Goal: Task Accomplishment & Management: Complete application form

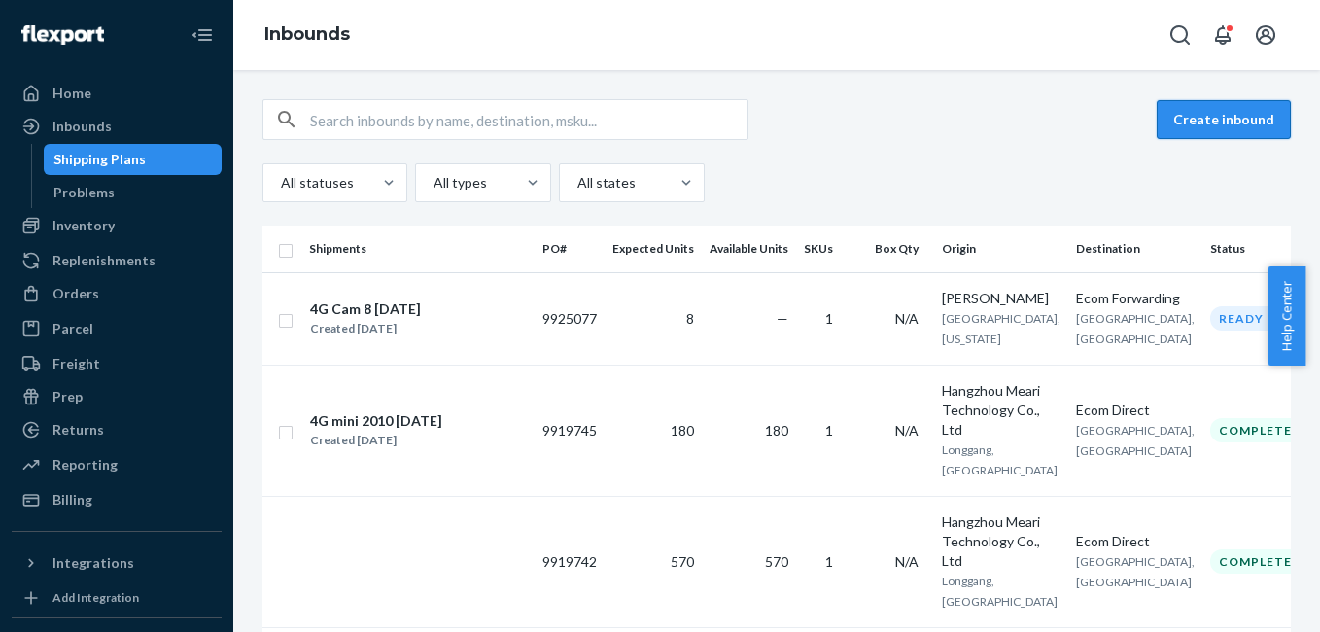
click at [1242, 121] on button "Create inbound" at bounding box center [1224, 119] width 134 height 39
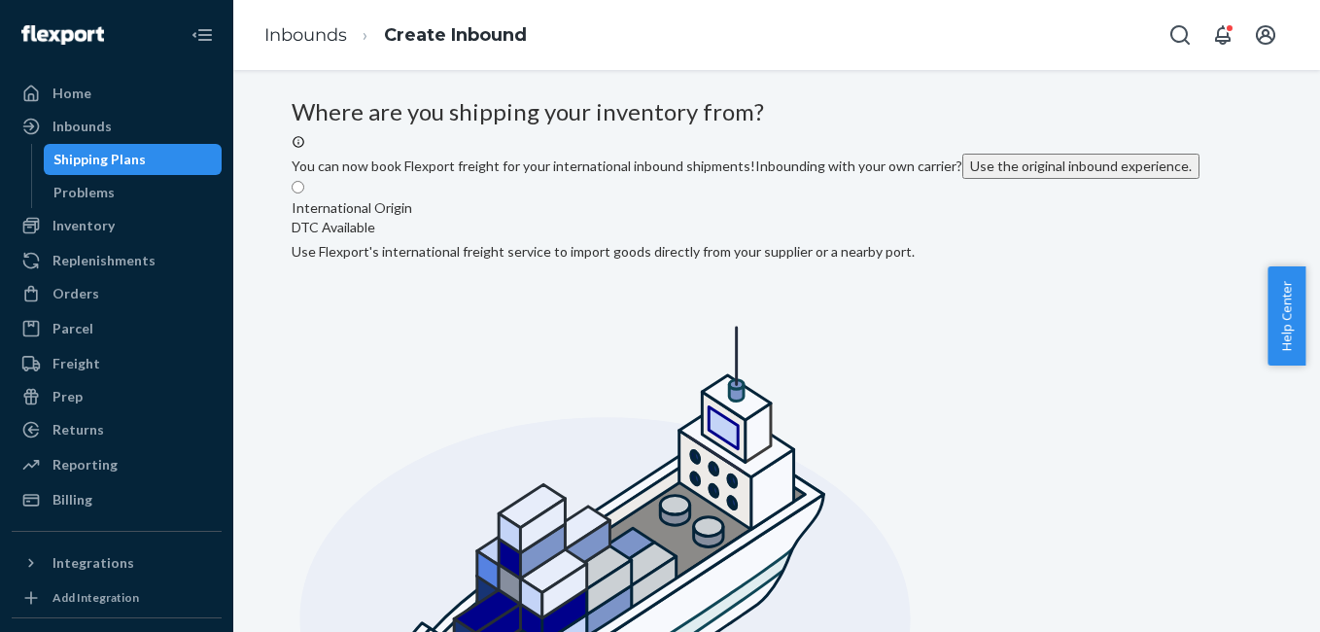
click at [962, 179] on button "Use the original inbound experience." at bounding box center [1080, 166] width 237 height 25
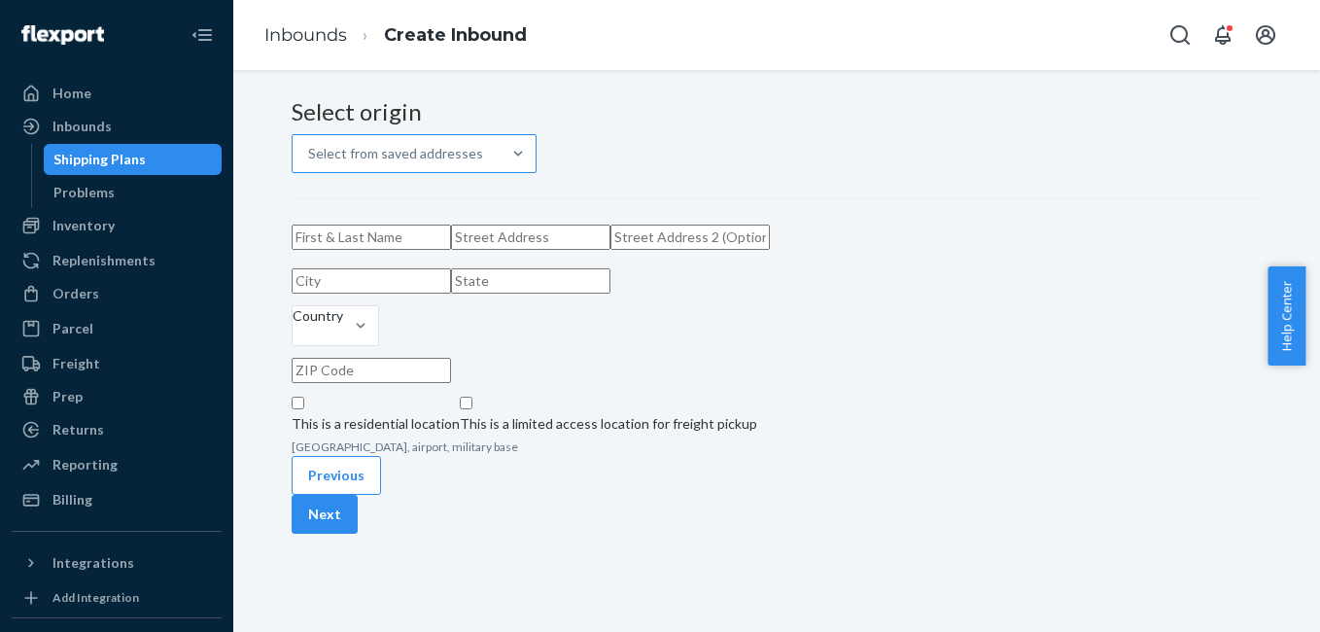
click at [448, 163] on div "Select from saved addresses" at bounding box center [395, 153] width 175 height 19
click at [483, 163] on input "Select from saved addresses" at bounding box center [484, 153] width 2 height 19
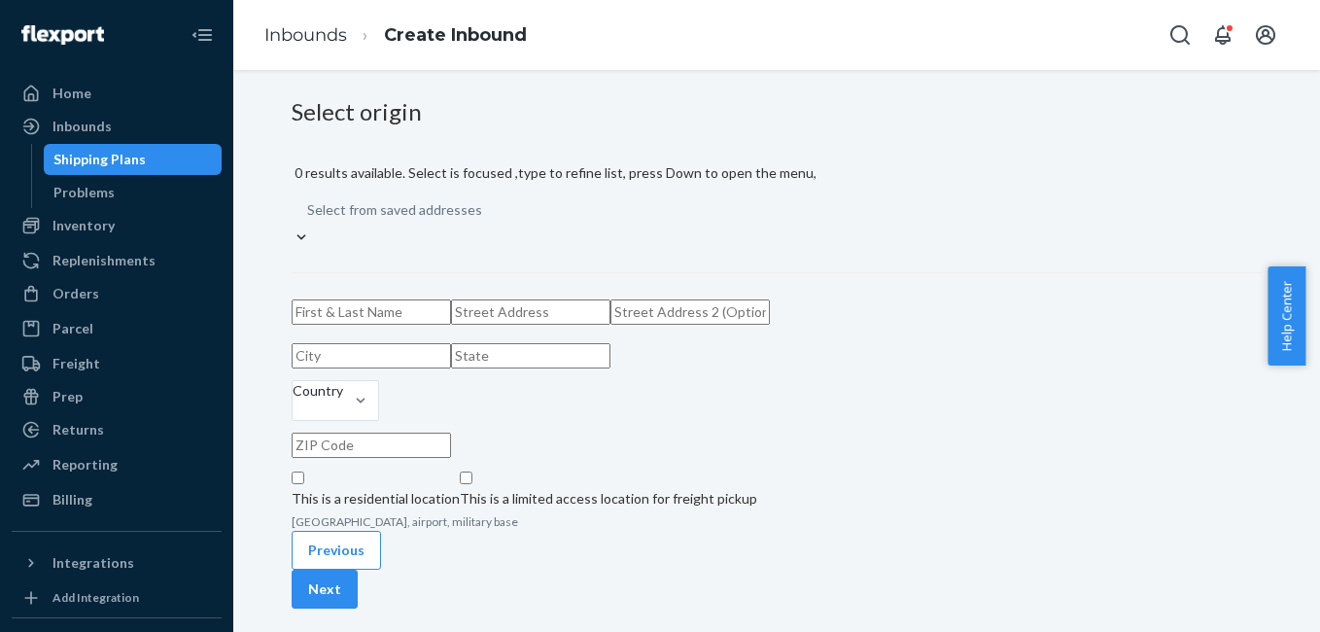
click at [649, 221] on div "Select from saved addresses" at bounding box center [554, 209] width 525 height 35
click at [484, 220] on input "0 results available. Select is focused ,type to refine list, press Down to open…" at bounding box center [483, 209] width 2 height 19
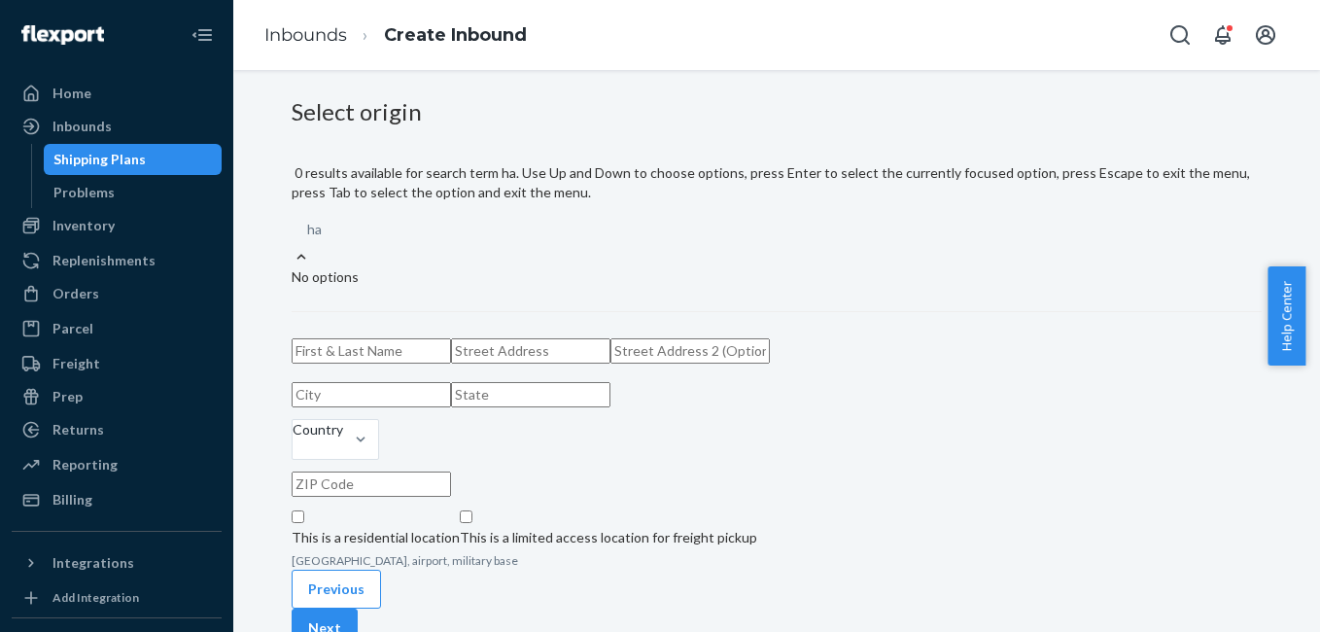
type input "h"
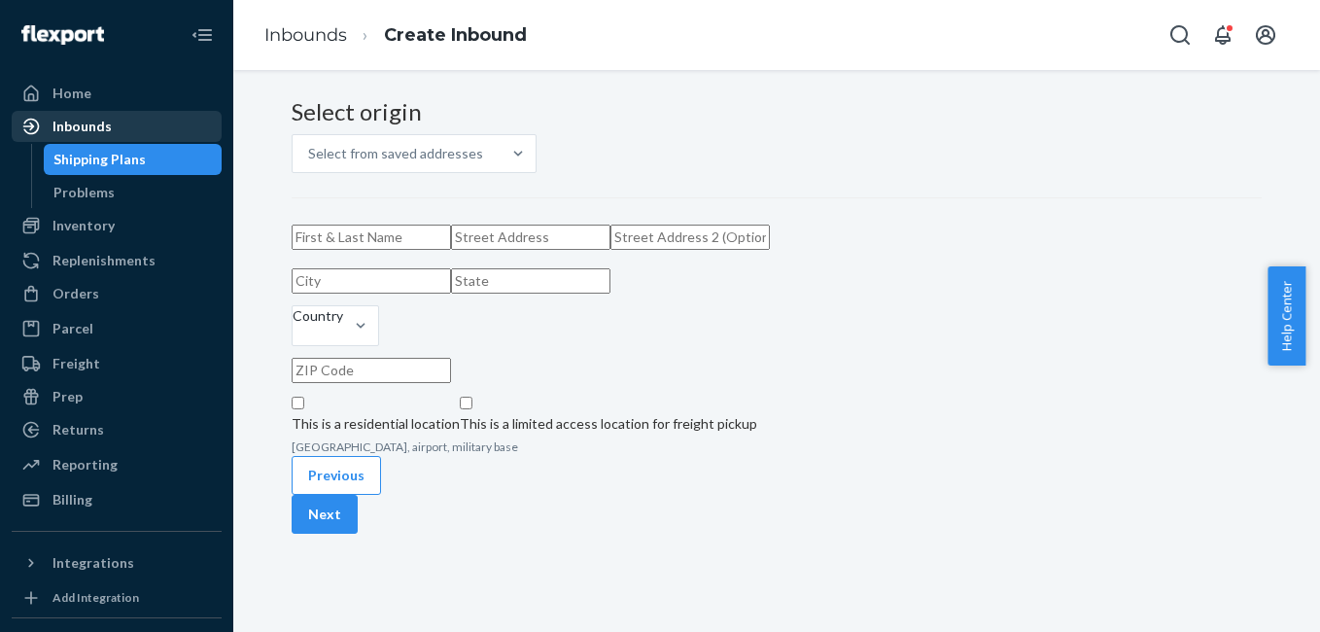
click at [100, 124] on div "Inbounds" at bounding box center [81, 126] width 59 height 19
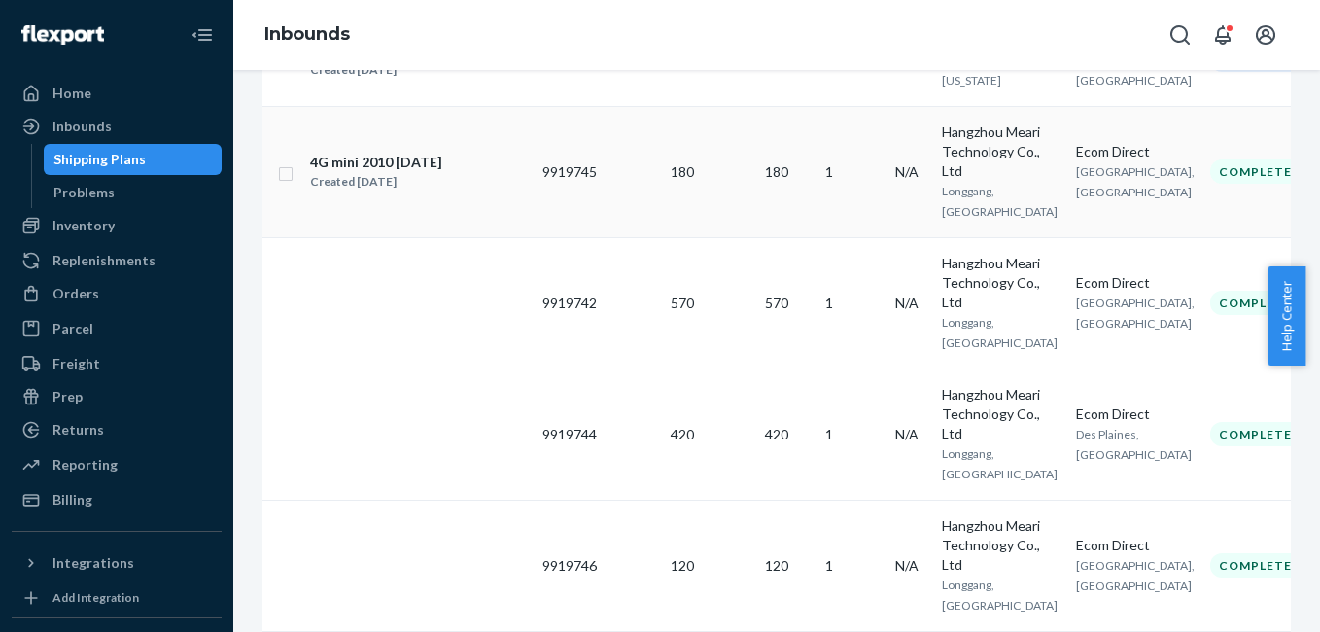
scroll to position [246, 0]
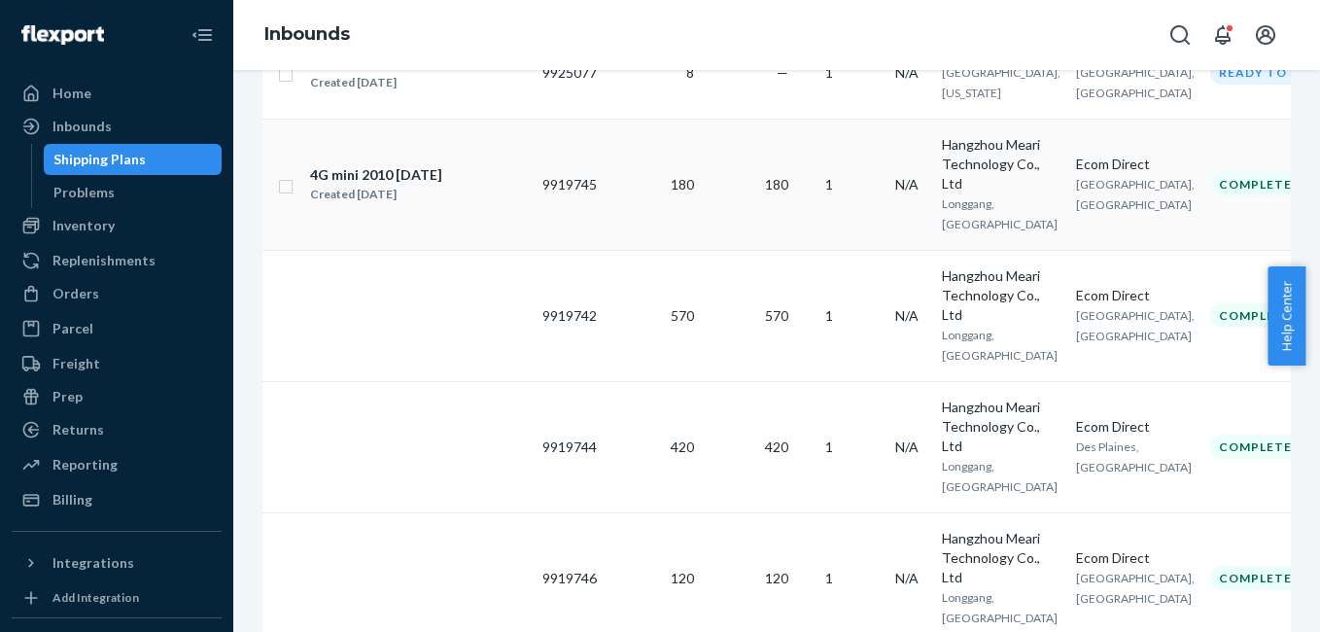
click at [410, 185] on div "4G mini 2010 [DATE]" at bounding box center [376, 174] width 132 height 19
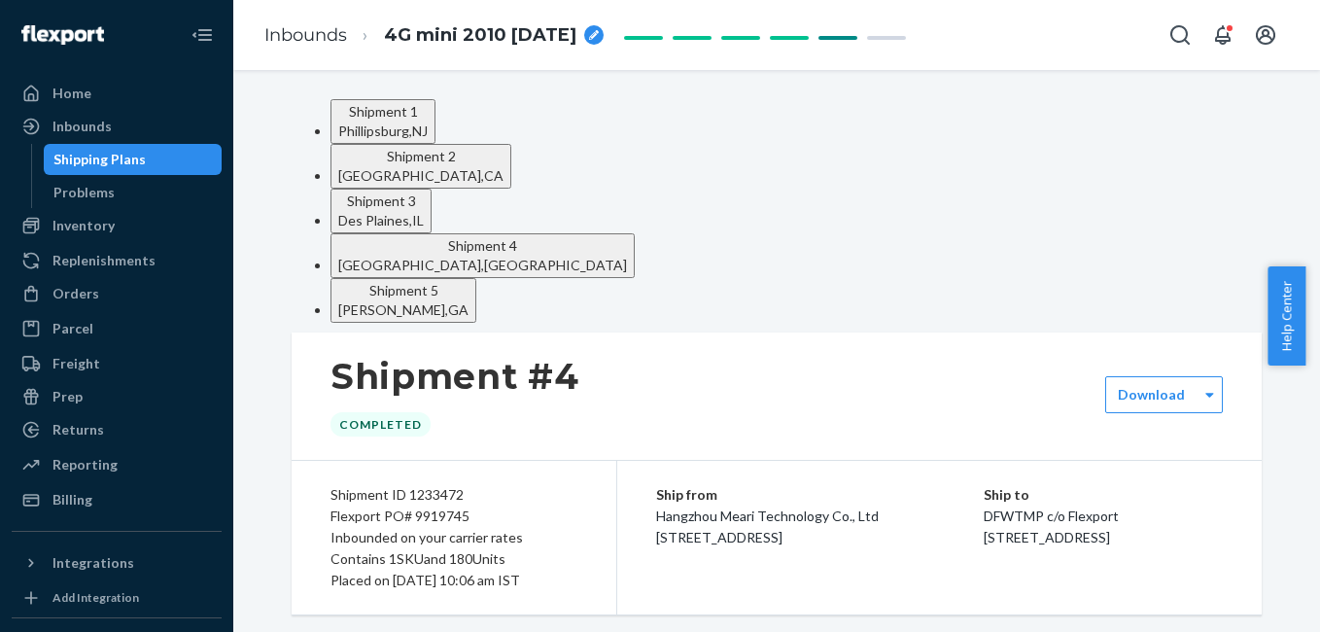
click at [282, 46] on li "Inbounds" at bounding box center [305, 35] width 83 height 25
click at [293, 32] on link "Inbounds" at bounding box center [305, 34] width 83 height 21
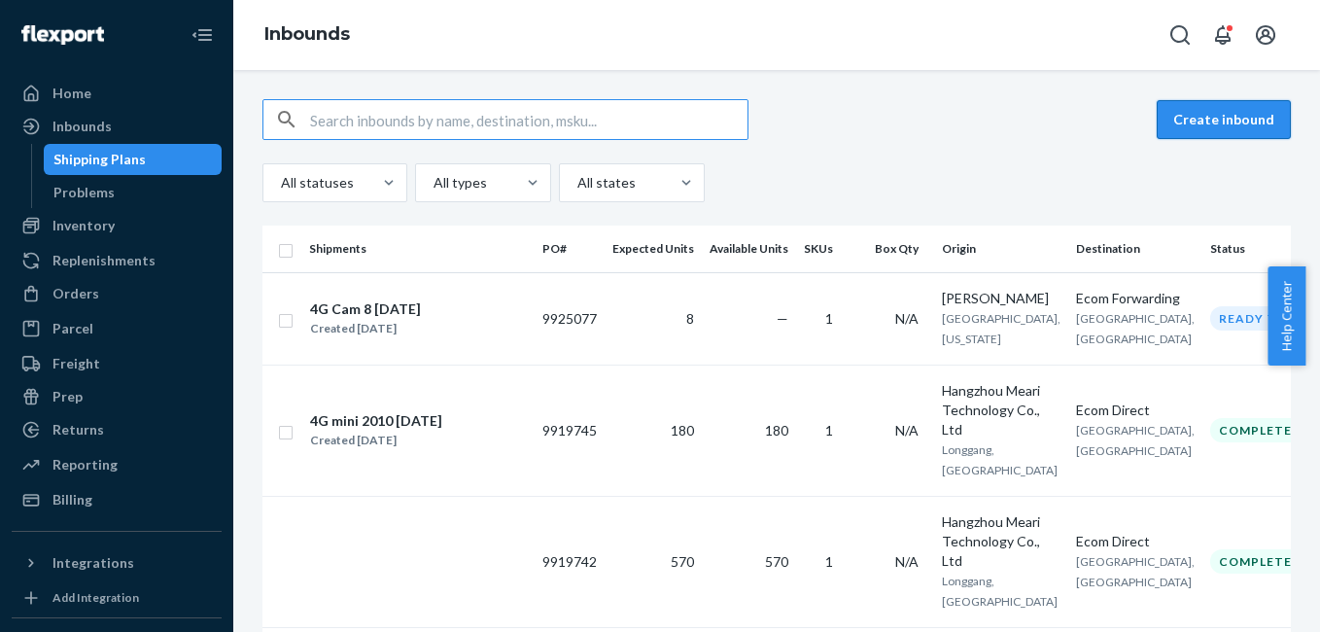
click at [1203, 123] on button "Create inbound" at bounding box center [1224, 119] width 134 height 39
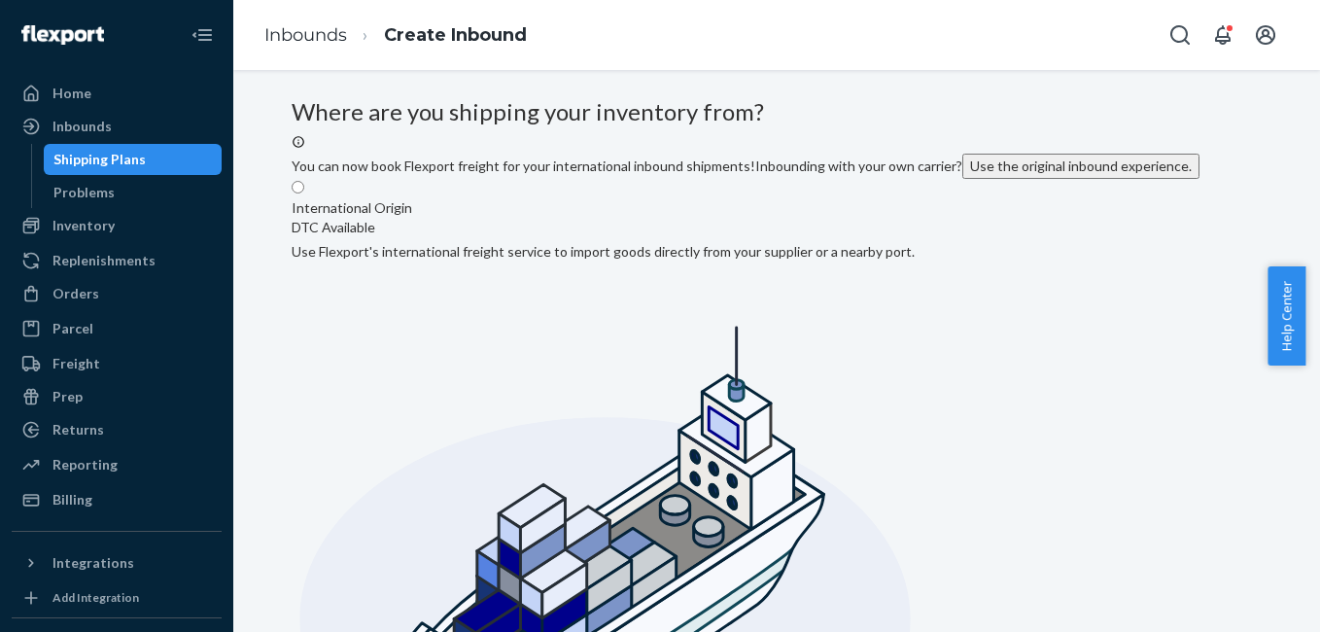
click at [962, 179] on button "Use the original inbound experience." at bounding box center [1080, 166] width 237 height 25
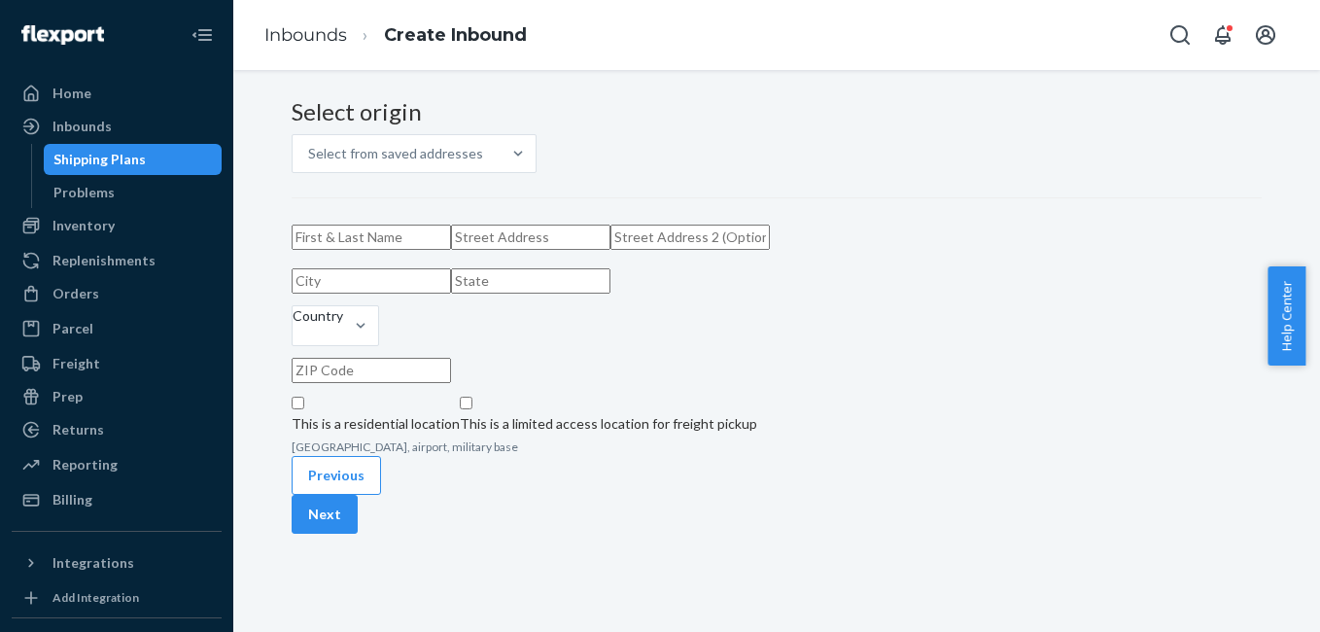
click at [451, 250] on input "text" at bounding box center [371, 237] width 159 height 25
type input "Hangzhou Meari Technology Co., Ltd"
click at [451, 250] on input "text" at bounding box center [530, 237] width 159 height 25
paste input "103-105, Building 61 Bantian Third Industrial Zone Longgang, Shenzhen 518129"
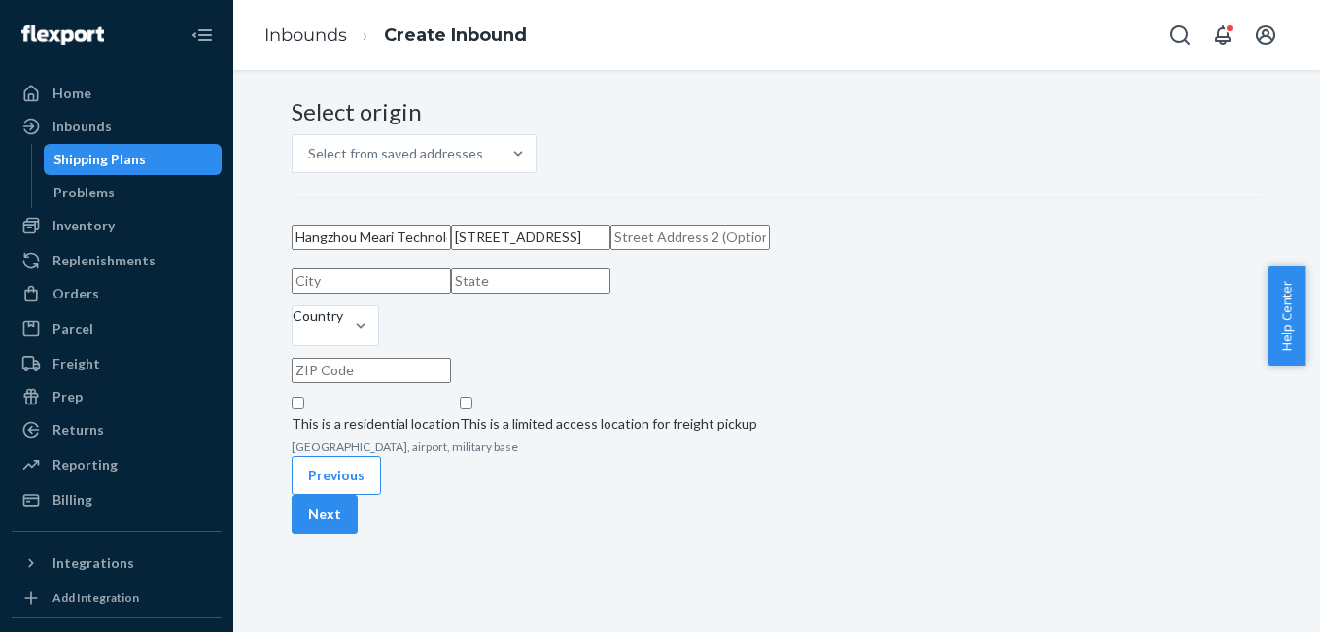
scroll to position [0, 112]
click at [610, 250] on input "103-105, Building 61 Bantian Third Industrial Zone Longgang, Shenzhen 518129" at bounding box center [530, 237] width 159 height 25
type input "103-105, Building 61 Bantian Third Industrial Zone Longgang, Shenzhen"
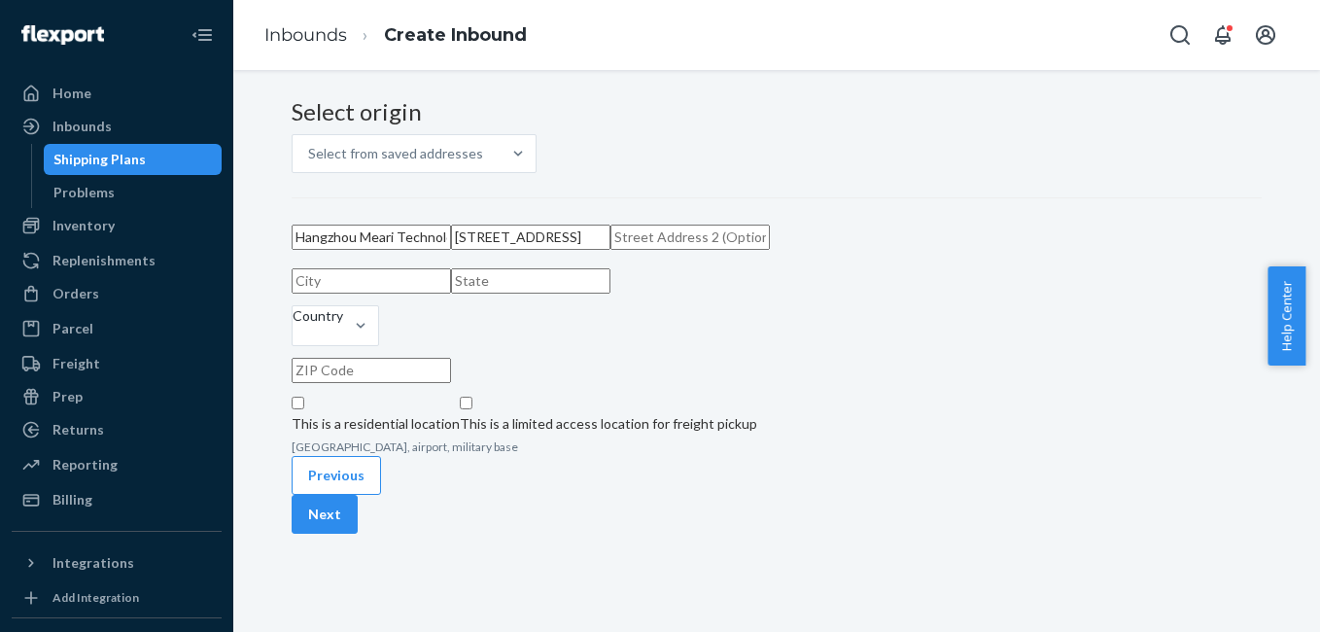
scroll to position [0, 0]
click at [451, 383] on input "text" at bounding box center [371, 370] width 159 height 25
paste input "518129"
type input "518129"
click at [378, 335] on div at bounding box center [360, 325] width 35 height 19
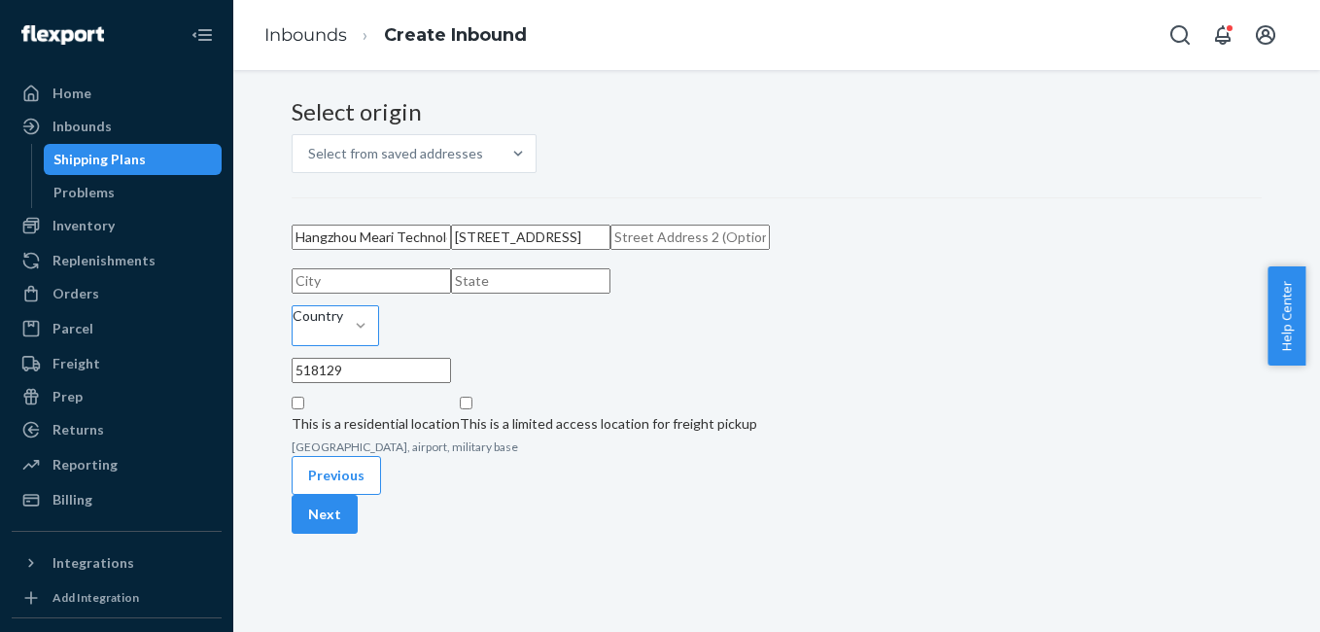
click at [295, 345] on input "Country" at bounding box center [294, 335] width 2 height 19
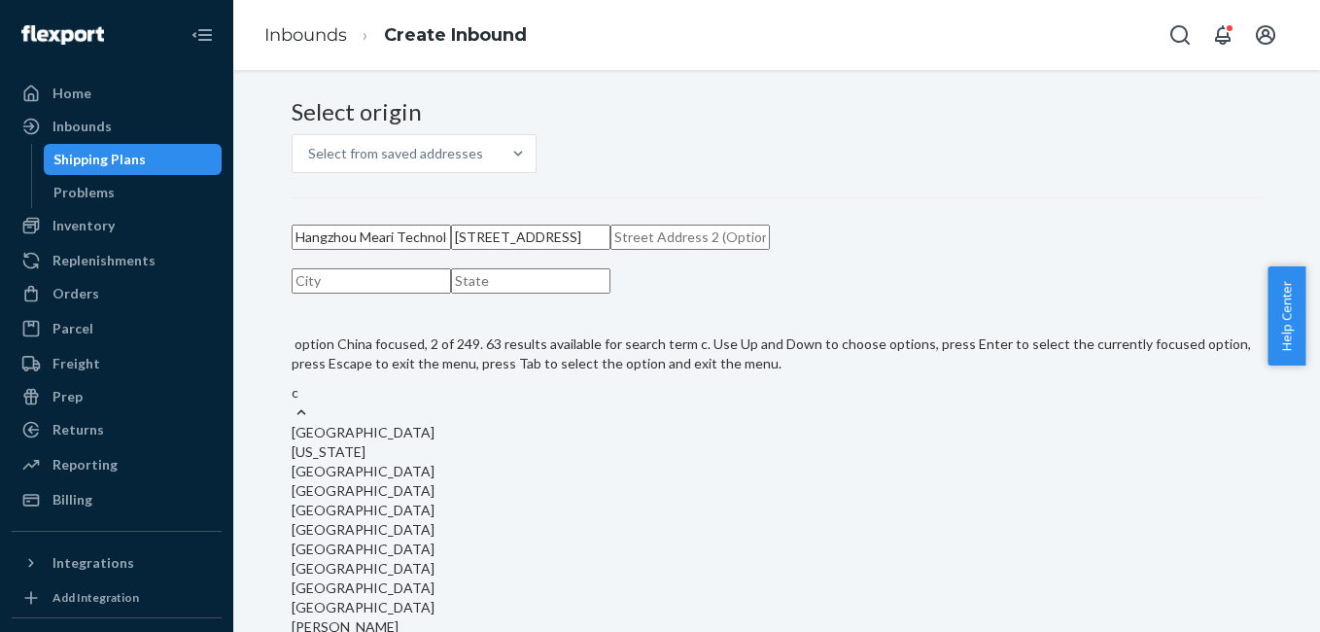
type input "ch"
drag, startPoint x: 381, startPoint y: 218, endPoint x: 395, endPoint y: 302, distance: 85.7
click at [381, 423] on div "China" at bounding box center [777, 432] width 970 height 19
click at [307, 383] on input "ch" at bounding box center [300, 392] width 16 height 19
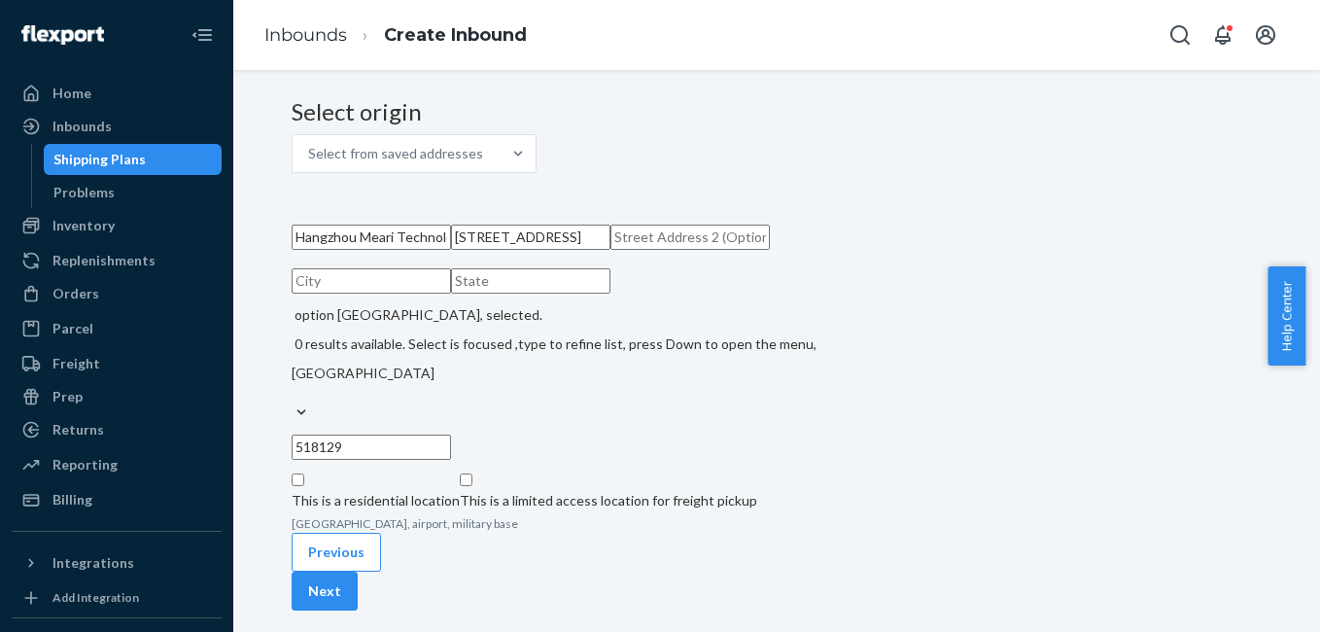
click at [561, 294] on input "text" at bounding box center [530, 280] width 159 height 25
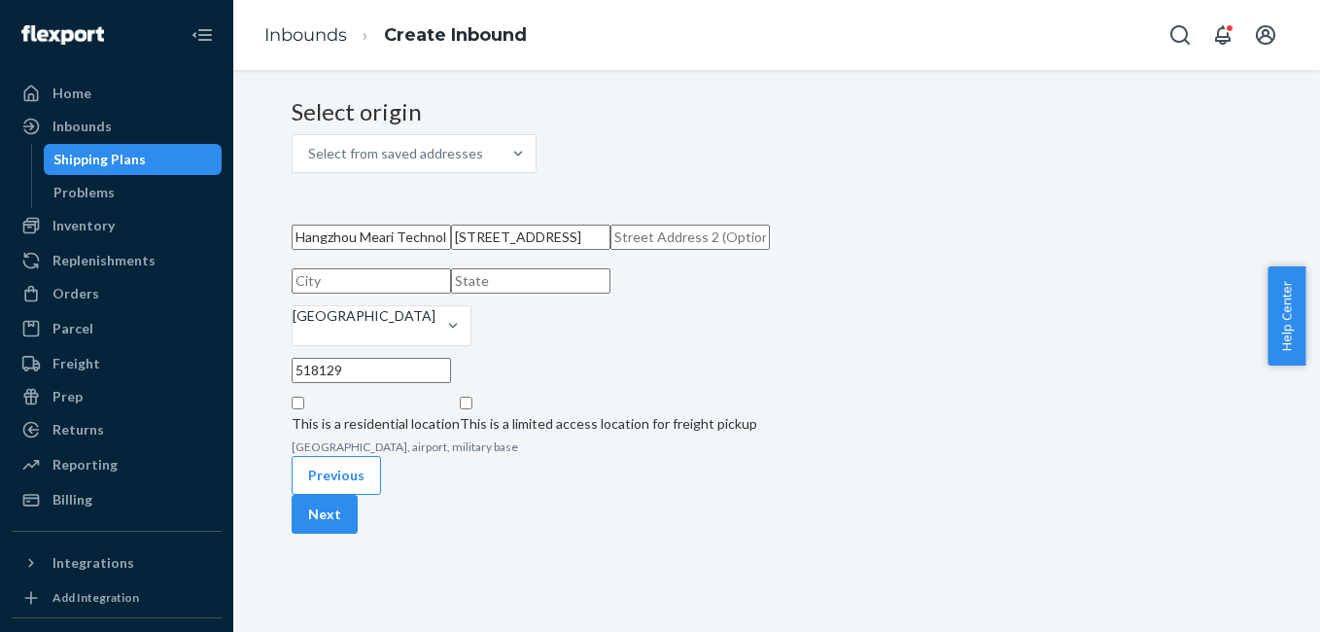
paste input "[GEOGRAPHIC_DATA]"
type input "[GEOGRAPHIC_DATA]"
click at [610, 250] on input "text" at bounding box center [689, 237] width 159 height 25
click at [819, 380] on div "Select origin Select from saved addresses Hangzhou Meari Technology Co., Ltd 10…" at bounding box center [777, 277] width 970 height 357
click at [610, 250] on input "text" at bounding box center [689, 237] width 159 height 25
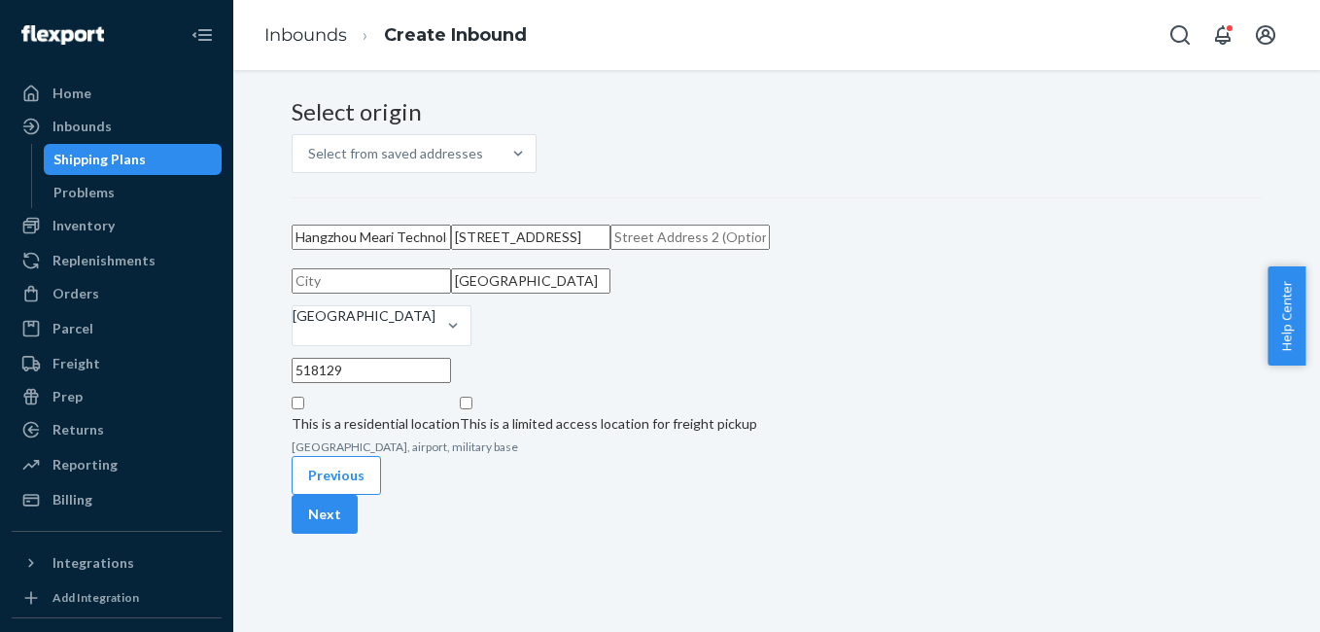
click at [868, 376] on div "Select origin Select from saved addresses Hangzhou Meari Technology Co., Ltd 10…" at bounding box center [777, 277] width 970 height 357
click at [610, 250] on input "103-105, Building 61 Bantian Third Industrial Zone Longgang, Shenzhen" at bounding box center [530, 237] width 159 height 25
drag, startPoint x: 446, startPoint y: 349, endPoint x: 619, endPoint y: 346, distance: 173.0
click at [610, 250] on input "103-105, Building 61 Bantian Third Industrial Zone Longgang, Shenzhen" at bounding box center [530, 237] width 159 height 25
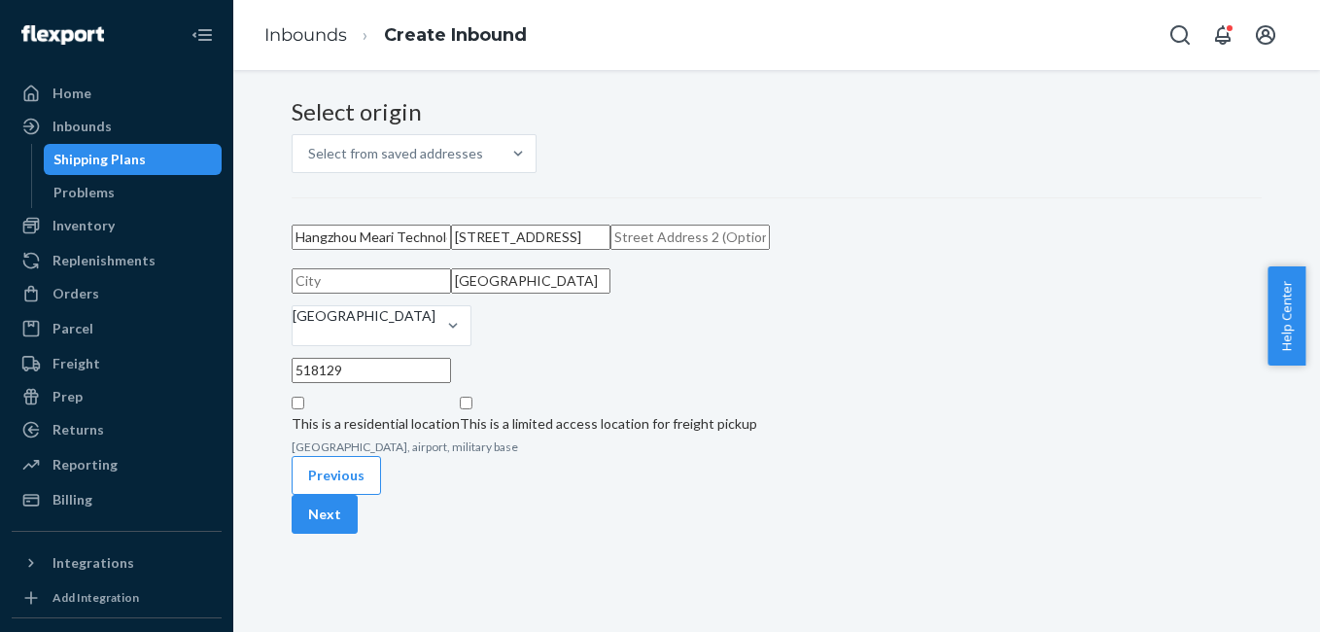
scroll to position [0, 0]
type input "103-105, Building 61 Shenzhen"
click at [610, 250] on input "text" at bounding box center [689, 237] width 159 height 25
paste input "Bantian Third Industrial Zone Longgang,"
type input "Bantian Third Industrial Zone Longgang,"
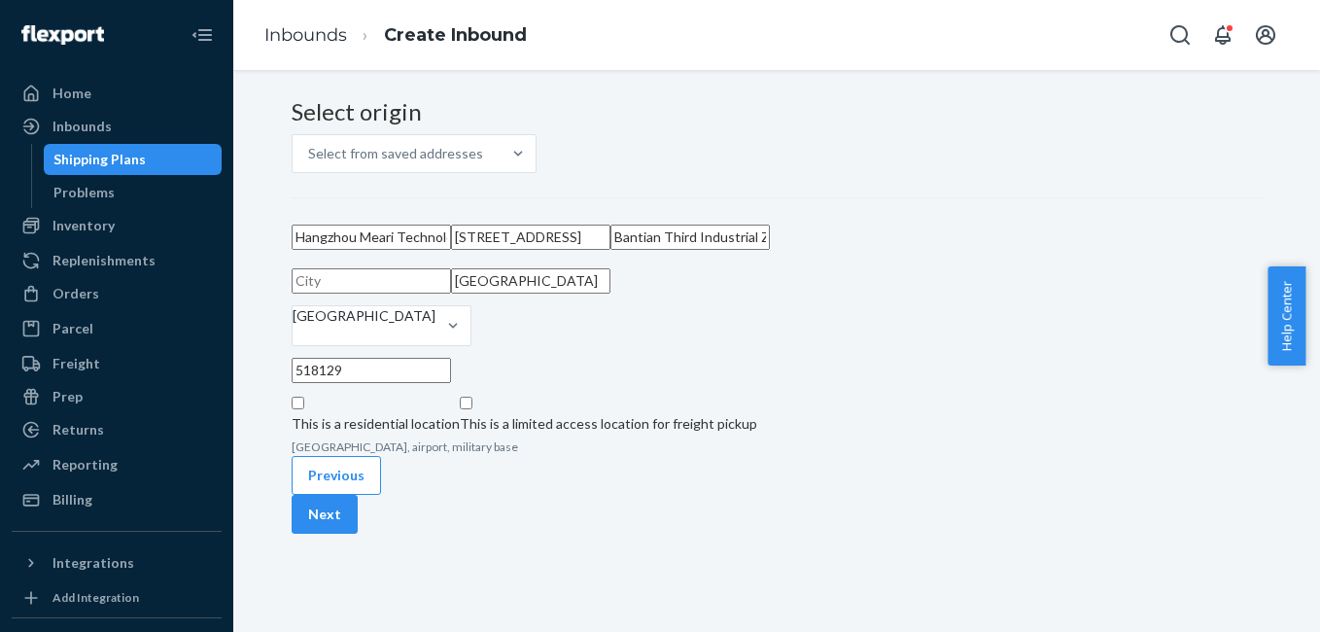
click at [610, 250] on input "103-105, Building 61 Shenzhen" at bounding box center [530, 237] width 159 height 25
type input "103-105, Building 61"
click at [907, 377] on div "Select origin Select from saved addresses Hangzhou Meari Technology Co., Ltd 10…" at bounding box center [777, 277] width 970 height 357
click at [354, 294] on input "text" at bounding box center [371, 280] width 159 height 25
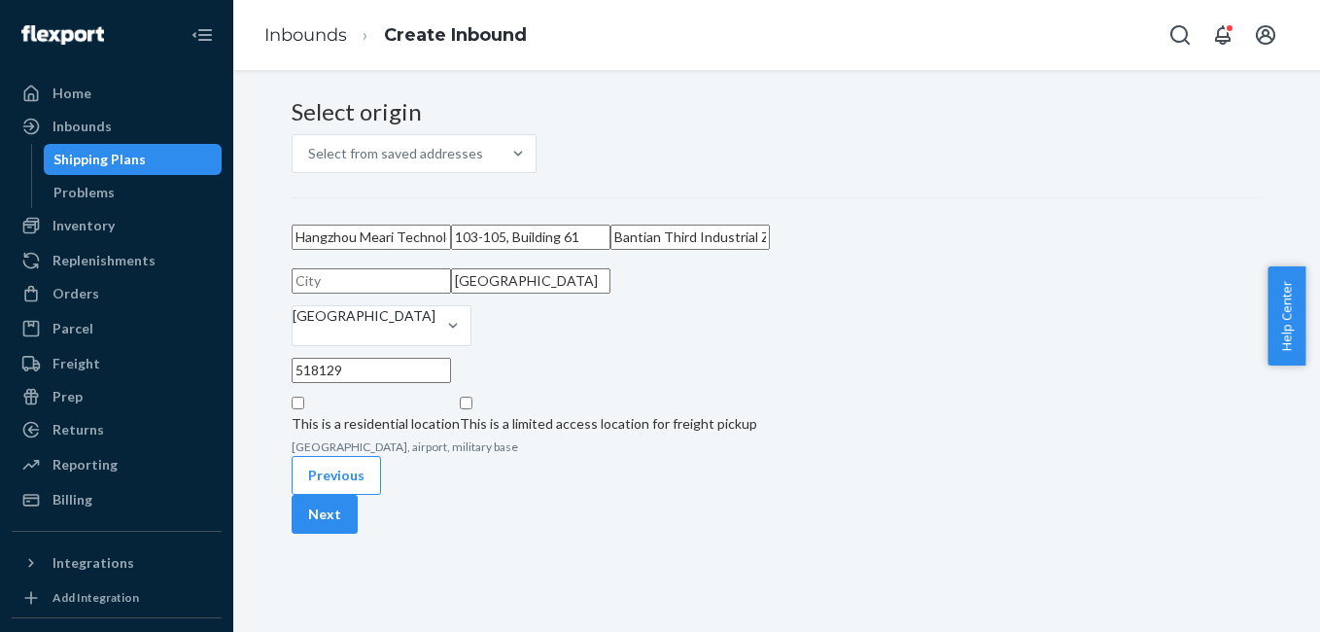
paste input "Longgang"
type input "Longgang"
click at [610, 245] on input "Bantian Third Industrial Zone Longgang," at bounding box center [689, 237] width 159 height 25
click at [873, 299] on div "Select origin Select from saved addresses Hangzhou Meari Technology Co., Ltd 10…" at bounding box center [777, 277] width 970 height 357
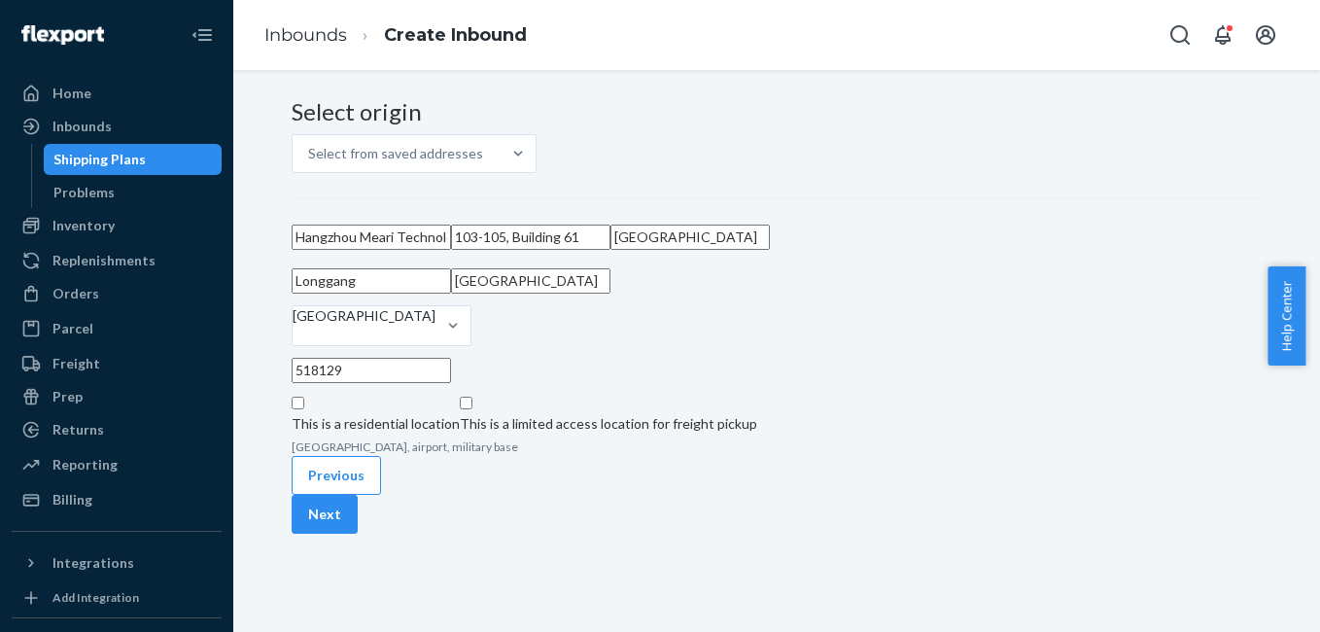
scroll to position [0, 0]
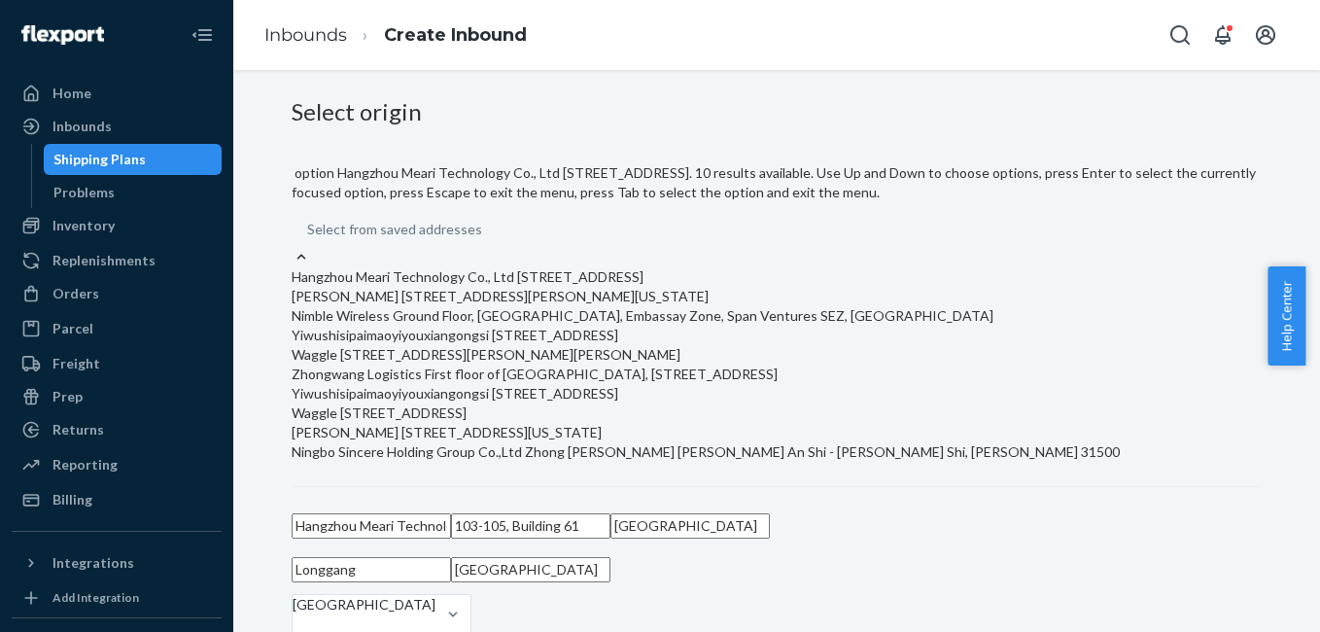
click at [594, 223] on div "Select from saved addresses" at bounding box center [777, 229] width 970 height 35
click at [484, 223] on input "option Hangzhou Meari Technology Co., Ltd 103-105, Building 61 Bantian Third In…" at bounding box center [483, 229] width 2 height 19
click at [571, 267] on div "Hangzhou Meari Technology Co., Ltd [STREET_ADDRESS]" at bounding box center [777, 276] width 970 height 19
click at [484, 239] on input "option Hangzhou Meari Technology Co., Ltd 103-105, Building 61 Bantian Third In…" at bounding box center [483, 229] width 2 height 19
type input "[GEOGRAPHIC_DATA]"
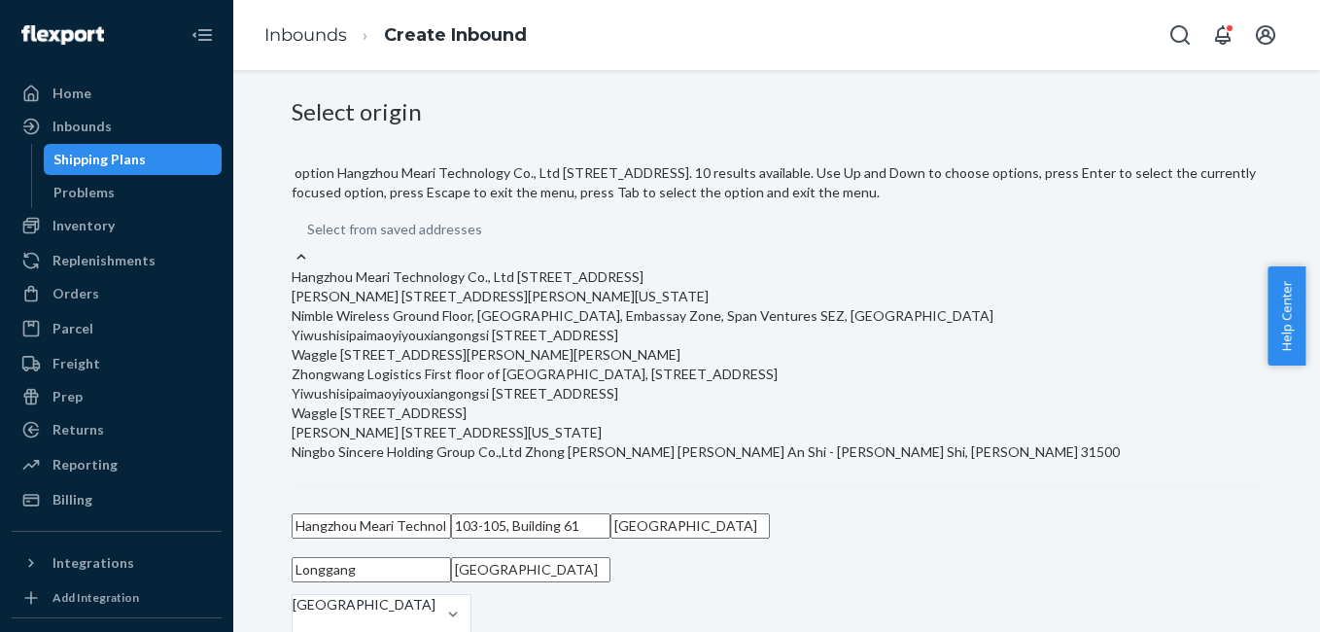
type input "[GEOGRAPHIC_DATA]"
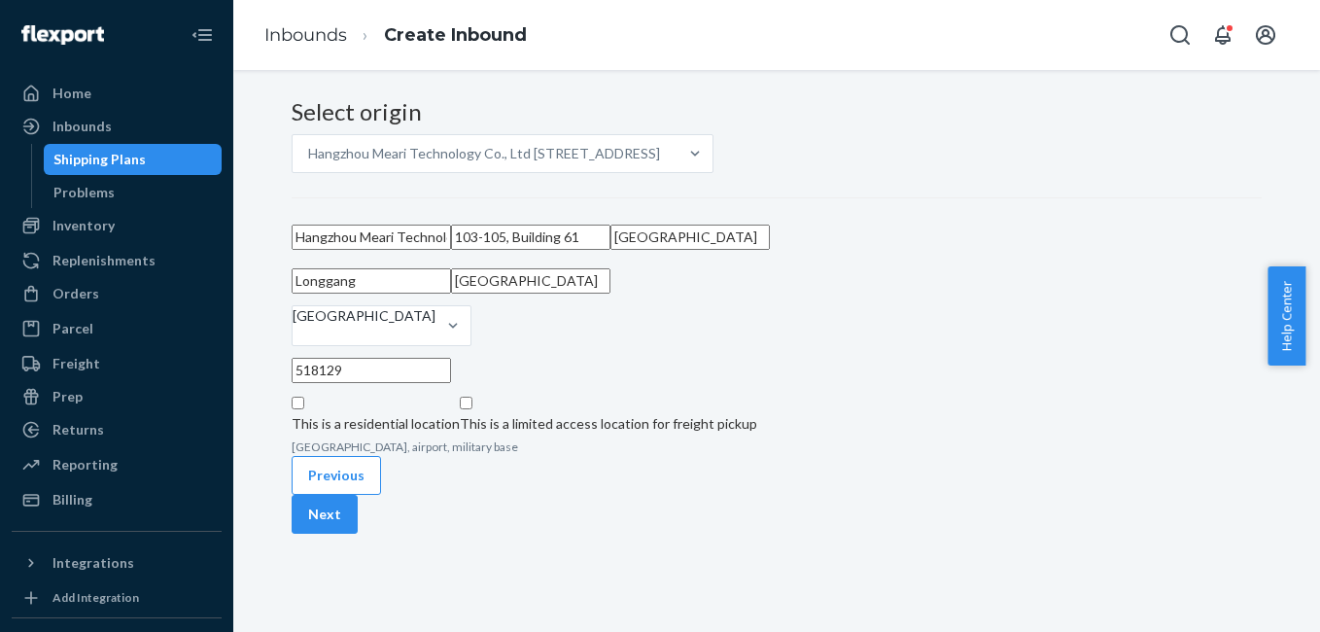
click at [982, 400] on div "Select origin Hangzhou Meari Technology Co., Ltd 103-105, Building 61 Bantian T…" at bounding box center [777, 277] width 970 height 357
click at [358, 534] on button "Next" at bounding box center [325, 514] width 66 height 39
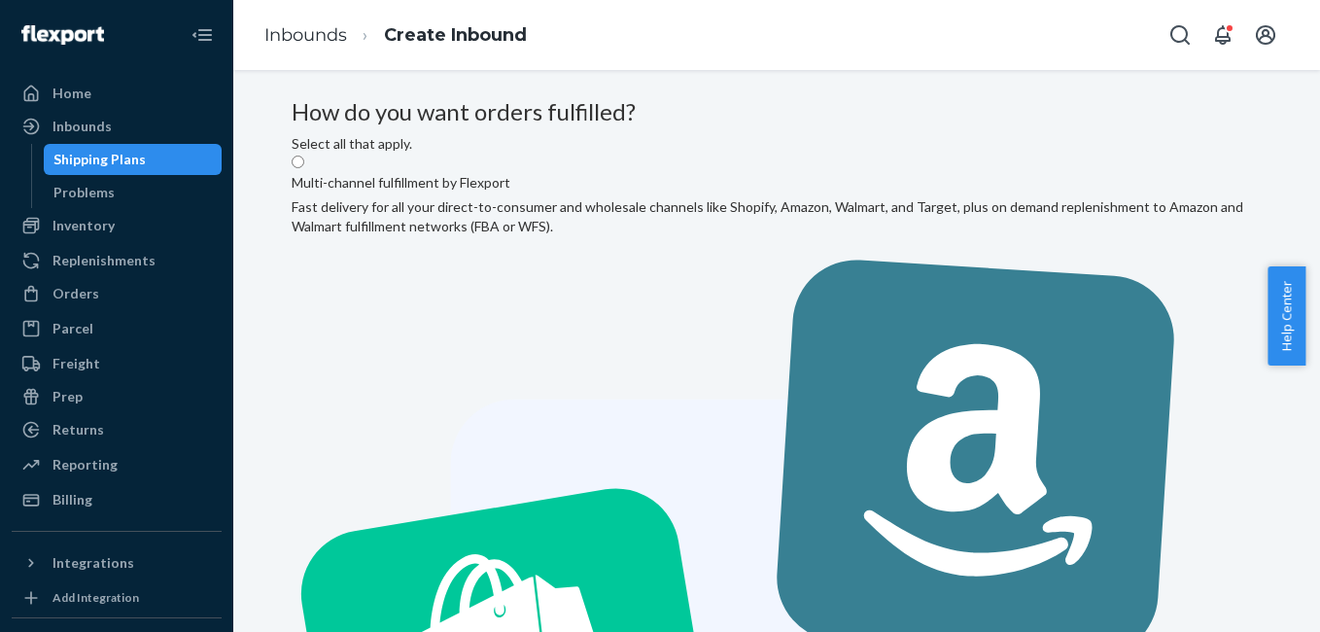
click at [304, 168] on input "Multi-channel fulfillment by Flexport Fast delivery for all your direct-to-cons…" at bounding box center [298, 162] width 13 height 13
radio input "true"
click at [304, 168] on input "Multi-channel fulfillment by Flexport Fast delivery for all your direct-to-cons…" at bounding box center [298, 162] width 13 height 13
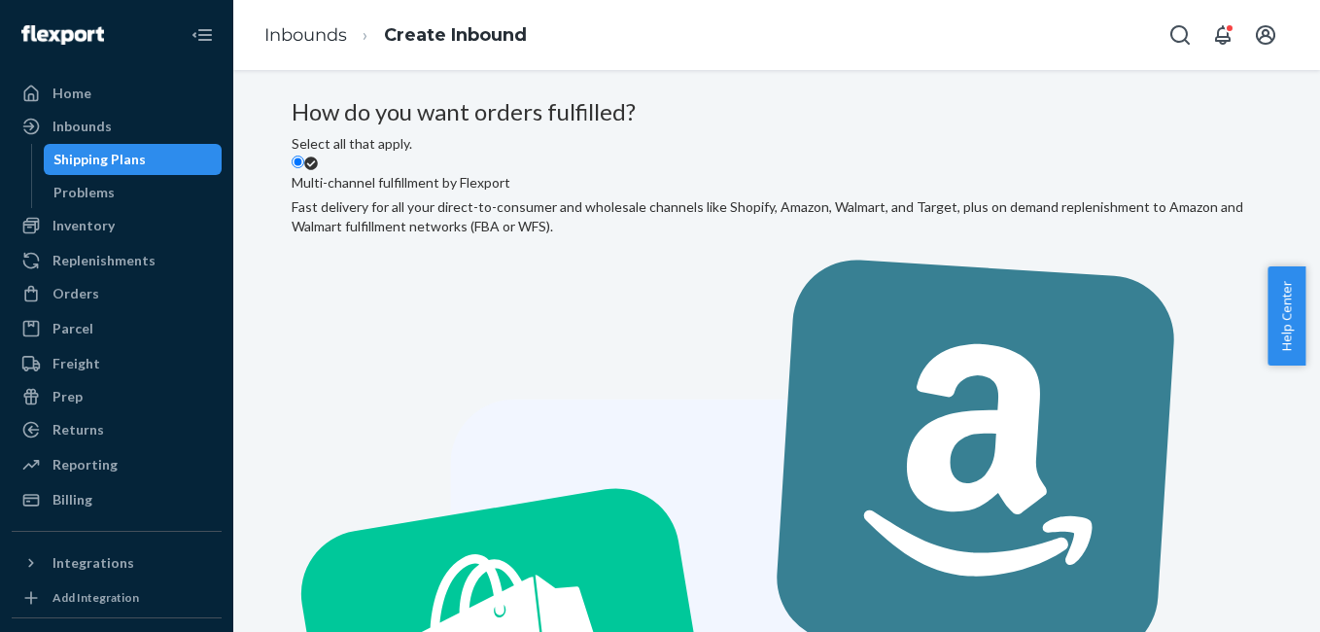
click at [304, 168] on input "Multi-channel fulfillment by Flexport Fast delivery for all your direct-to-cons…" at bounding box center [298, 162] width 13 height 13
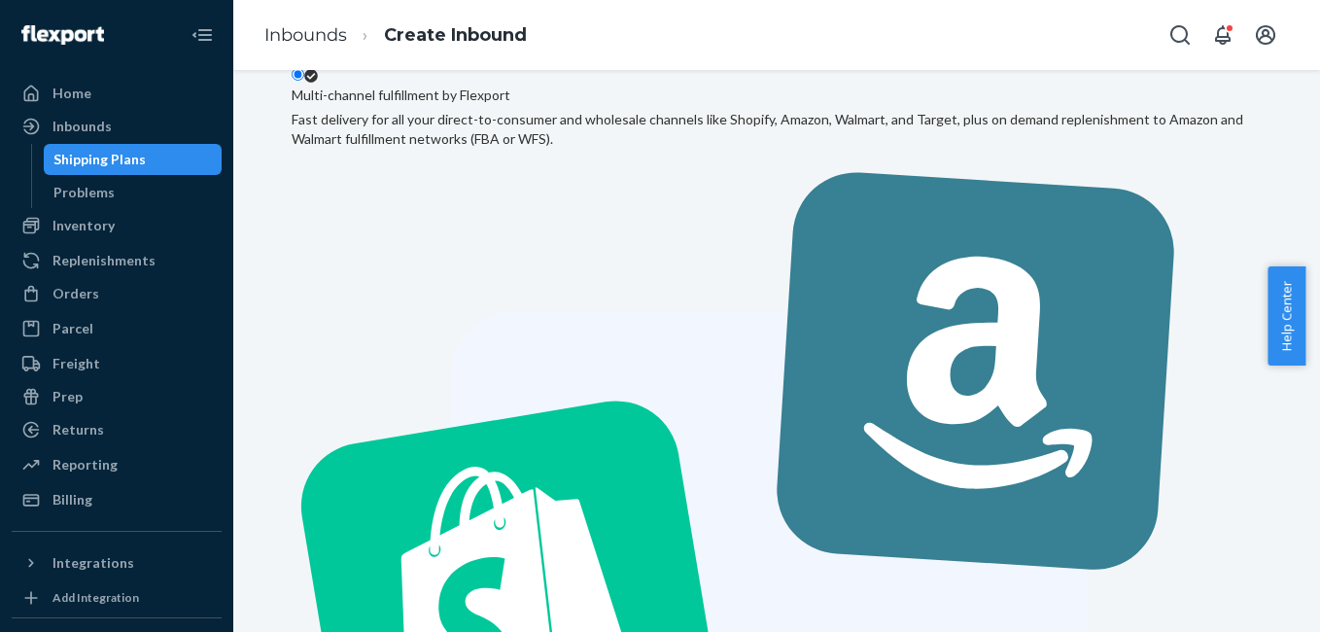
scroll to position [98, 0]
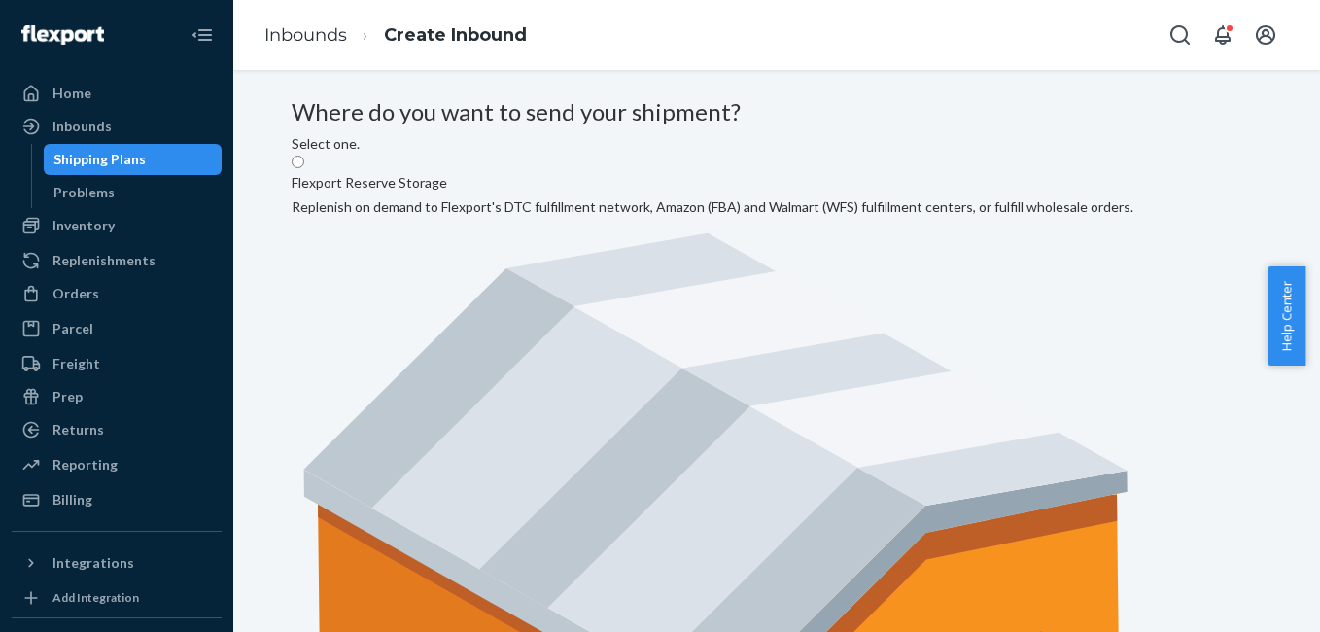
radio input "true"
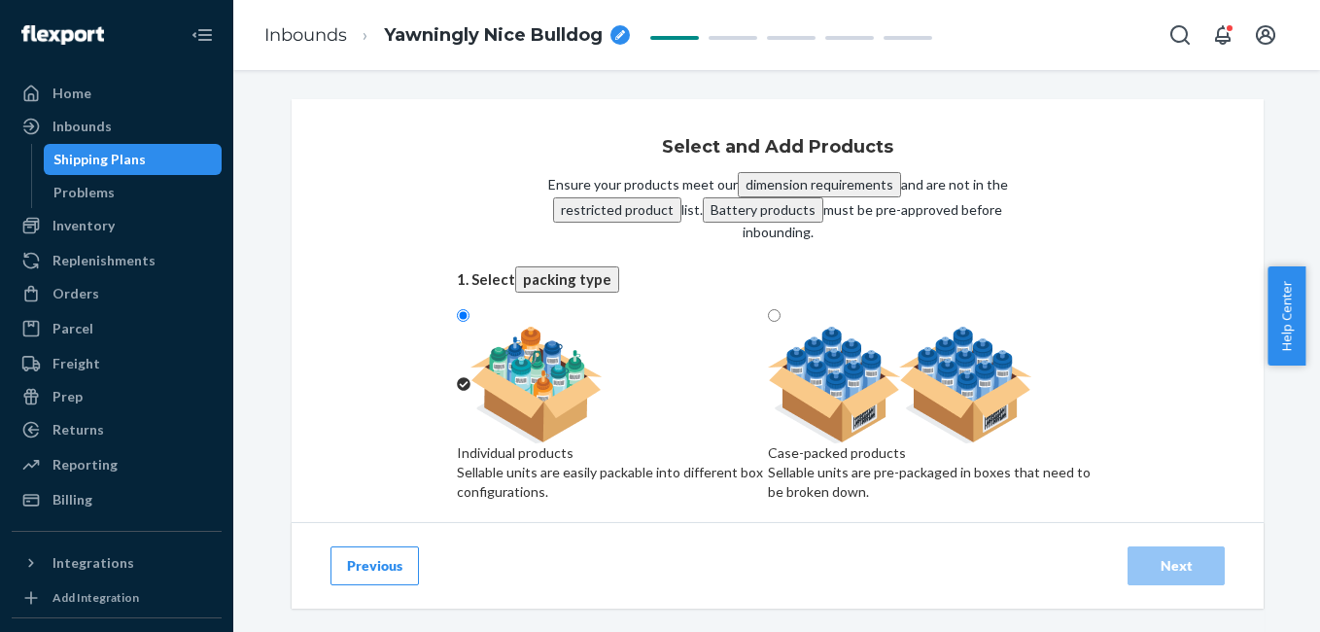
click at [912, 404] on div at bounding box center [933, 385] width 330 height 117
click at [781, 322] on input "Case-packed products Sellable units are pre-packaged in boxes that need to be b…" at bounding box center [774, 315] width 13 height 13
radio input "true"
radio input "false"
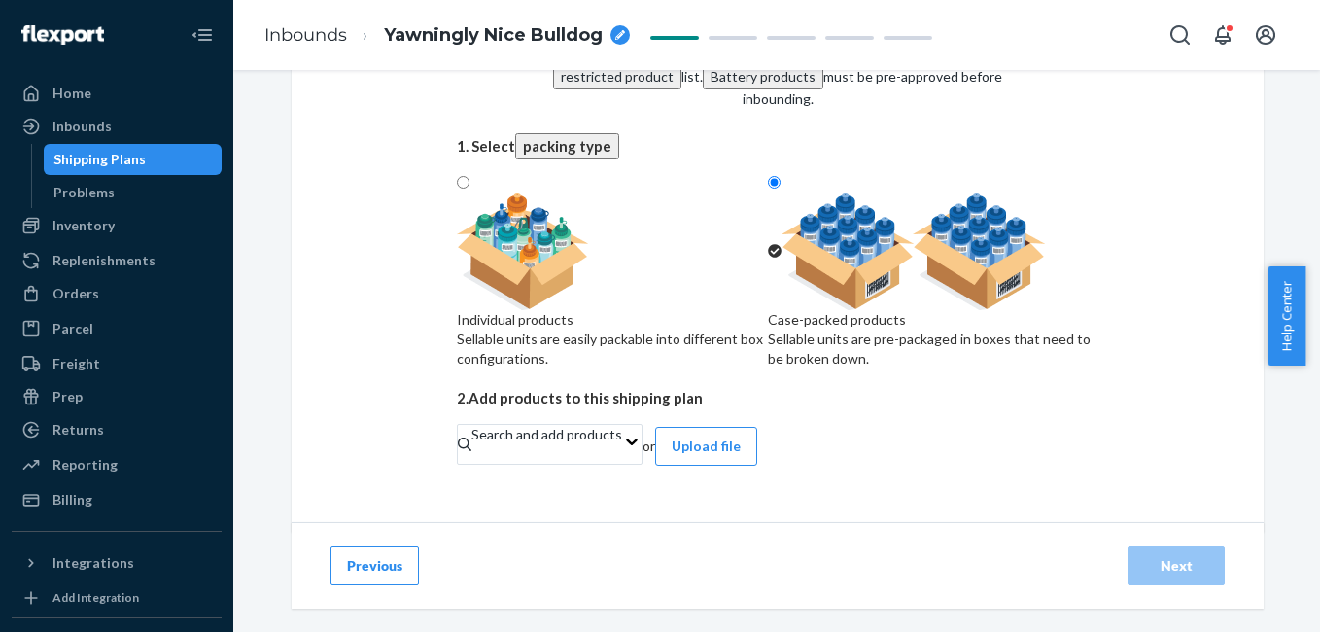
scroll to position [154, 0]
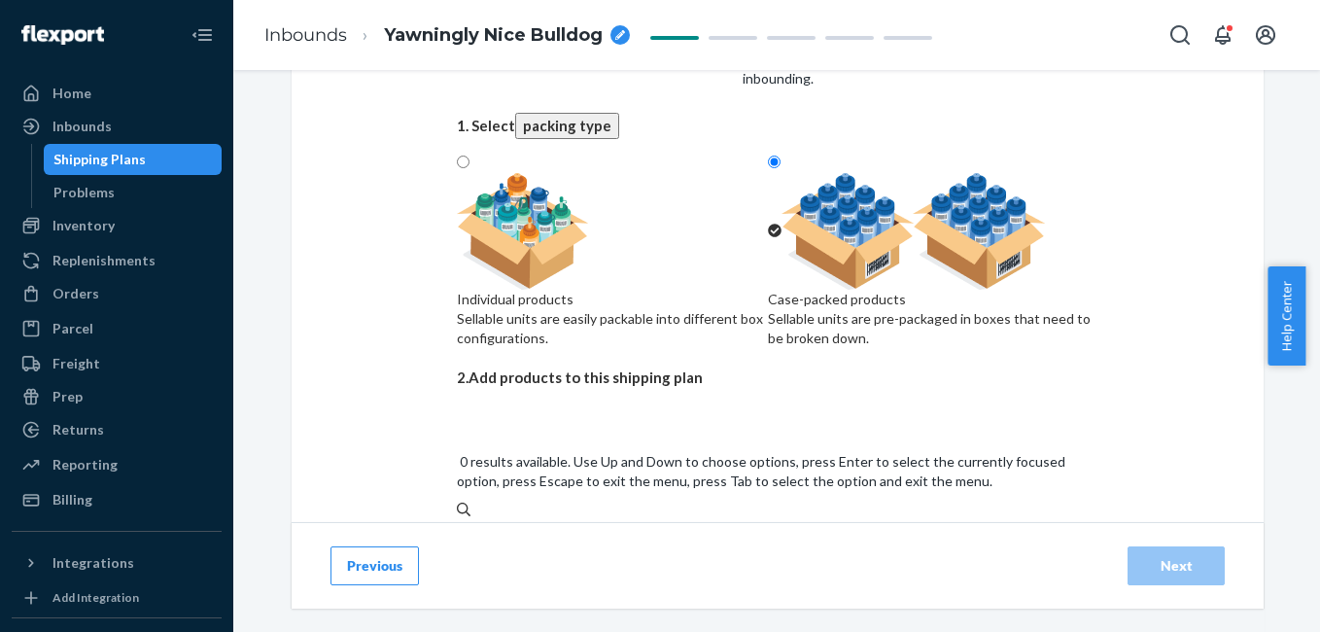
click at [813, 520] on div "Search and add products" at bounding box center [778, 539] width 642 height 39
click at [459, 539] on input "0 results available. Use Up and Down to choose options, press Enter to select t…" at bounding box center [458, 548] width 2 height 19
type input "4g"
click at [733, 603] on div "RV 4G Mini Cam" at bounding box center [778, 612] width 642 height 19
click at [473, 539] on input "4g" at bounding box center [465, 548] width 17 height 19
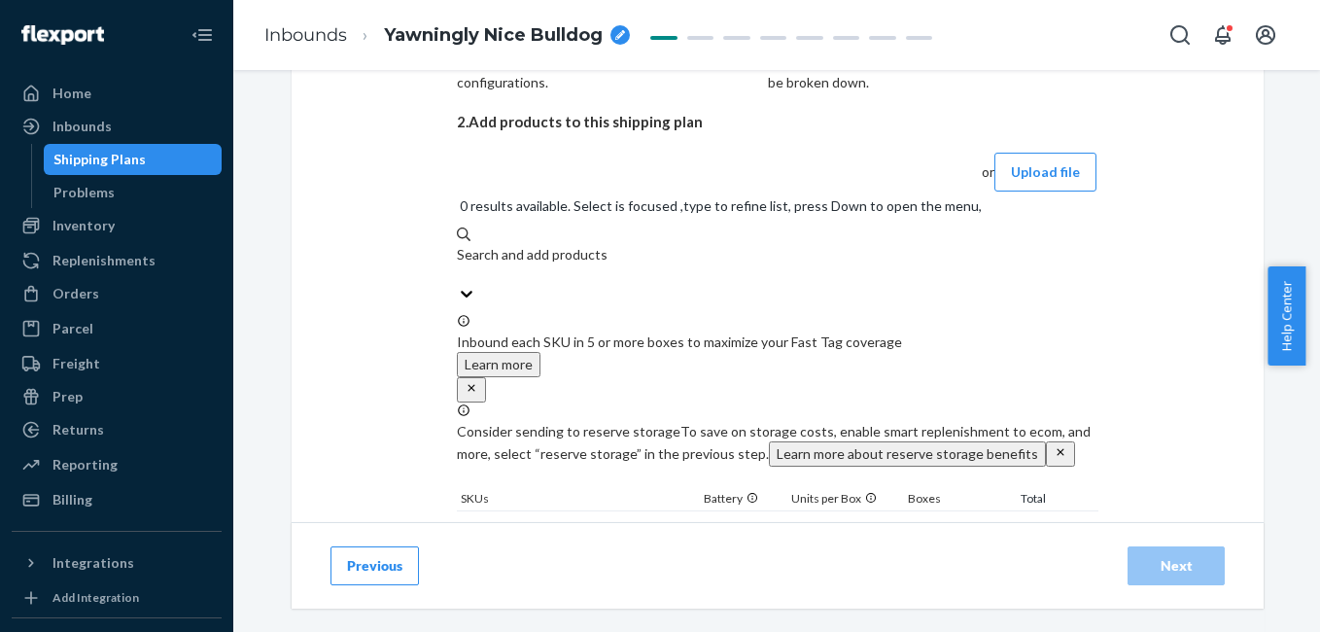
scroll to position [468, 0]
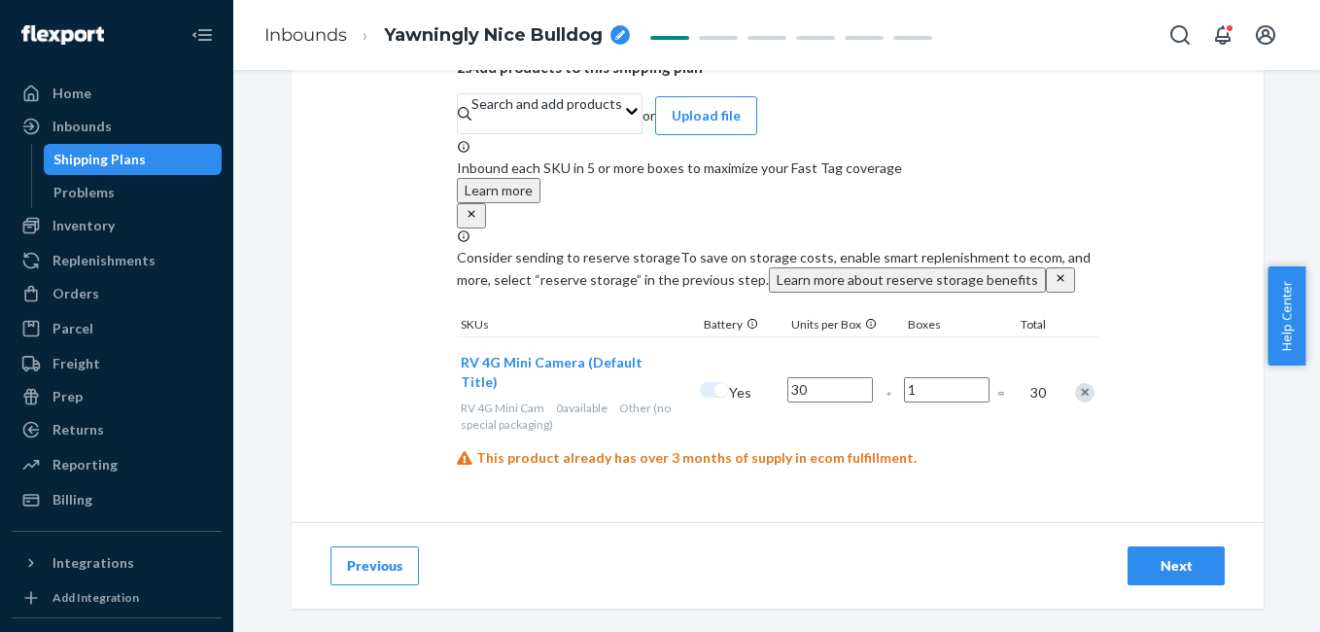
click at [819, 402] on input "30" at bounding box center [830, 389] width 86 height 25
click at [925, 402] on input "1" at bounding box center [947, 389] width 86 height 25
type input "41"
click at [1165, 449] on div "Select and Add Products Ensure your products meet our dimension requirements an…" at bounding box center [778, 79] width 972 height 886
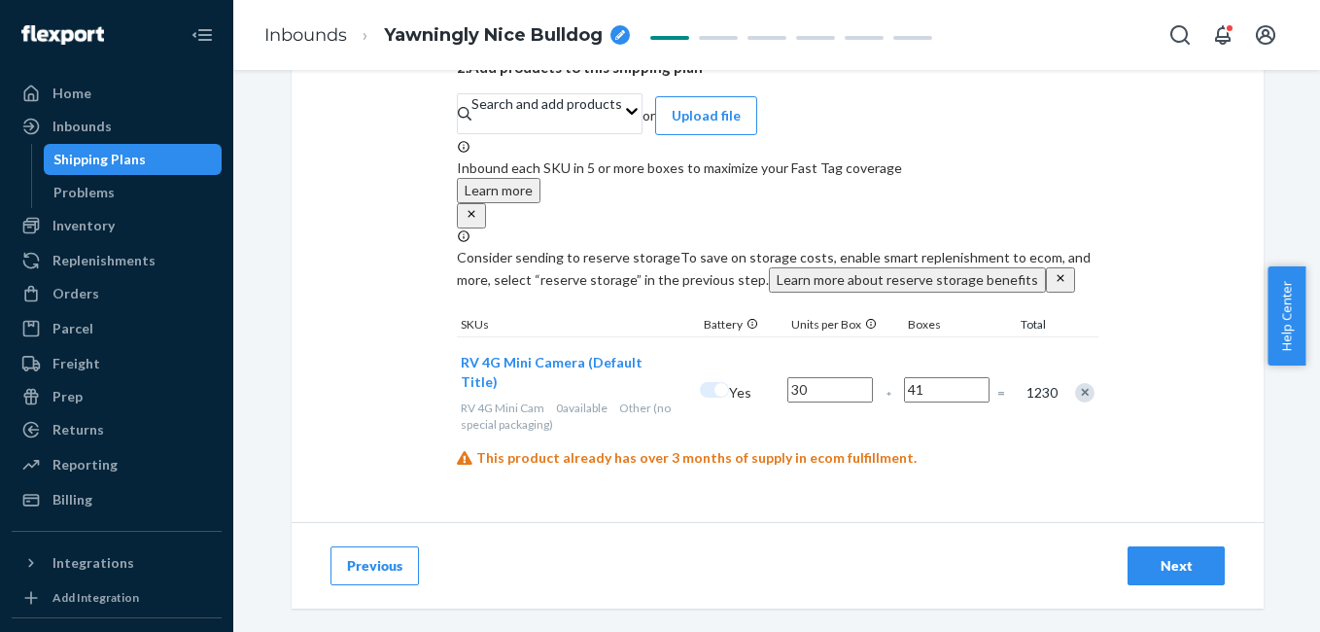
scroll to position [480, 0]
click at [1164, 566] on div "Next" at bounding box center [1176, 565] width 64 height 19
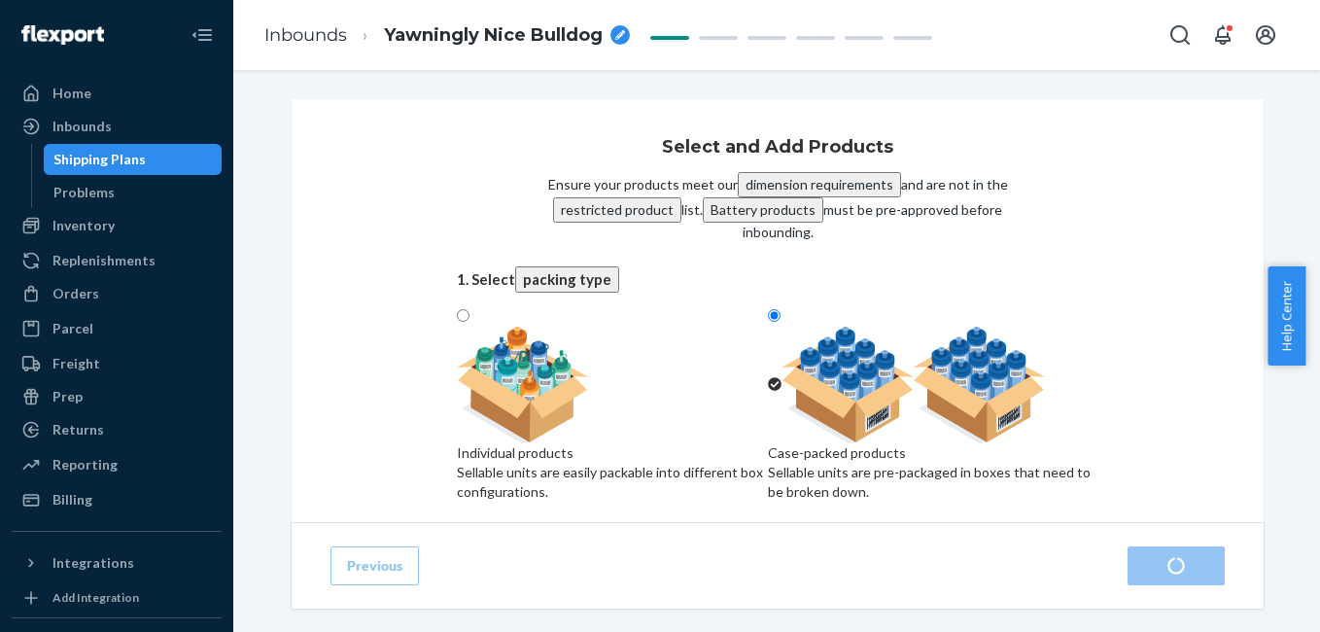
radio input "true"
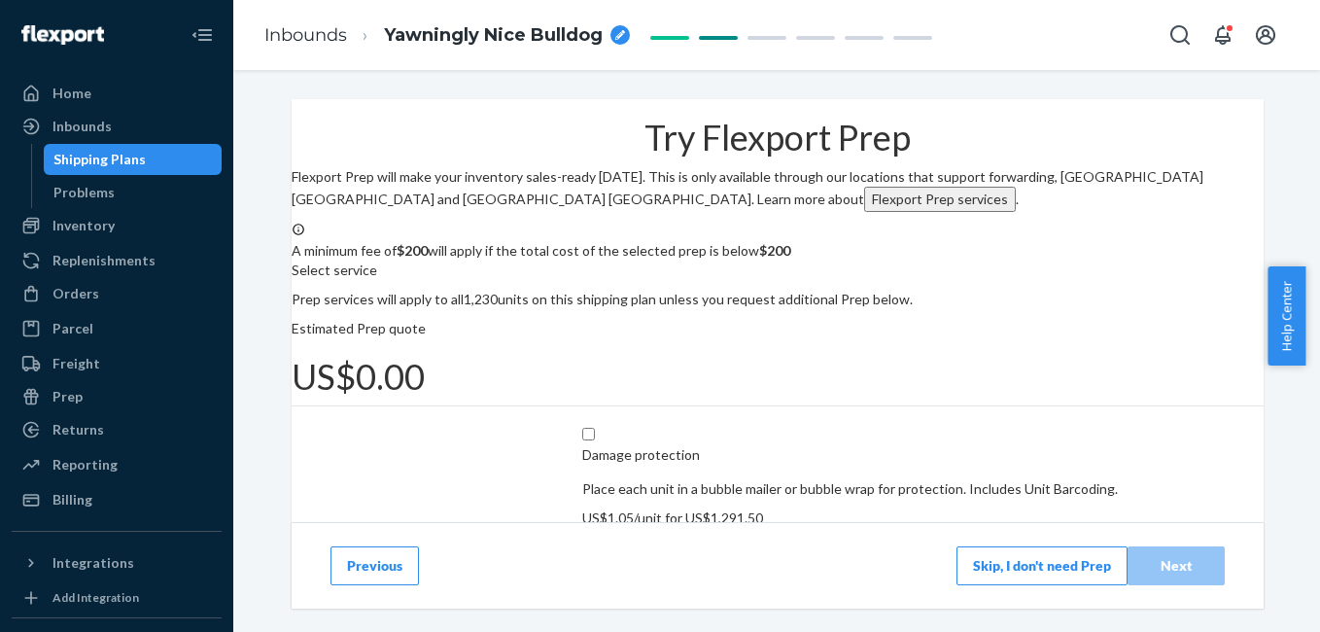
click at [616, 30] on icon "breadcrumbs" at bounding box center [620, 35] width 10 height 10
type input "4G Mini 1240"
click at [526, 40] on div "4G Mini 1240" at bounding box center [458, 35] width 149 height 25
type input "4G Mini 1230"
click at [515, 40] on icon "breadcrumbs" at bounding box center [520, 35] width 10 height 10
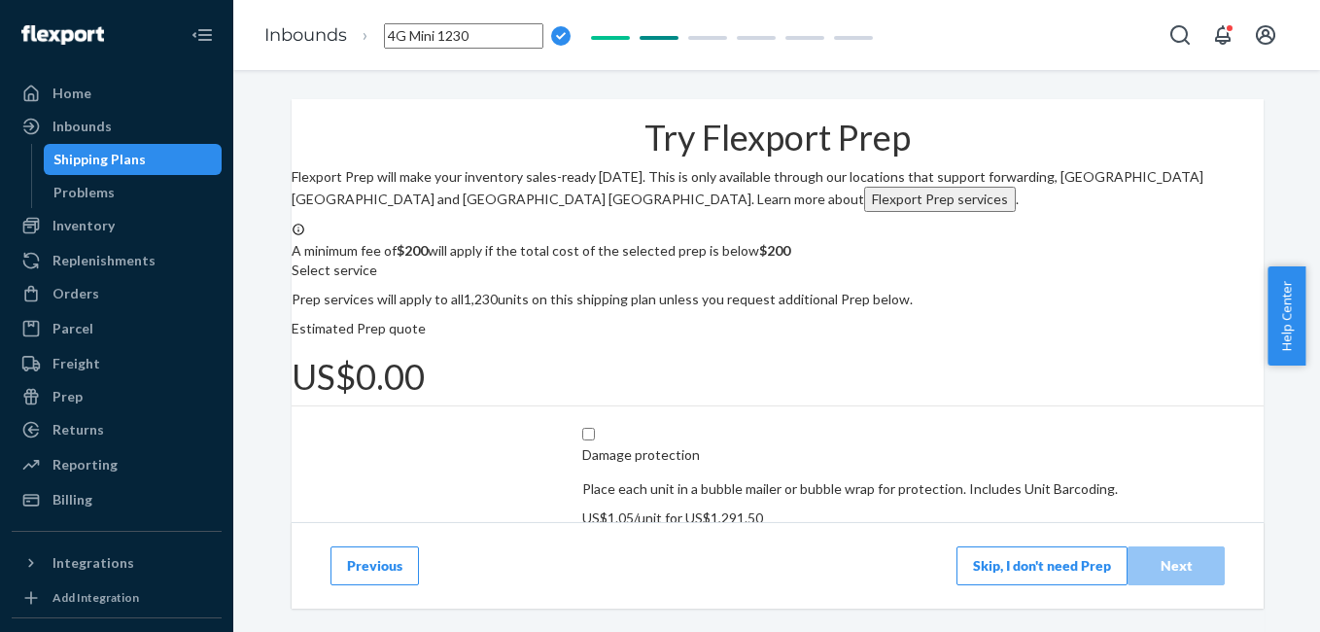
click at [512, 40] on input "4G Mini 1230" at bounding box center [463, 35] width 159 height 25
type input "4G Mini 1230 23/09/25"
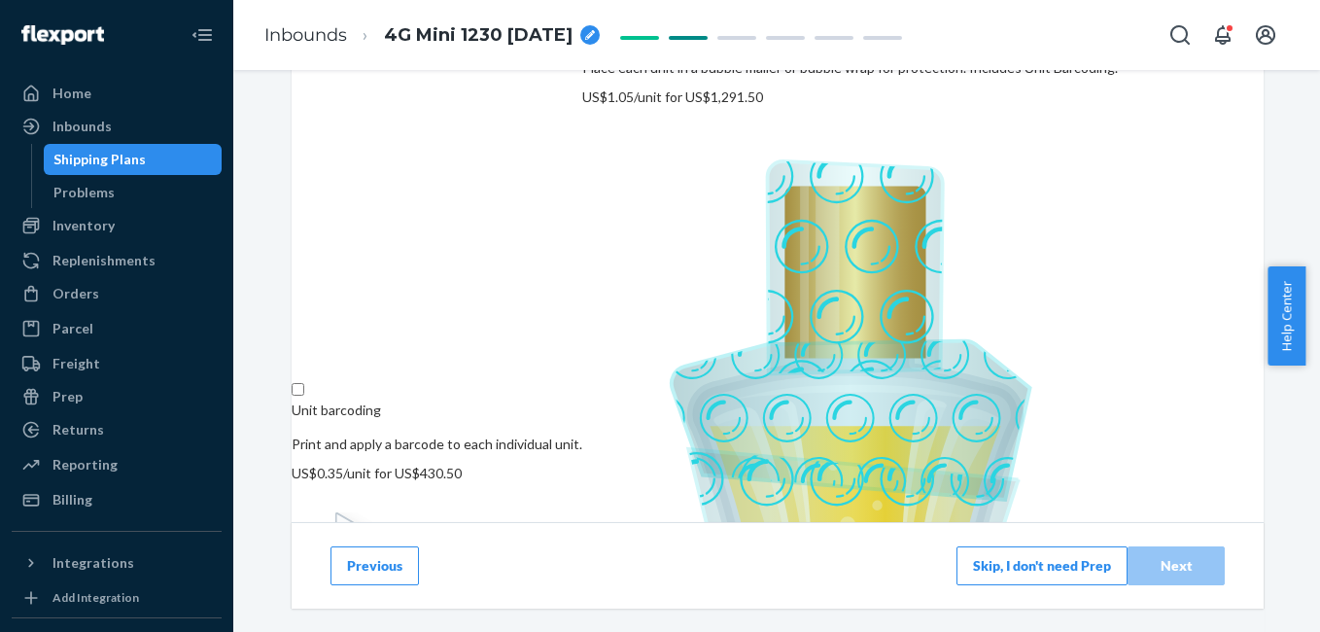
scroll to position [423, 0]
click at [1038, 579] on button "Skip, I don't need Prep" at bounding box center [1041, 565] width 171 height 39
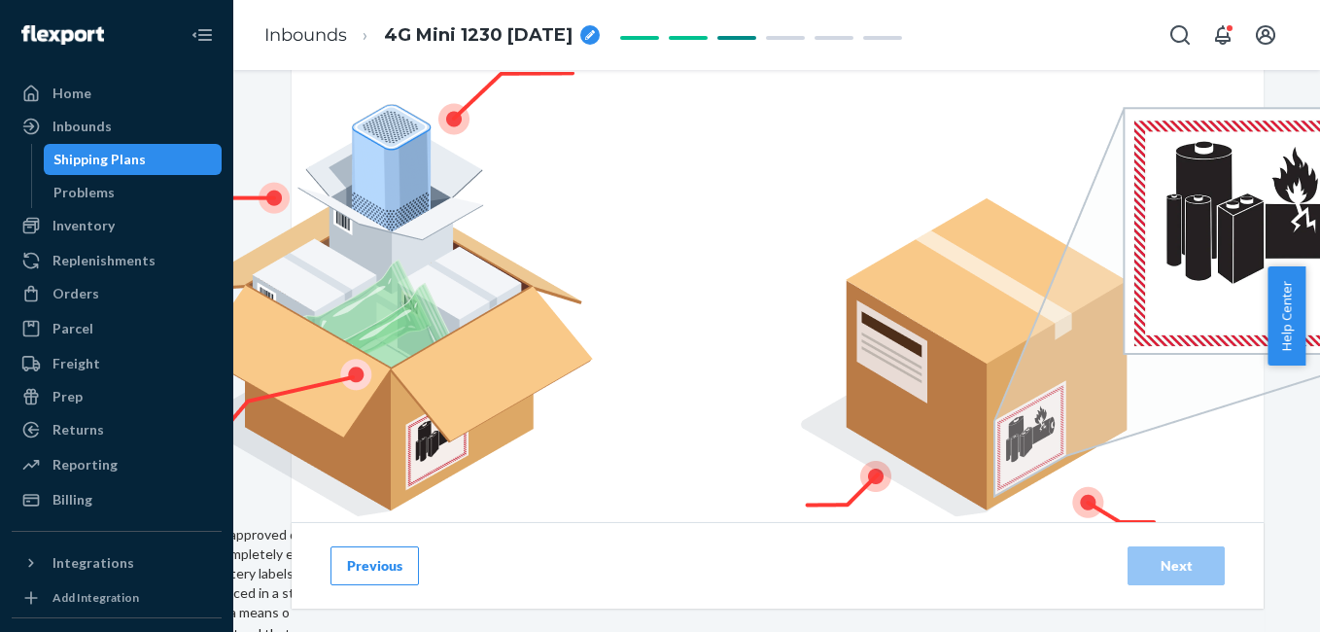
scroll to position [324, 0]
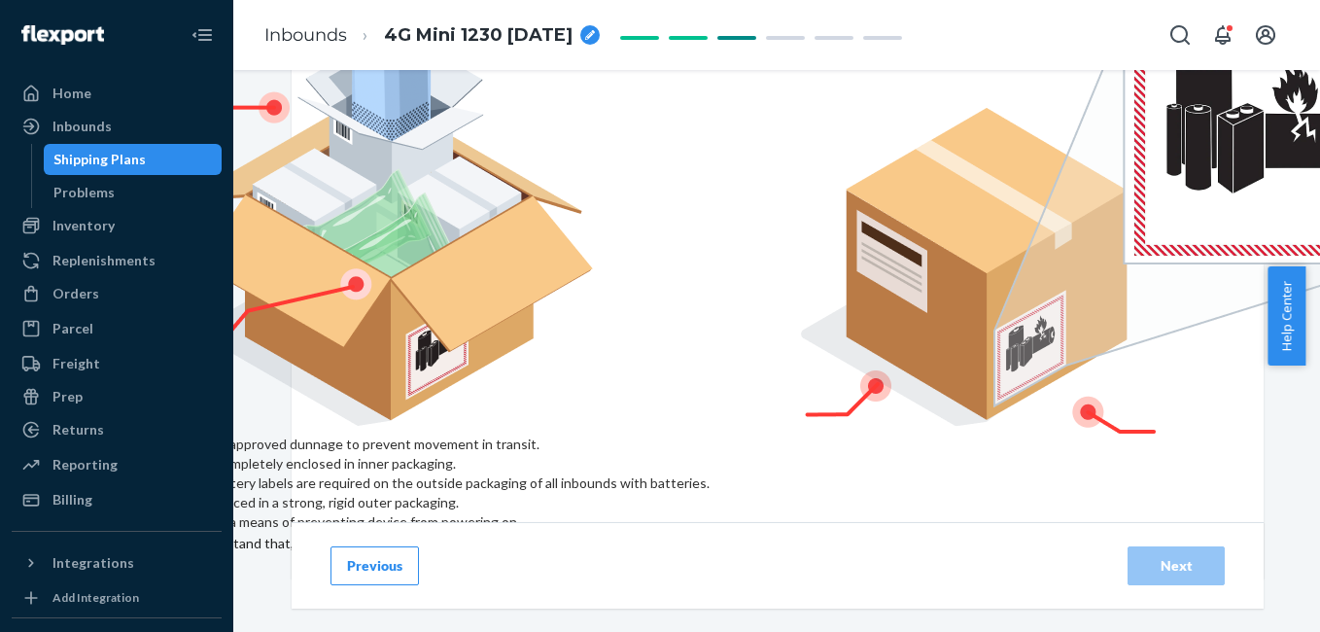
click at [372, 532] on input "checkbox" at bounding box center [485, 555] width 646 height 47
checkbox input "true"
click at [1179, 577] on button "Next" at bounding box center [1176, 565] width 97 height 39
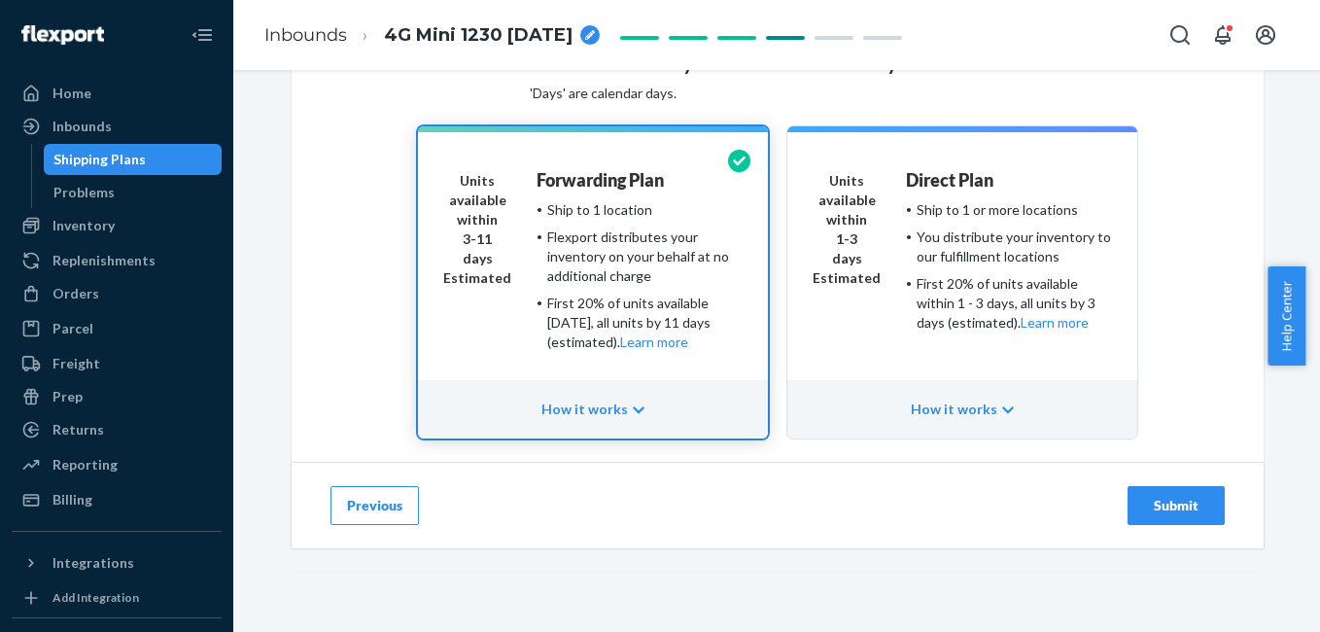
scroll to position [198, 0]
click at [1172, 506] on div "Submit" at bounding box center [1176, 505] width 64 height 19
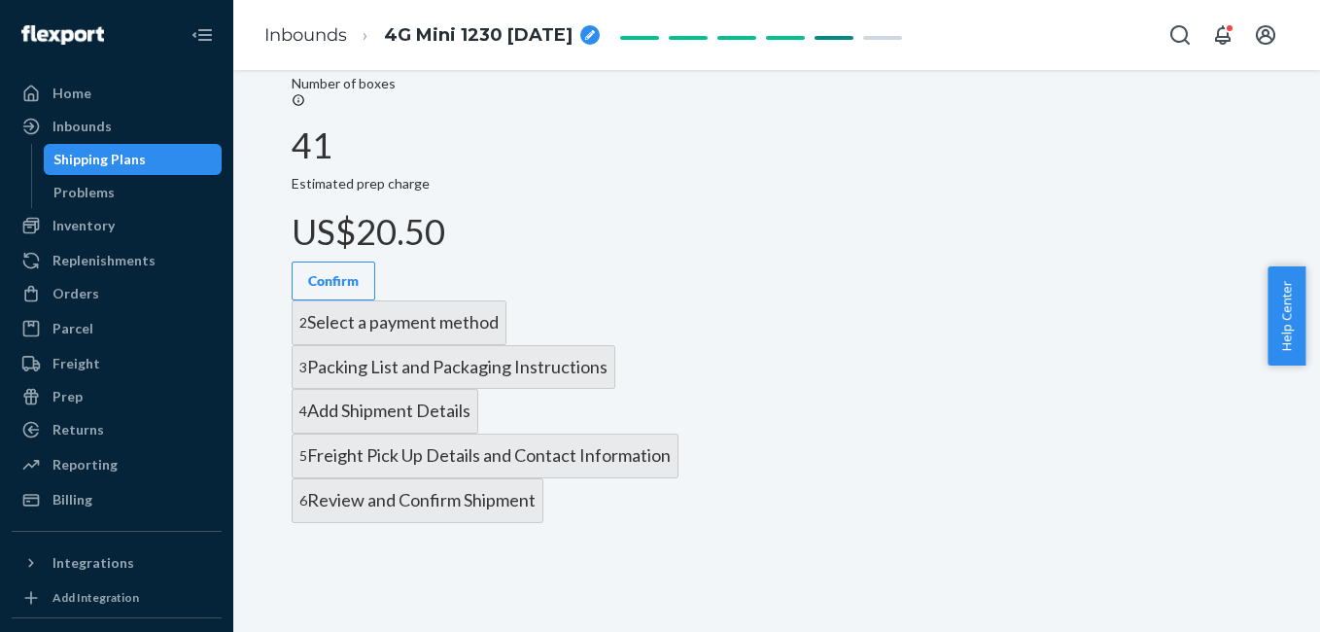
radio input "true"
radio input "false"
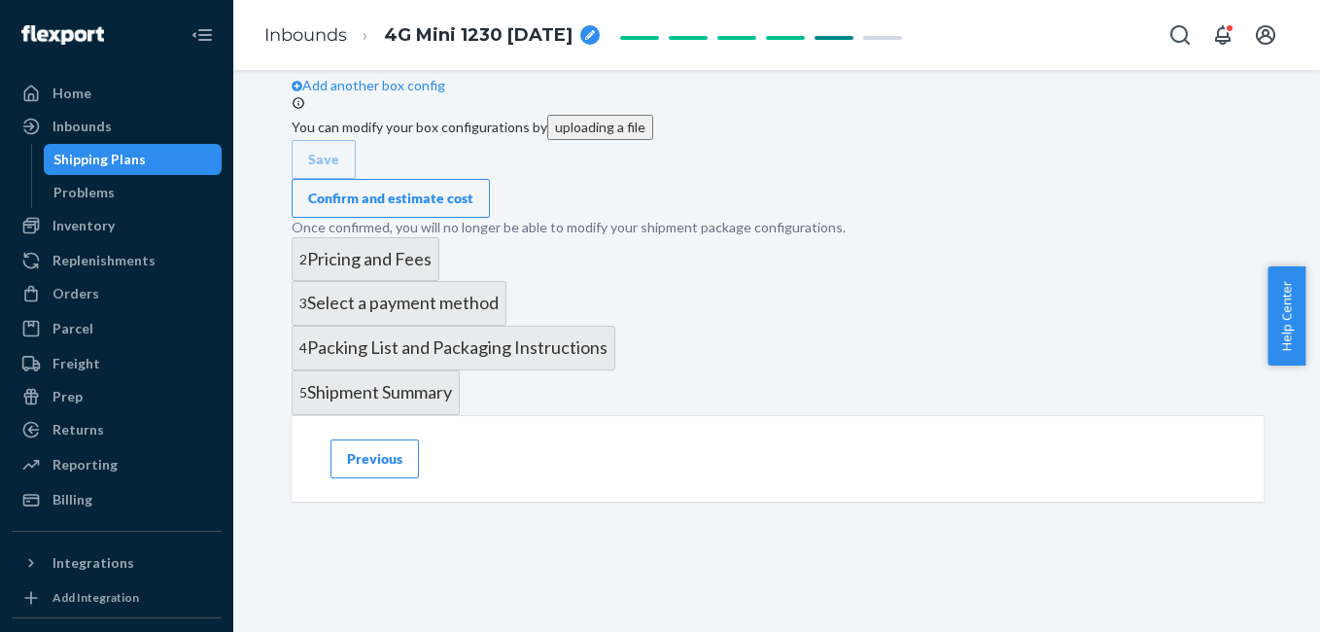
scroll to position [979, 0]
click at [473, 208] on div "Confirm and estimate cost" at bounding box center [390, 198] width 165 height 19
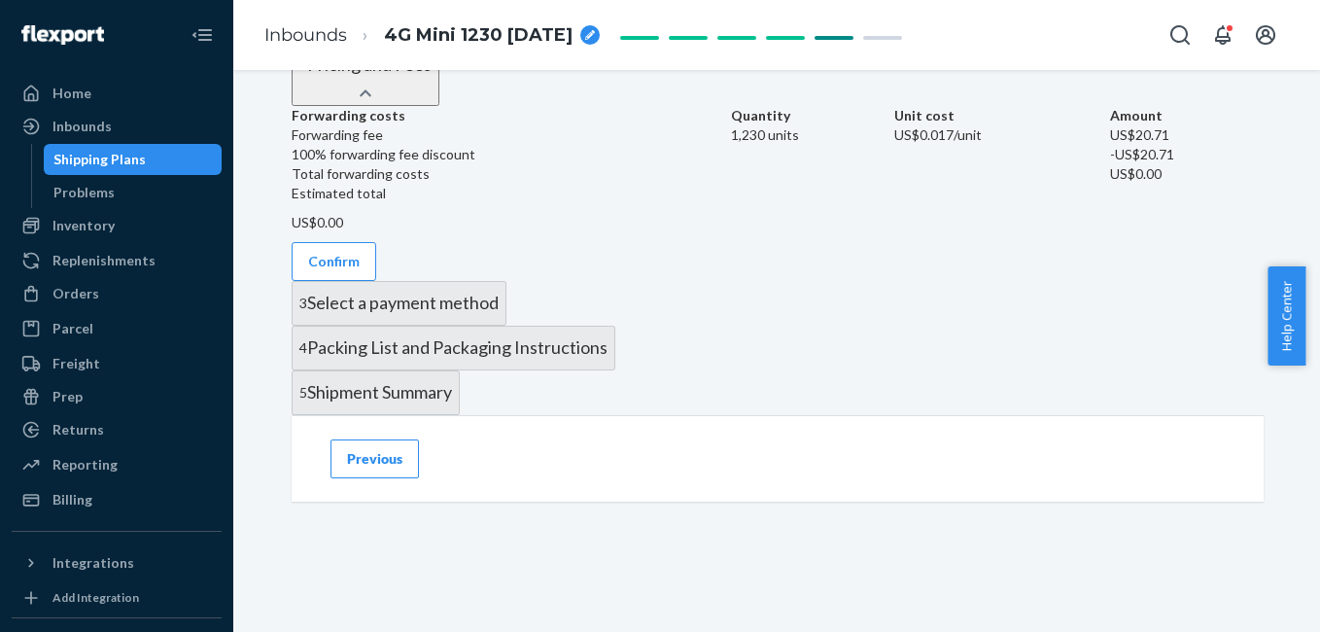
scroll to position [972, 0]
click at [376, 281] on button "Confirm" at bounding box center [334, 261] width 85 height 39
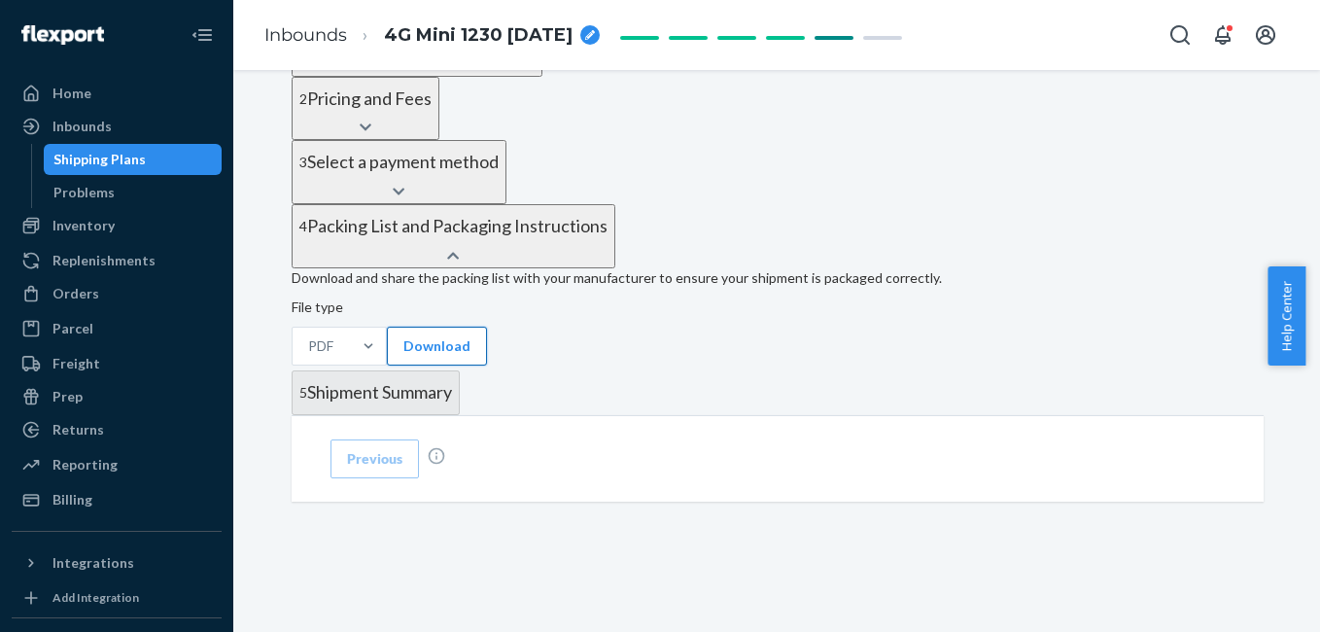
click at [434, 327] on button "Download" at bounding box center [437, 346] width 100 height 39
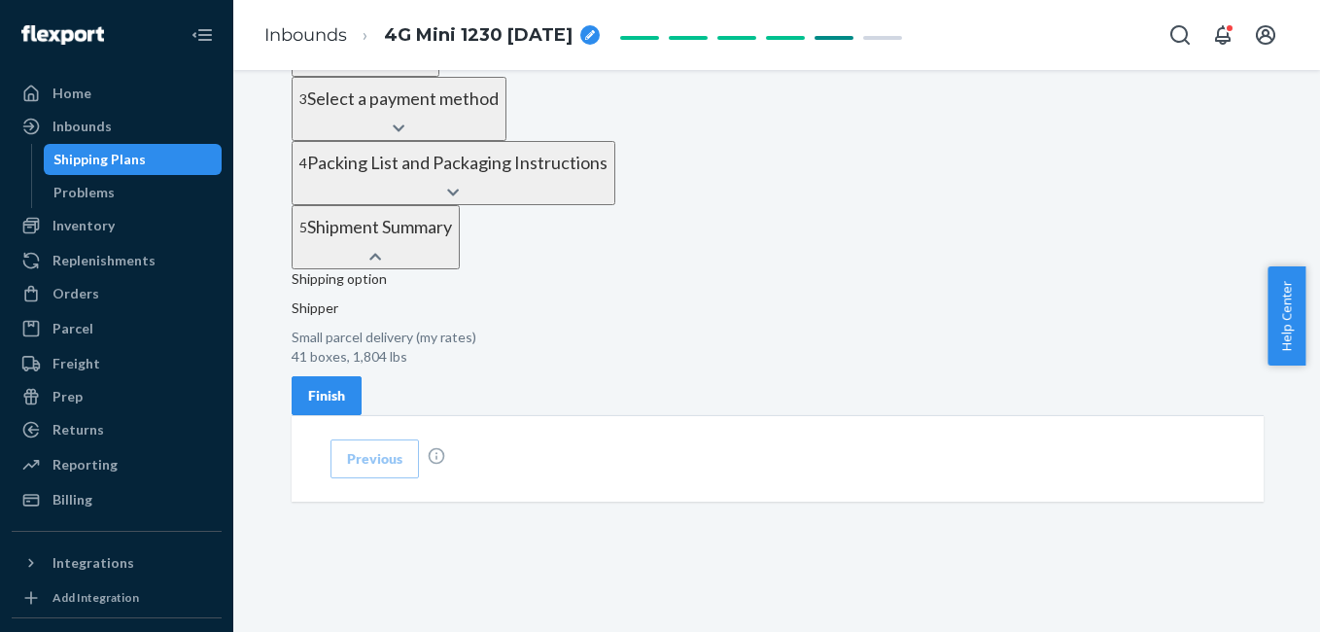
scroll to position [904, 0]
click at [345, 386] on div "Finish" at bounding box center [326, 395] width 37 height 19
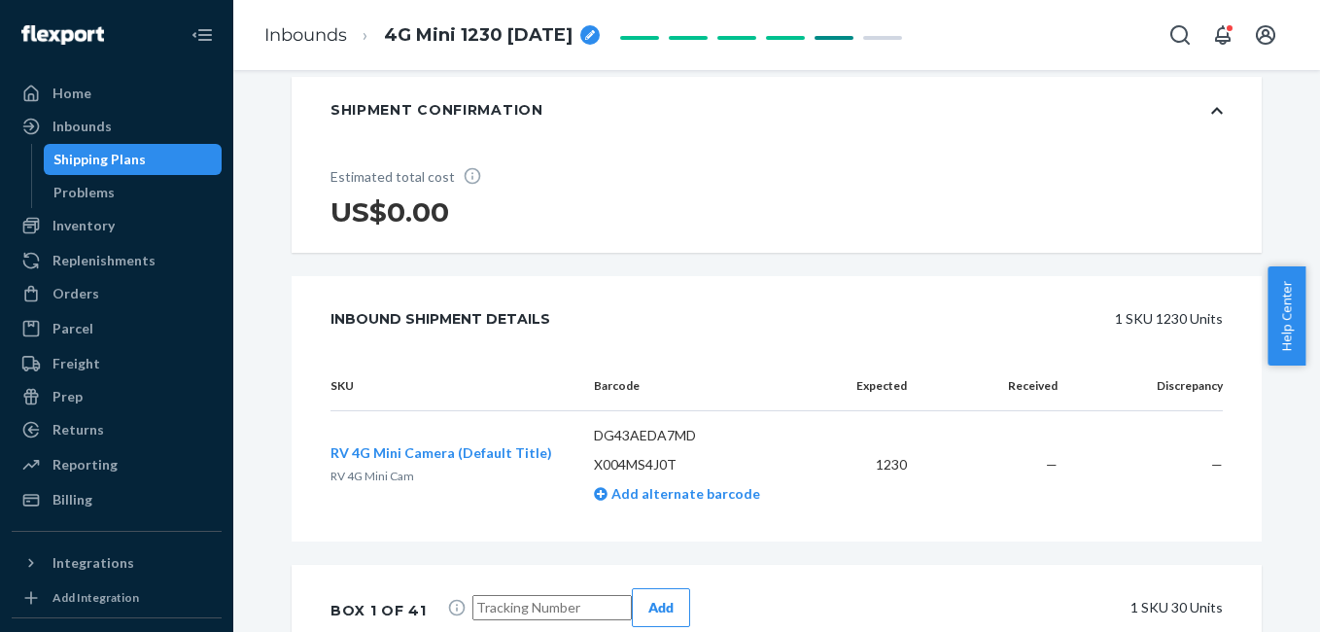
scroll to position [0, 0]
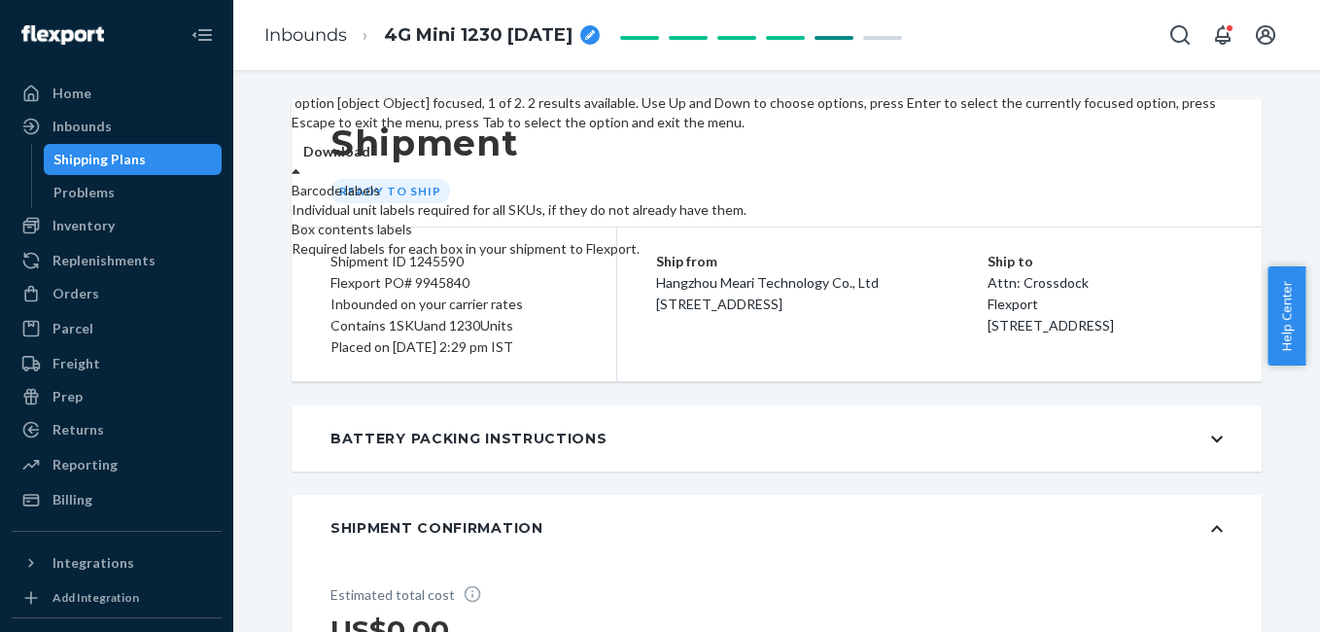
click at [300, 162] on div at bounding box center [296, 170] width 9 height 19
click at [1163, 259] on div "Required labels for each box in your shipment to Flexport." at bounding box center [757, 248] width 931 height 19
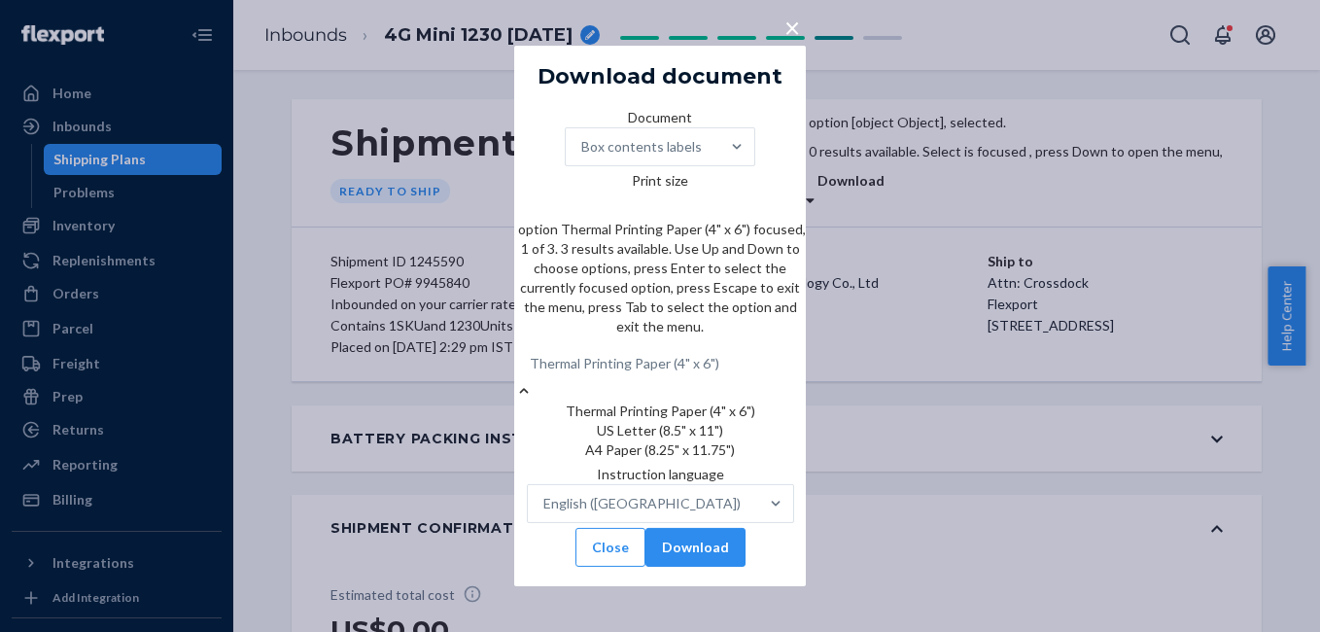
click at [677, 354] on div "Thermal Printing Paper (4" x 6")" at bounding box center [625, 363] width 190 height 19
click at [719, 354] on input "Print size option Thermal Printing Paper (4" x 6") focused, 1 of 3. 3 results a…" at bounding box center [720, 363] width 2 height 19
click at [677, 354] on div "Thermal Printing Paper (4" x 6")" at bounding box center [625, 363] width 190 height 19
click at [719, 354] on input "Print size option Thermal Printing Paper (4" x 6") focused, 1 of 3. 3 results a…" at bounding box center [720, 363] width 2 height 19
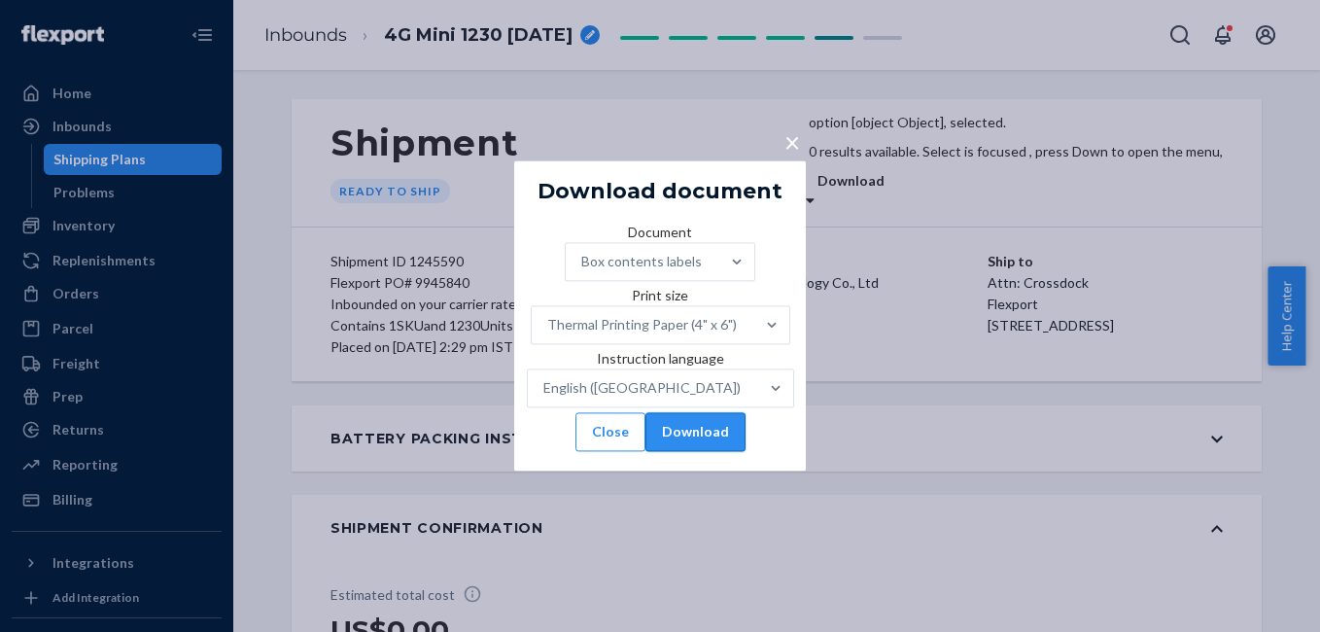
click at [728, 452] on button "Download" at bounding box center [695, 432] width 100 height 39
click at [610, 452] on button "Close" at bounding box center [610, 432] width 70 height 39
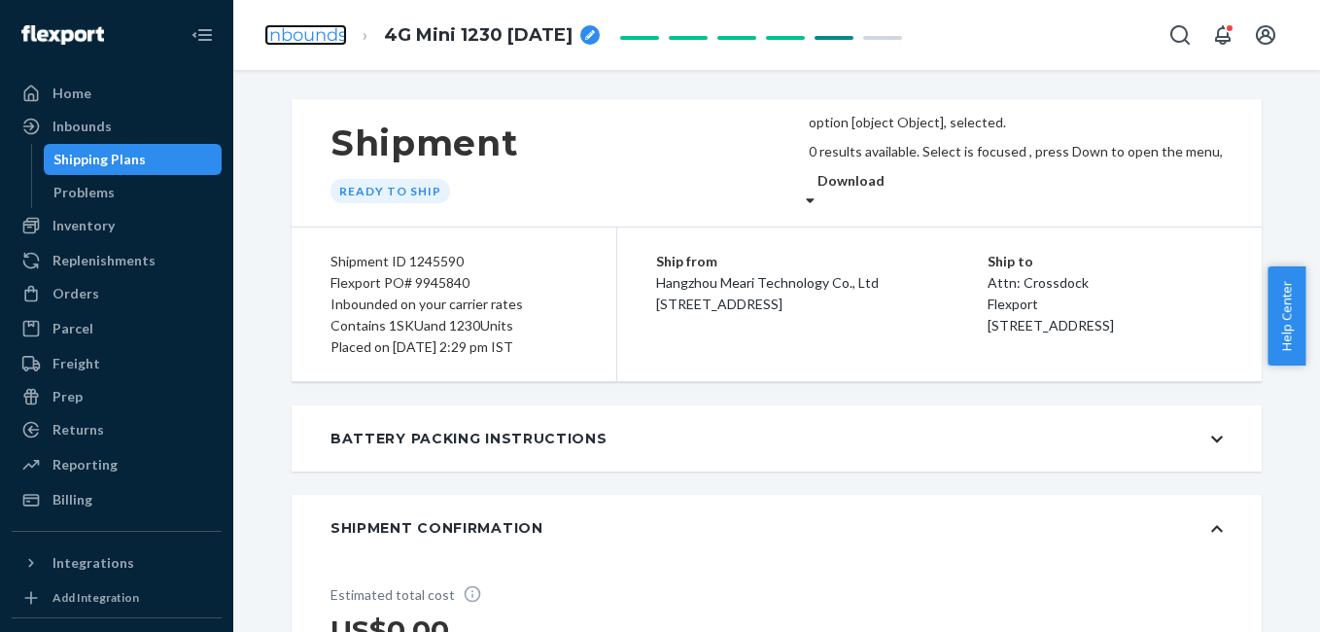
click at [282, 30] on link "Inbounds" at bounding box center [305, 34] width 83 height 21
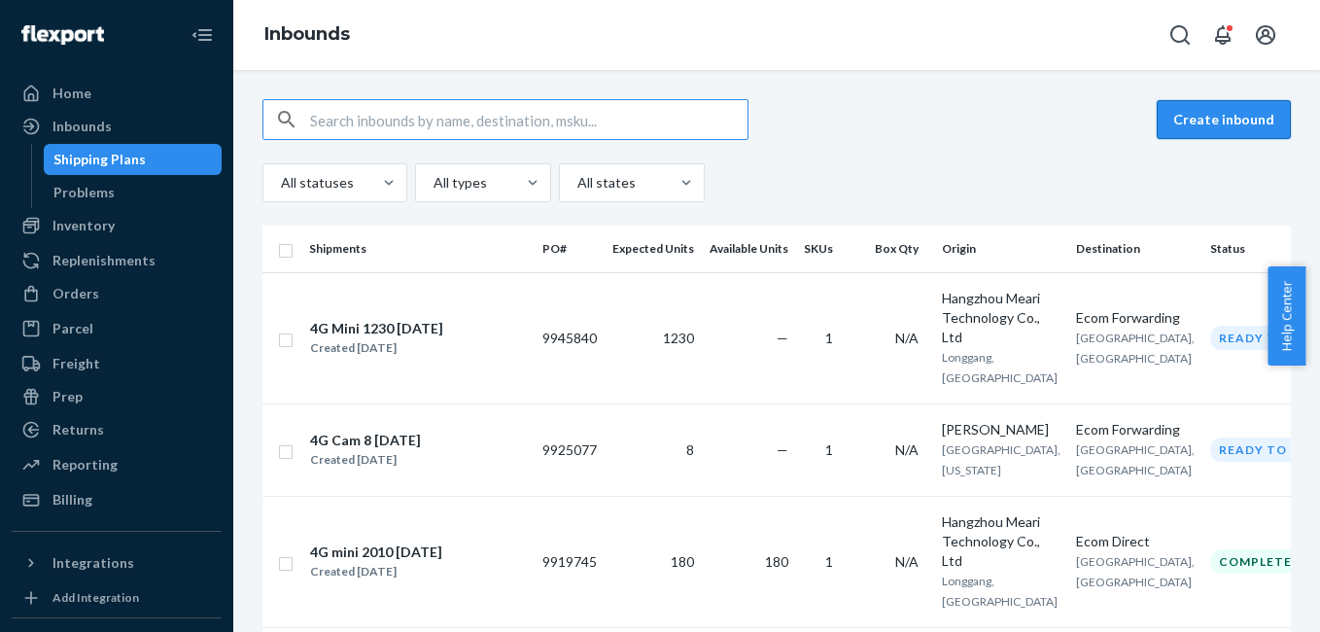
click at [1187, 124] on button "Create inbound" at bounding box center [1224, 119] width 134 height 39
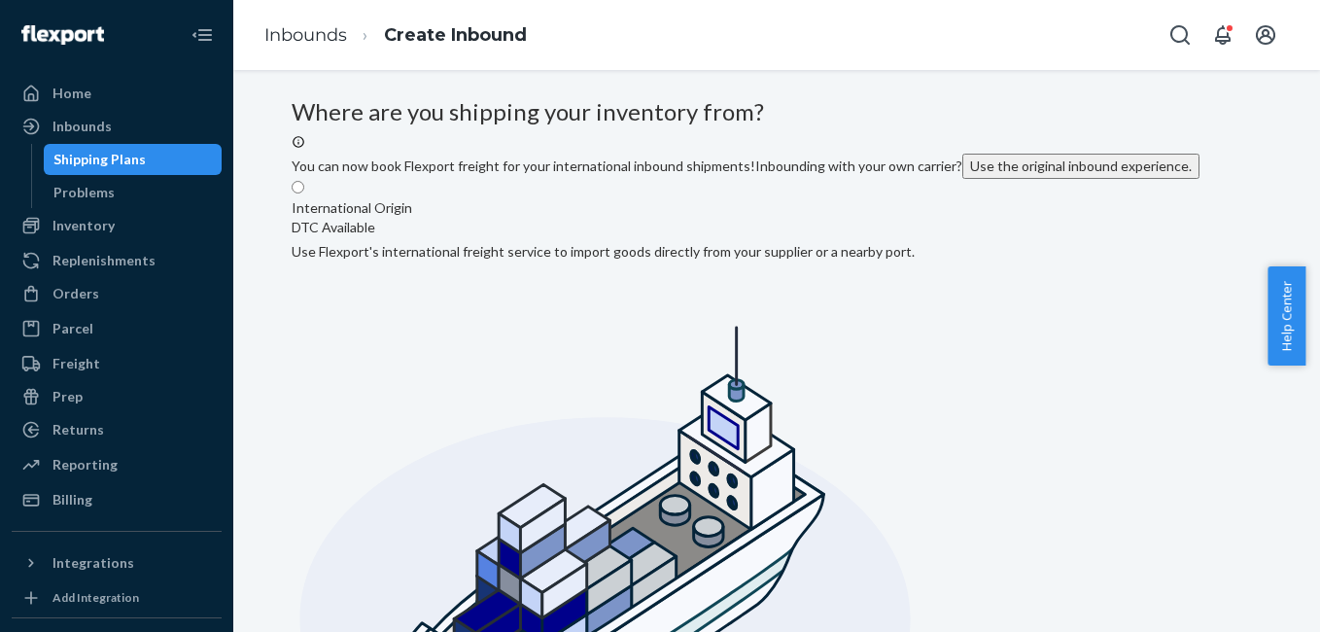
click at [962, 179] on button "Use the original inbound experience." at bounding box center [1080, 166] width 237 height 25
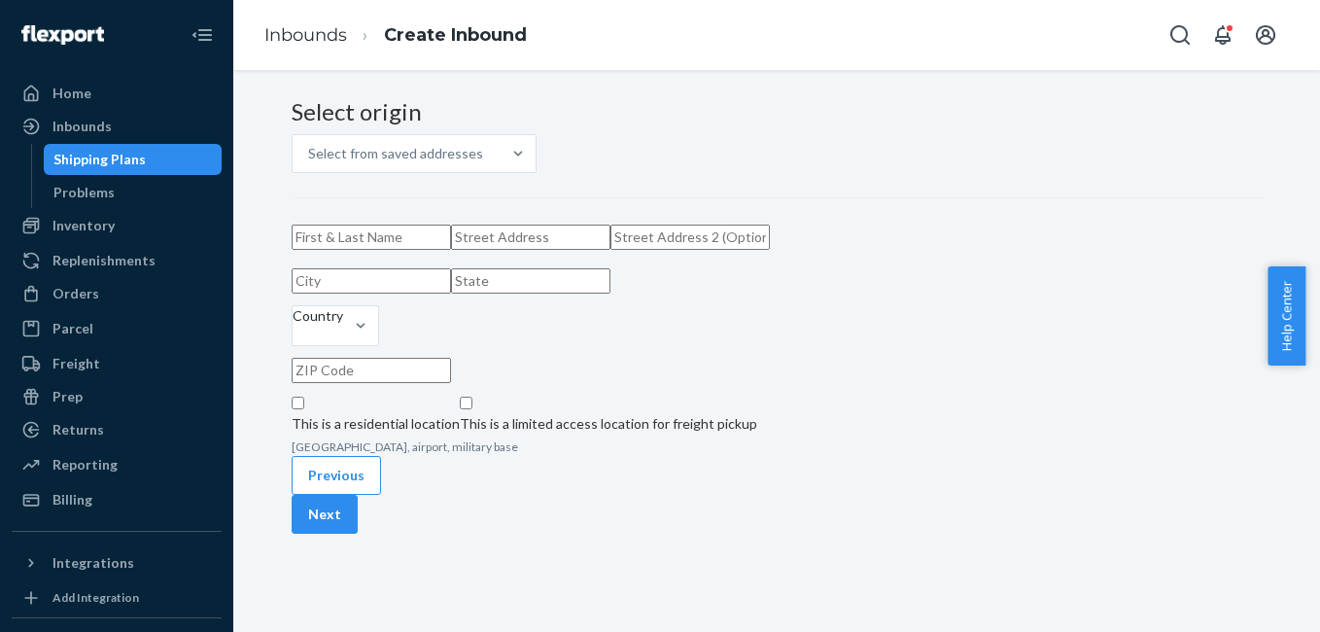
click at [457, 184] on div "Select origin Select from saved addresses Country This is a residential locatio…" at bounding box center [777, 277] width 970 height 357
click at [460, 163] on div "Select from saved addresses" at bounding box center [395, 153] width 175 height 19
click at [483, 163] on input "Select from saved addresses" at bounding box center [484, 153] width 2 height 19
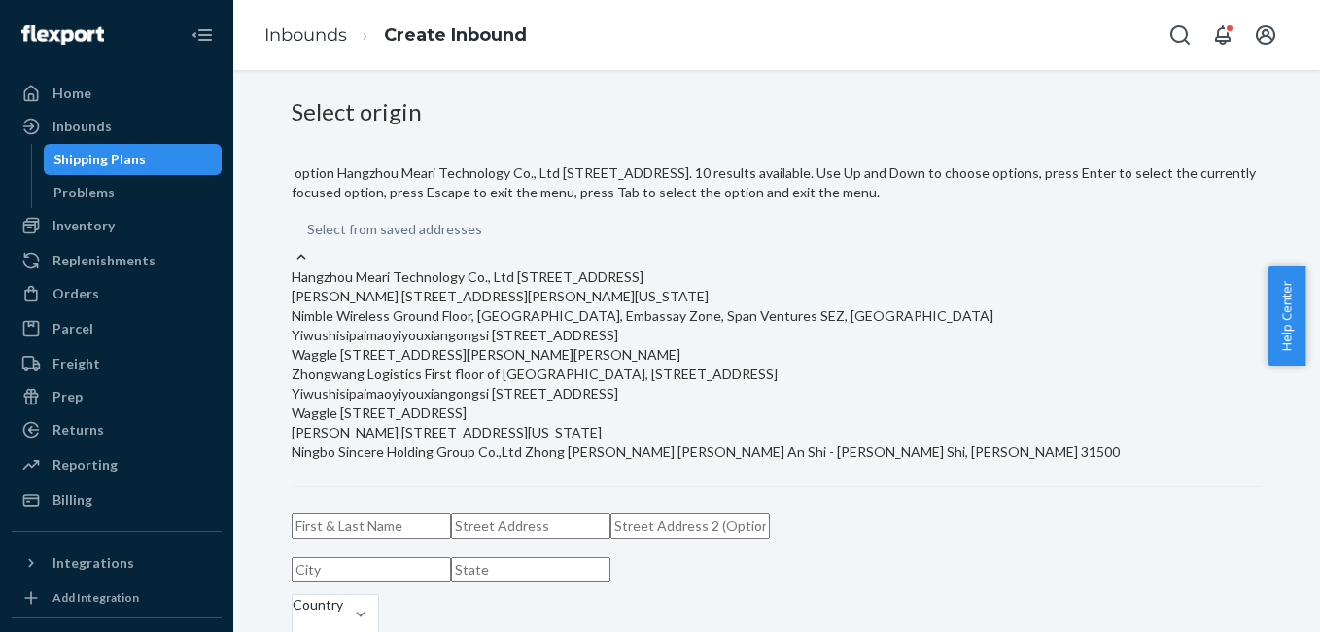
click at [443, 268] on div "Hangzhou Meari Technology Co., Ltd [STREET_ADDRESS]" at bounding box center [777, 276] width 970 height 19
click at [482, 239] on input "option Hangzhou Meari Technology Co., Ltd 103-105, Building 61 Bantian Third In…" at bounding box center [483, 229] width 2 height 19
type input "Hangzhou Meari Technology Co., Ltd"
type input "103-105, Building 61"
type input "[GEOGRAPHIC_DATA]"
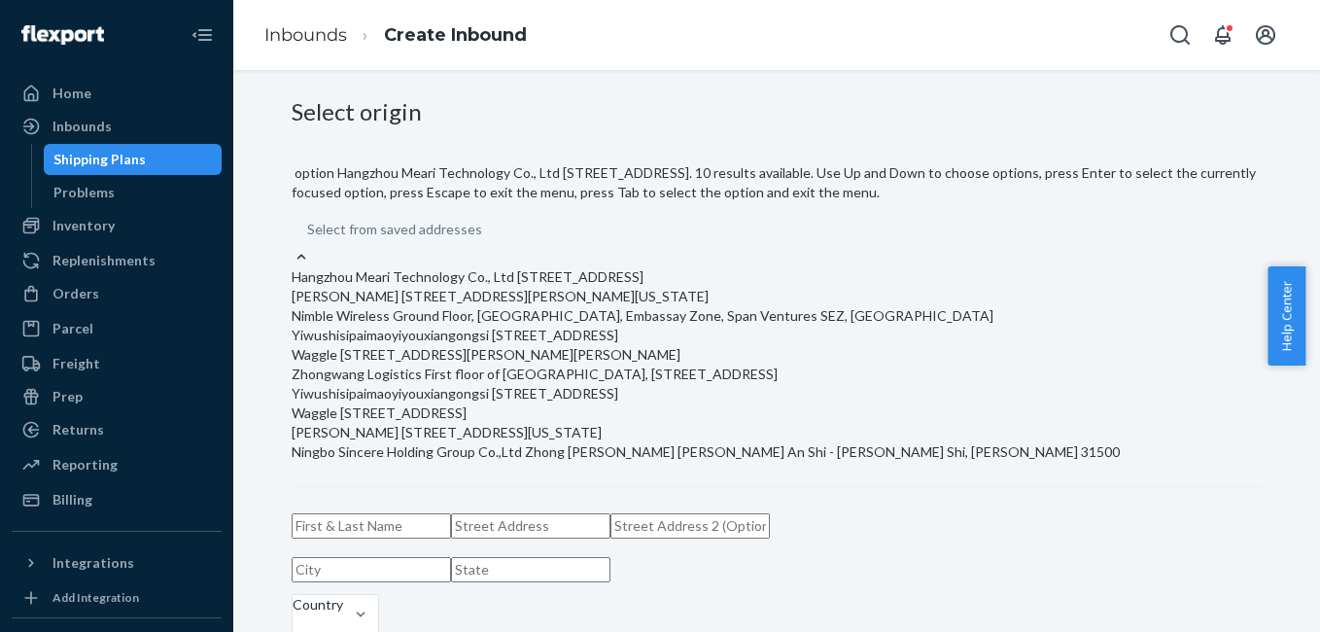
type input "Longgang"
type input "[GEOGRAPHIC_DATA]"
type input "518129"
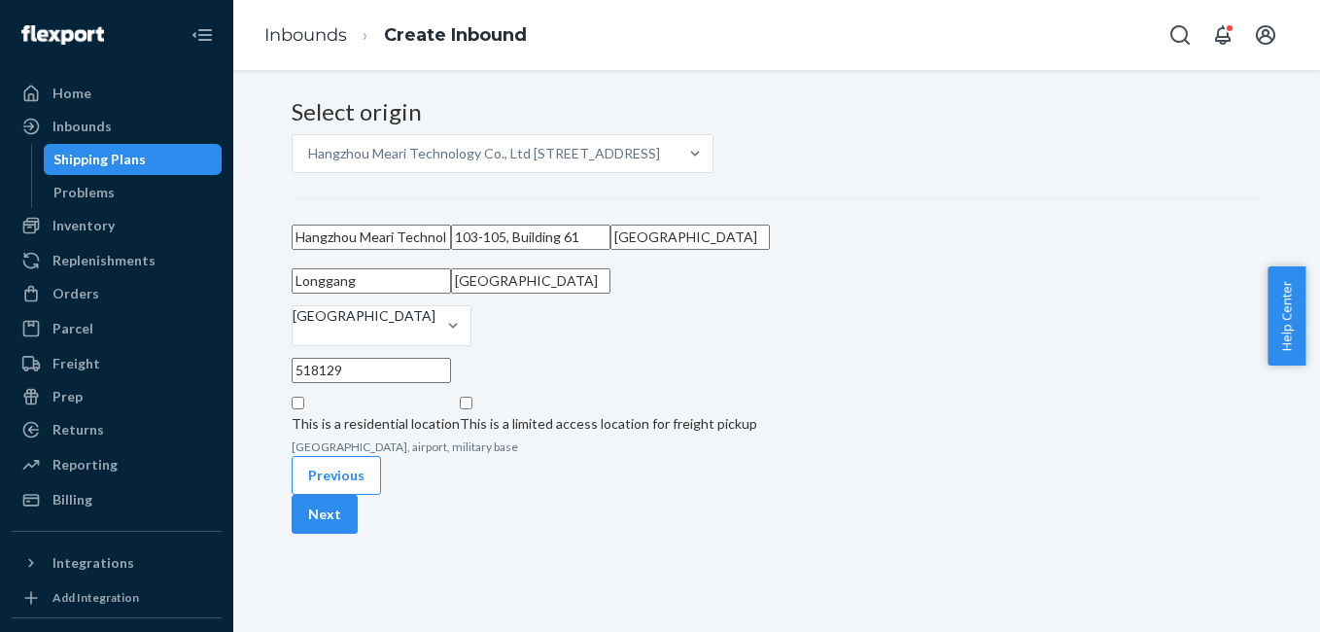
click at [940, 339] on div "Select origin Hangzhou Meari Technology Co., Ltd 103-105, Building 61 Bantian T…" at bounding box center [777, 277] width 970 height 357
click at [358, 534] on button "Next" at bounding box center [325, 514] width 66 height 39
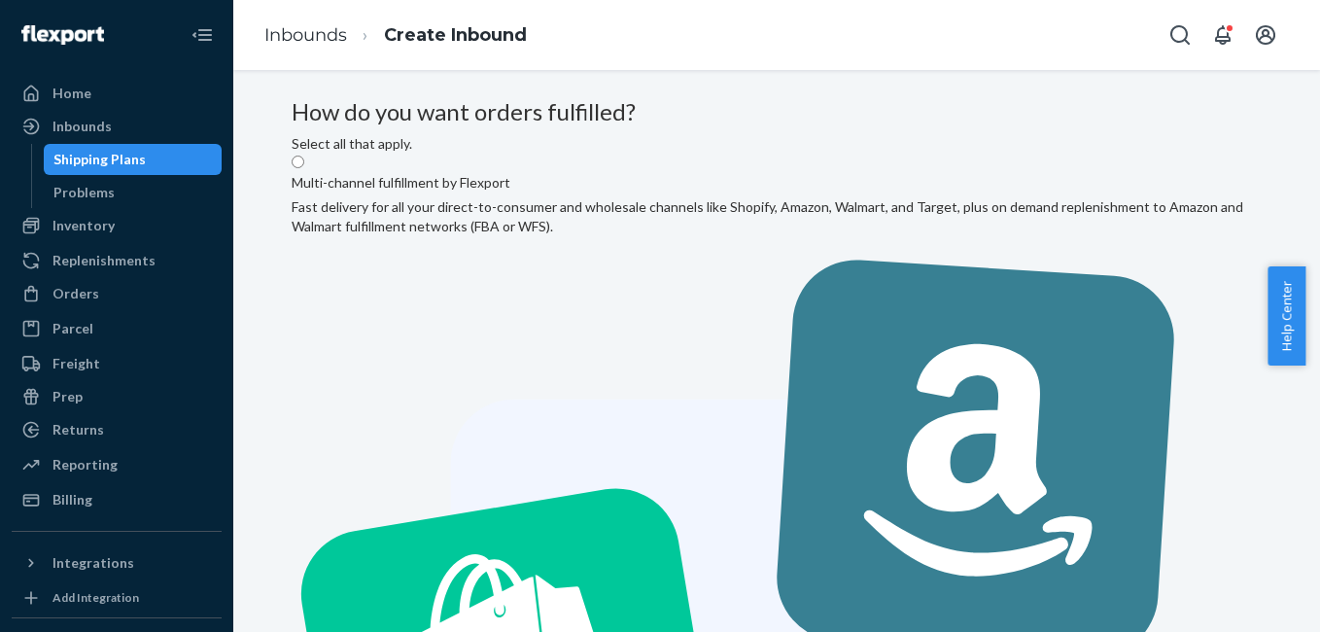
click at [304, 168] on input "Multi-channel fulfillment by Flexport Fast delivery for all your direct-to-cons…" at bounding box center [298, 162] width 13 height 13
radio input "true"
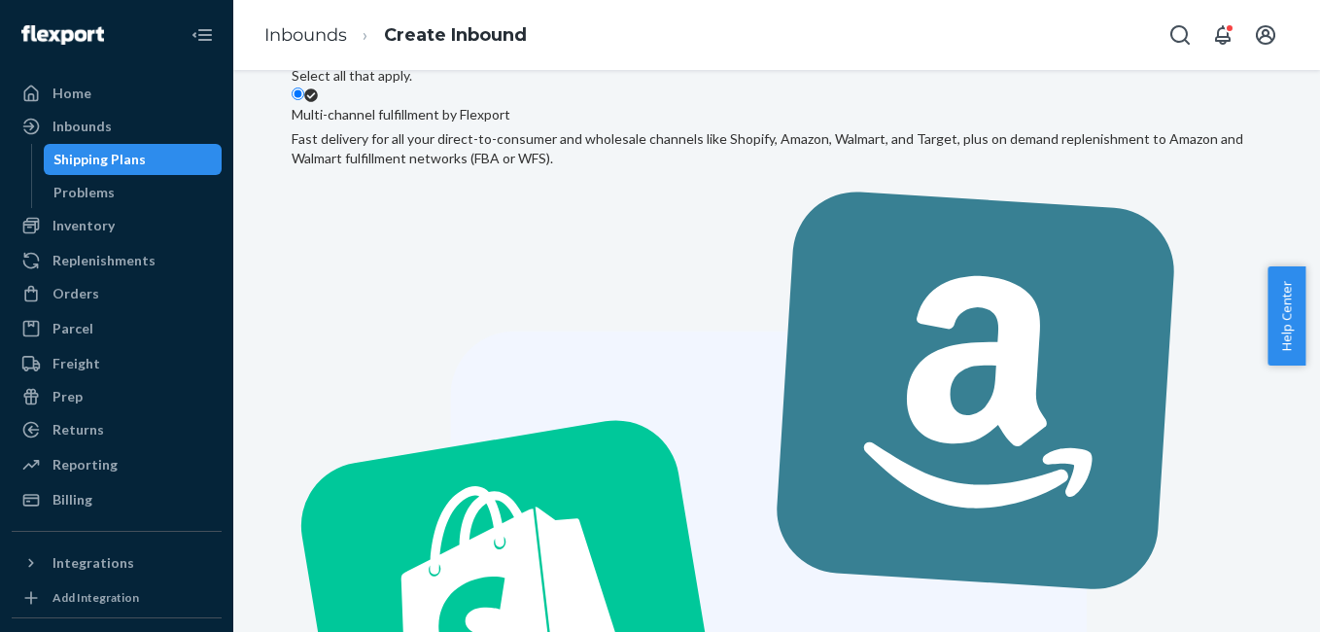
scroll to position [98, 0]
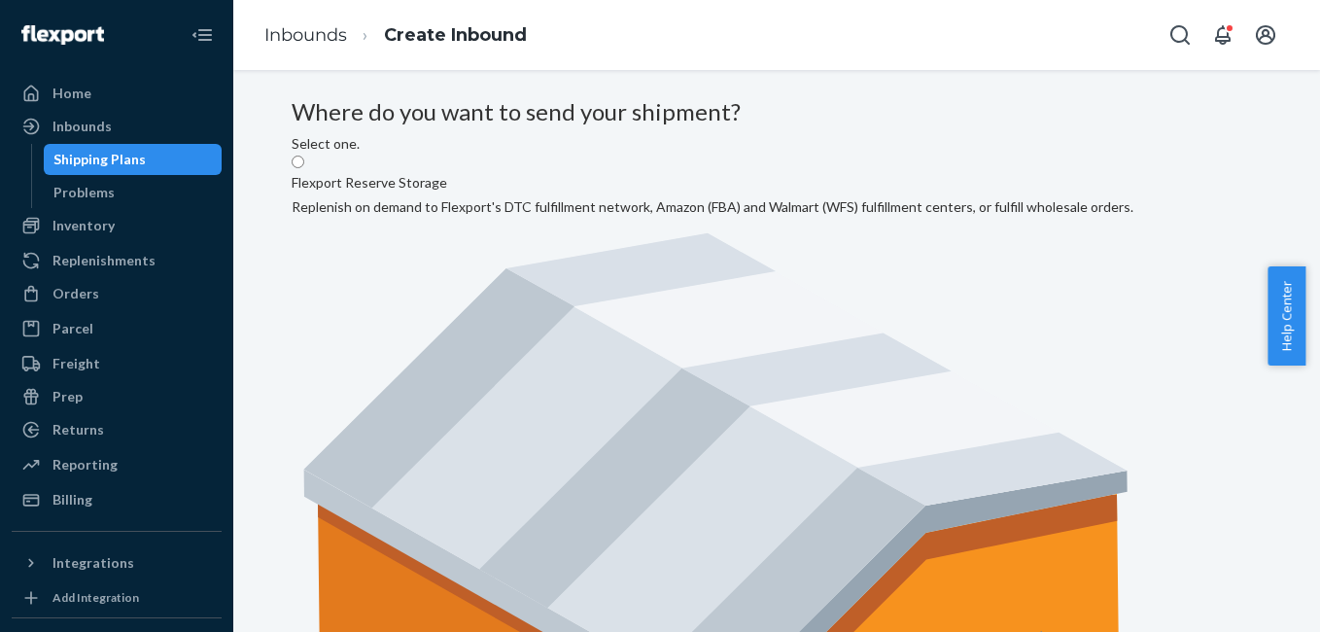
radio input "true"
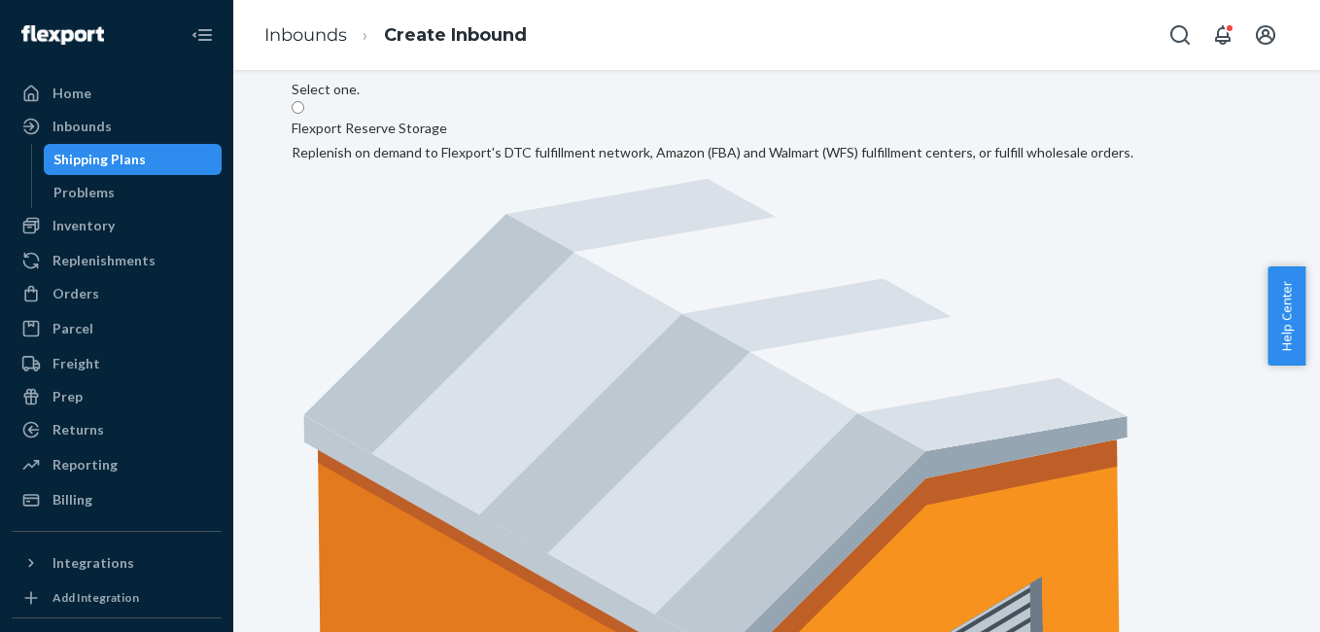
scroll to position [98, 0]
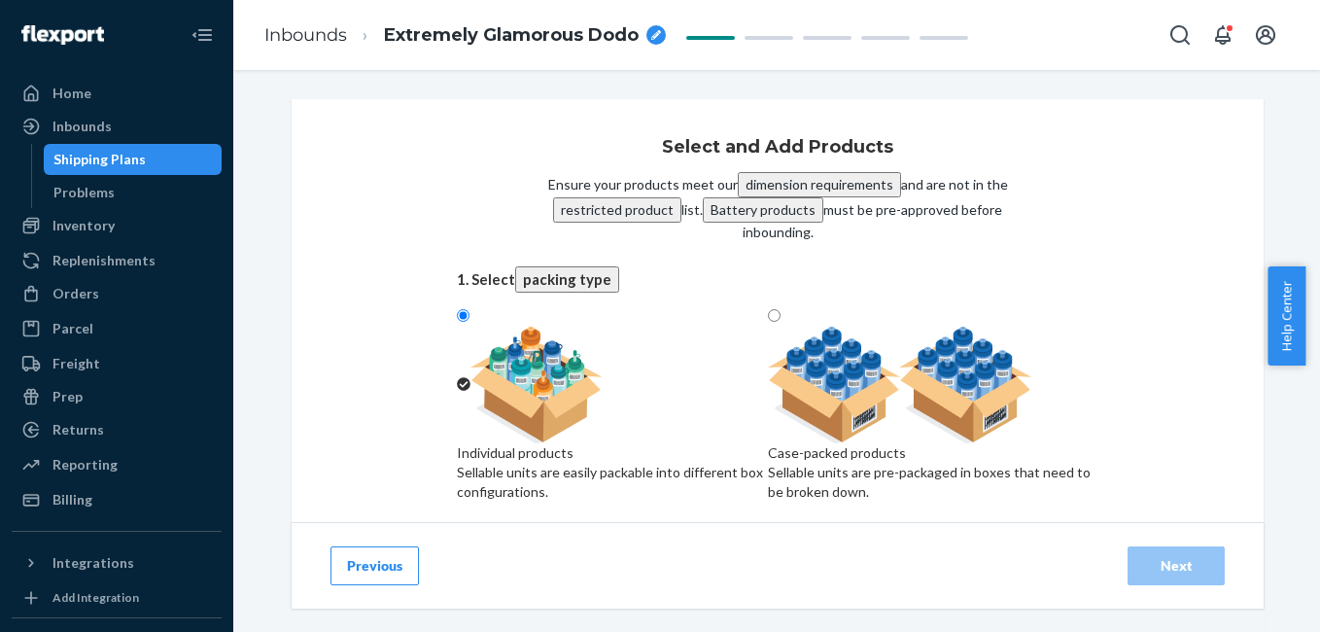
click at [842, 328] on img at bounding box center [900, 385] width 264 height 117
click at [781, 322] on input "Case-packed products Sellable units are pre-packaged in boxes that need to be b…" at bounding box center [774, 315] width 13 height 13
radio input "true"
radio input "false"
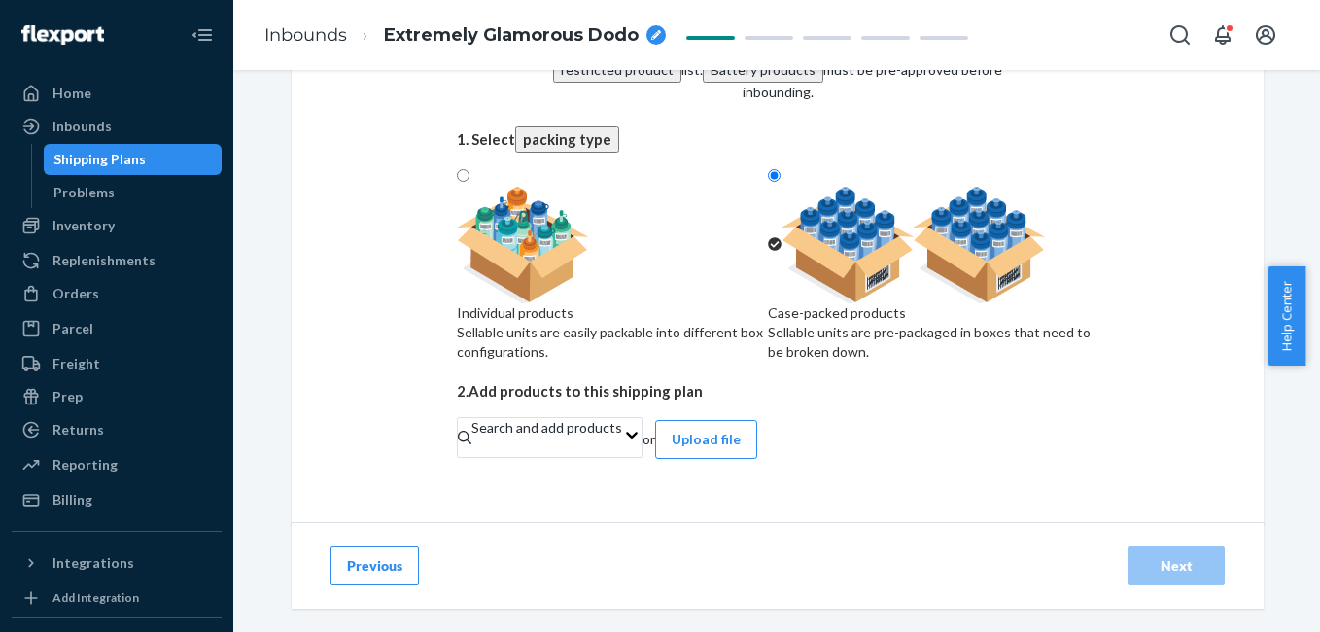
scroll to position [154, 0]
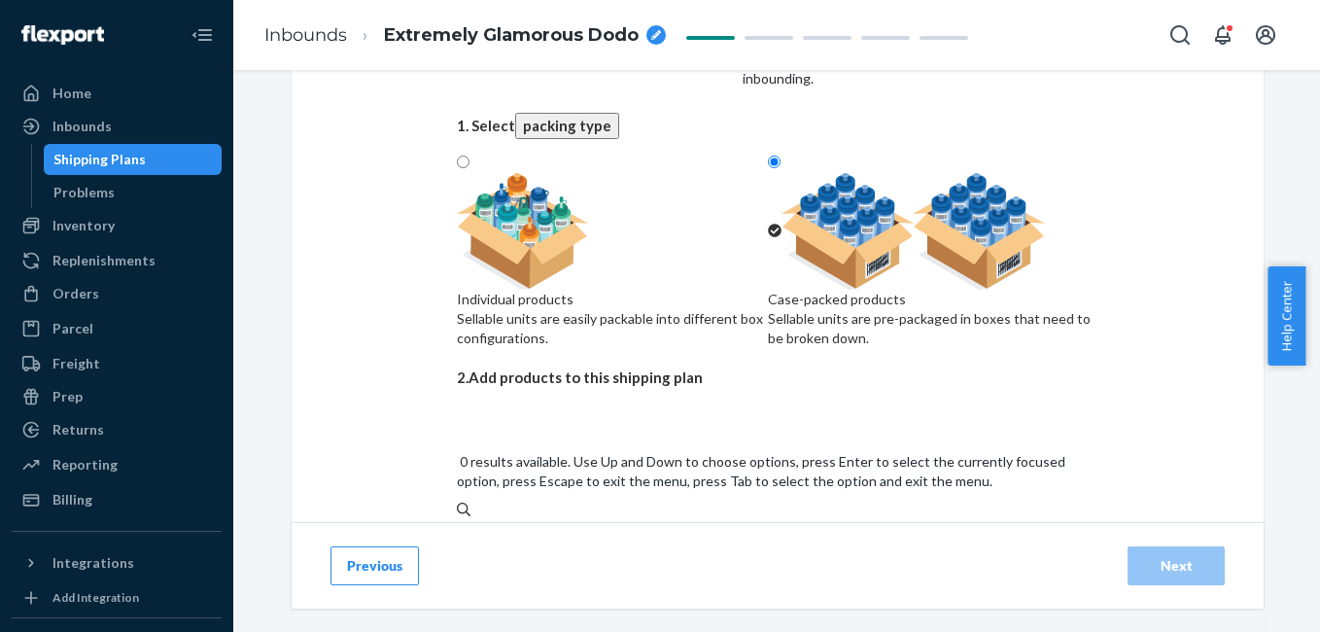
click at [772, 520] on div "Search and add products" at bounding box center [778, 539] width 642 height 39
click at [459, 539] on input "0 results available. Use Up and Down to choose options, press Enter to select t…" at bounding box center [458, 548] width 2 height 19
type input "rv"
click at [674, 603] on div "AI_ RV _CAM-mini-128GB" at bounding box center [778, 612] width 642 height 19
click at [471, 539] on input "rv" at bounding box center [464, 548] width 15 height 19
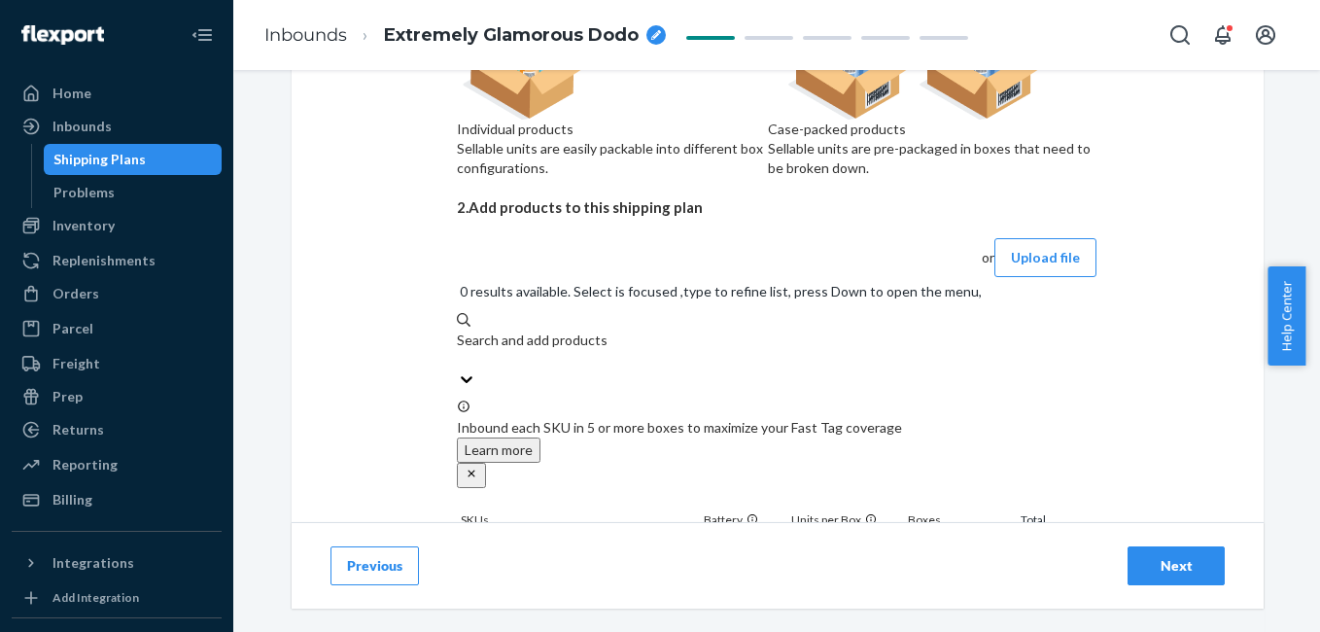
scroll to position [336, 0]
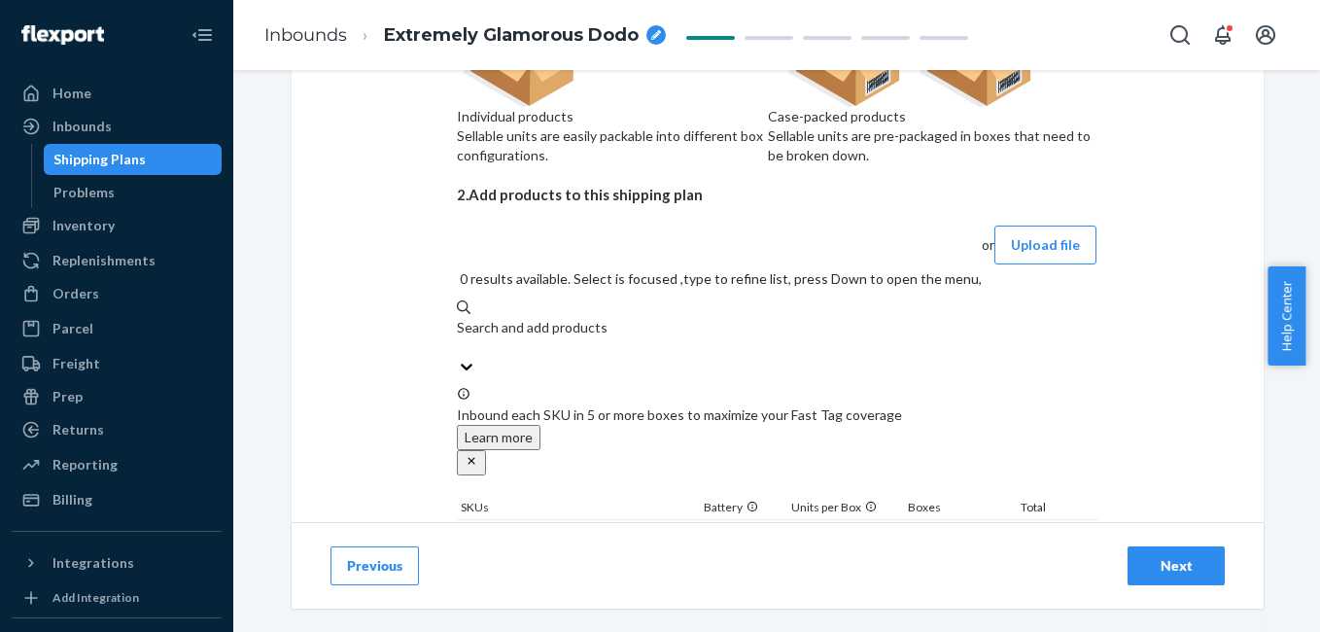
click at [941, 559] on input "1" at bounding box center [947, 571] width 86 height 25
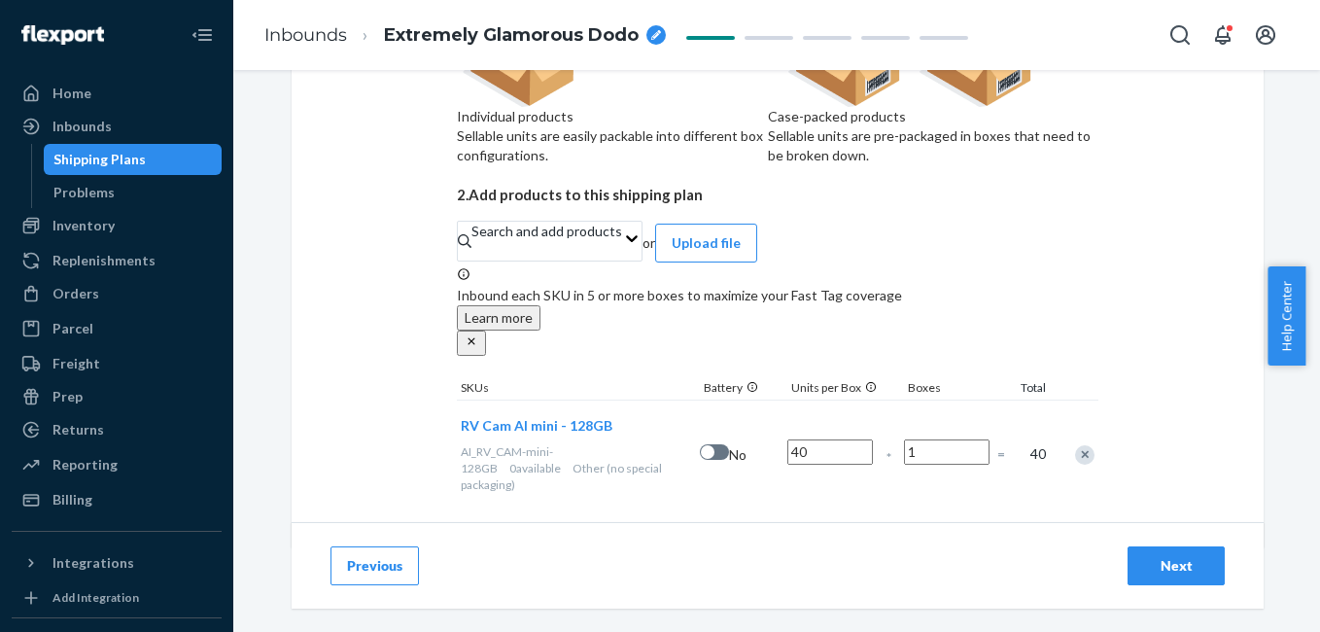
click at [941, 452] on input "1" at bounding box center [947, 451] width 86 height 25
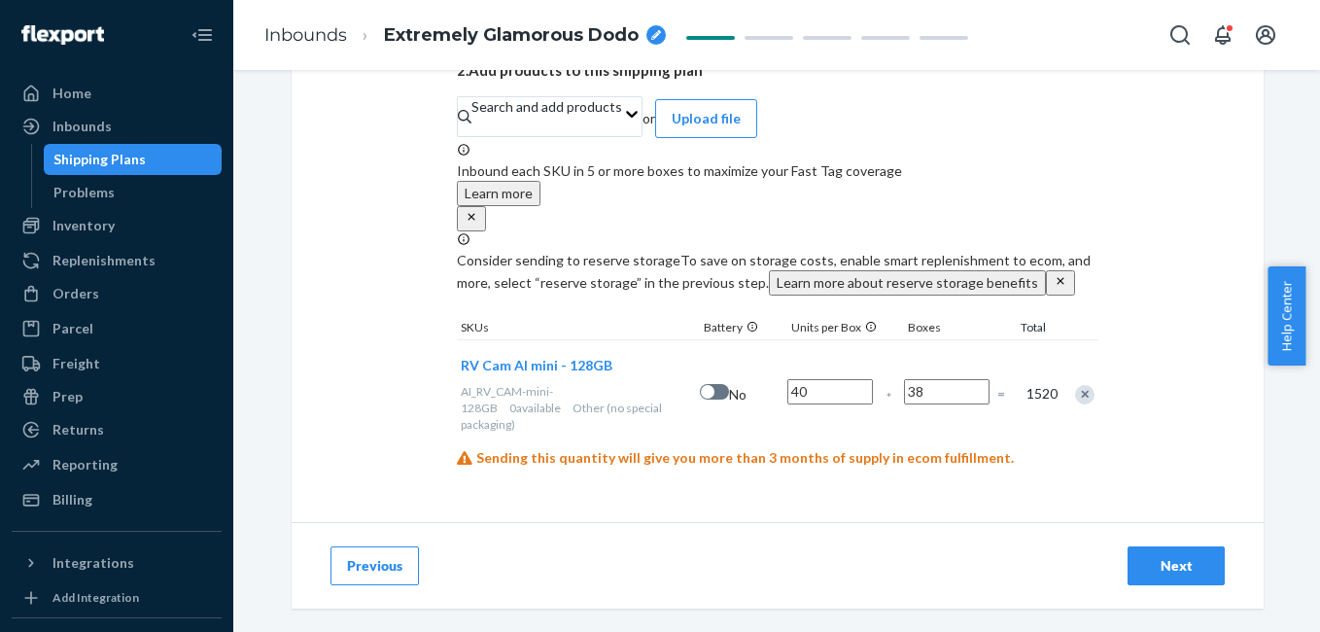
scroll to position [480, 0]
type input "38"
click at [1145, 425] on div "Select and Add Products Ensure your products meet our dimension requirements an…" at bounding box center [778, 80] width 972 height 884
click at [1159, 573] on div "Next" at bounding box center [1176, 565] width 64 height 19
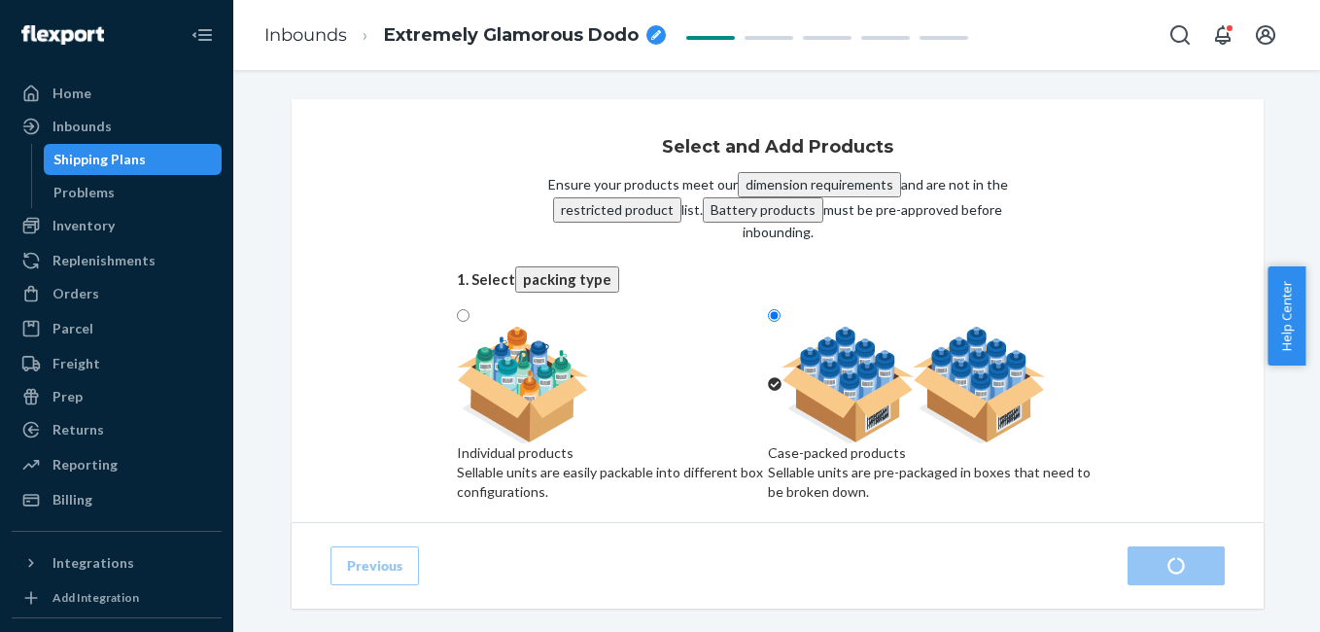
radio input "true"
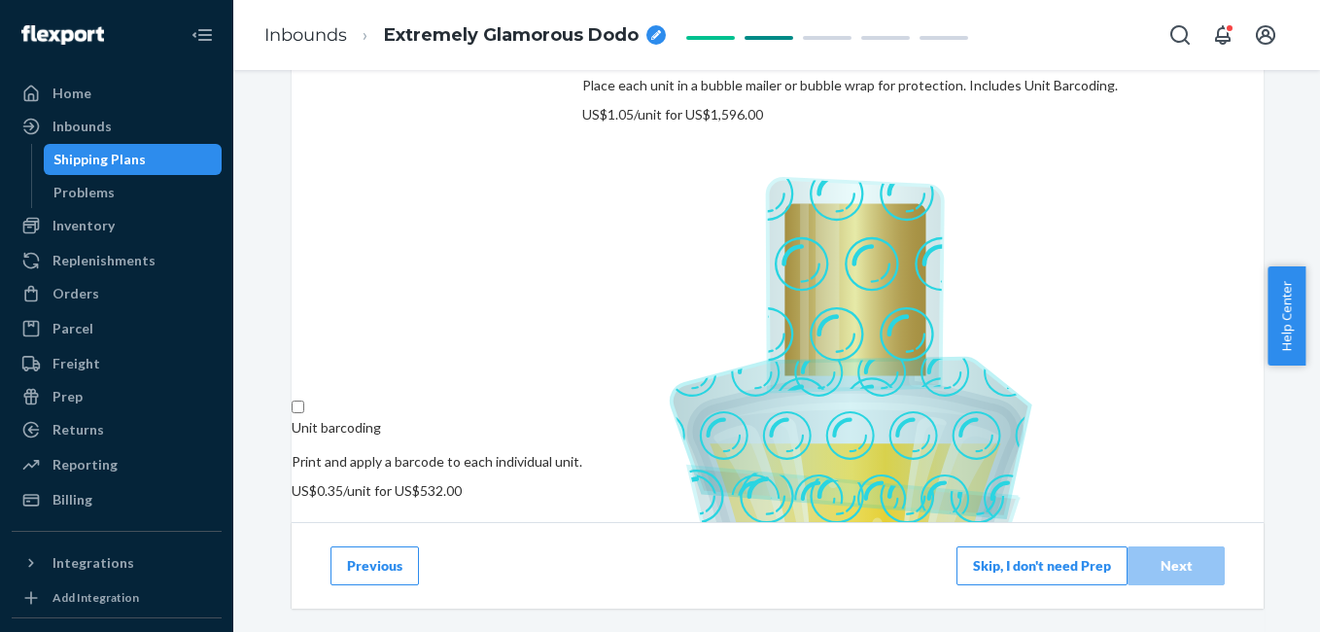
scroll to position [423, 0]
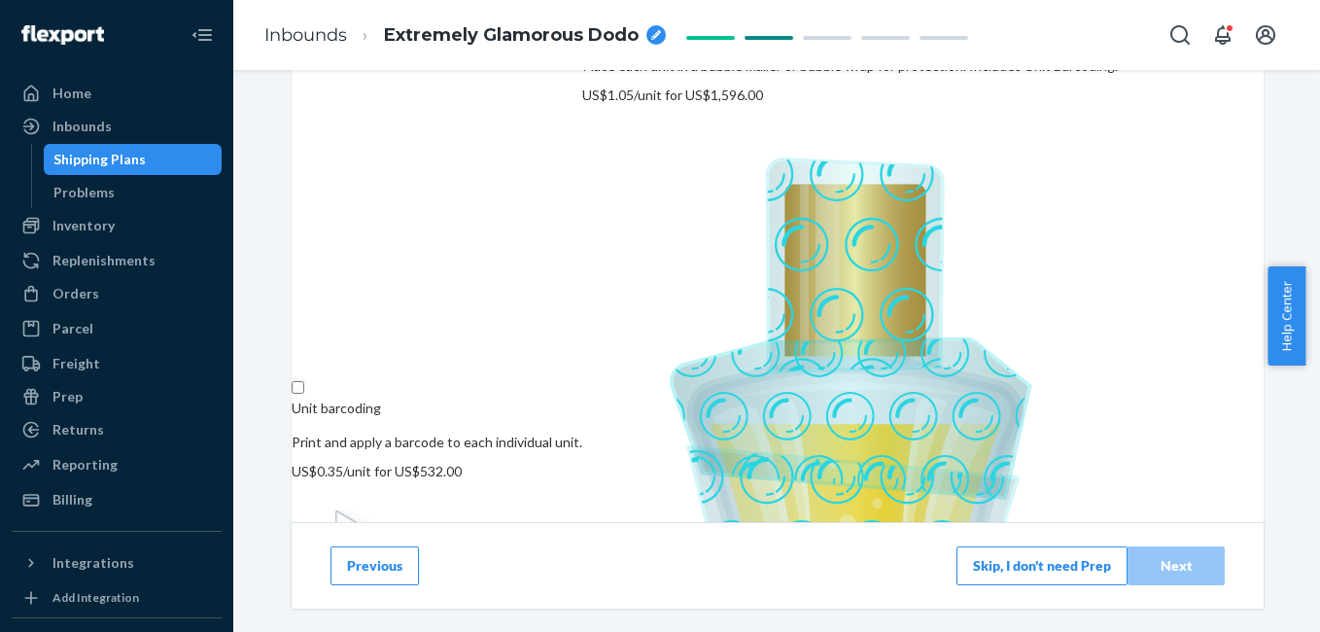
click at [1000, 557] on button "Skip, I don't need Prep" at bounding box center [1041, 565] width 171 height 39
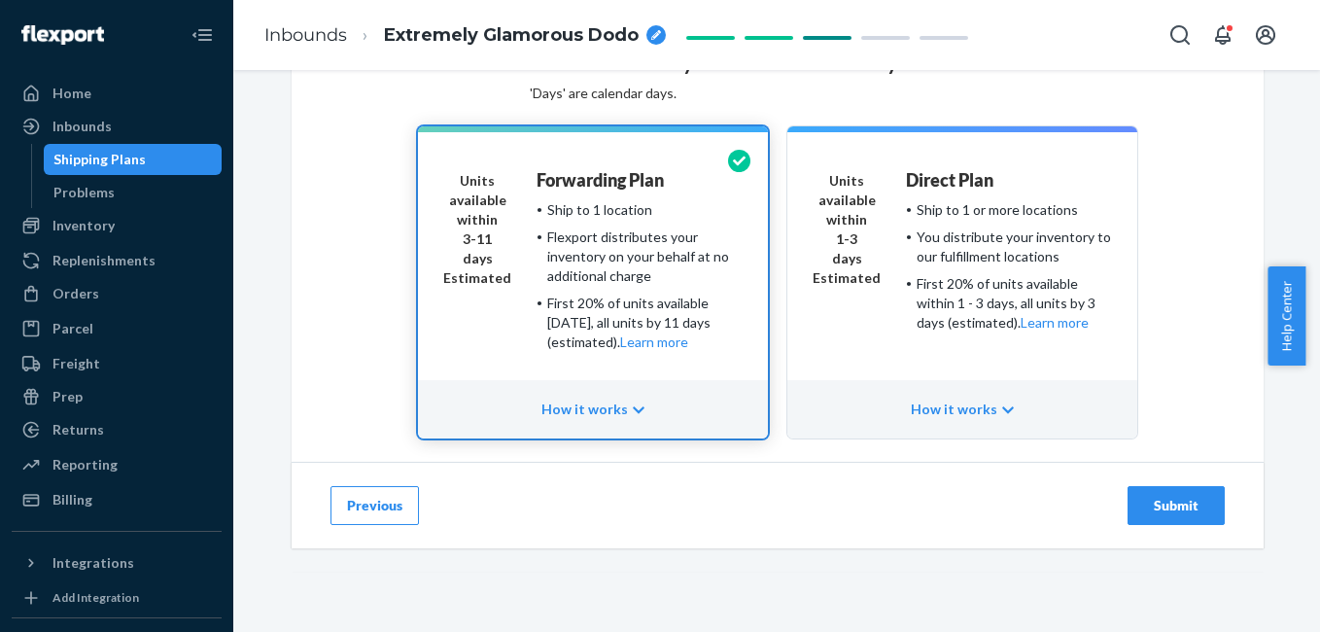
scroll to position [198, 0]
click at [1183, 518] on button "Submit" at bounding box center [1176, 505] width 97 height 39
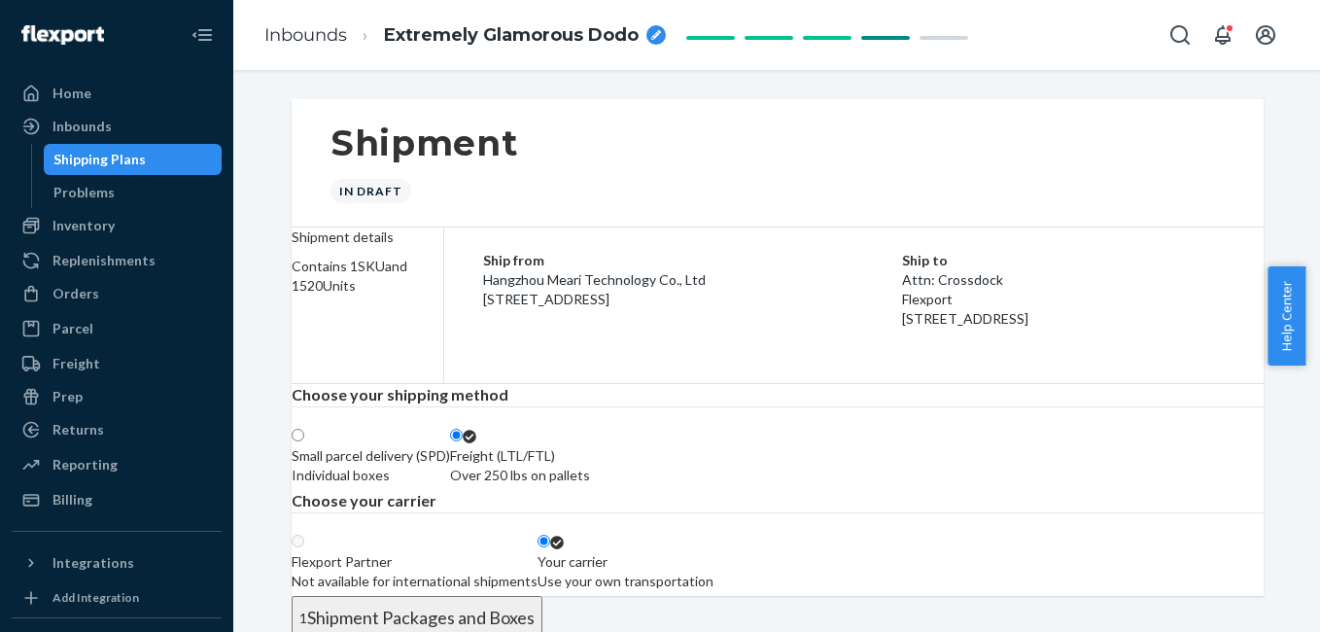
click at [648, 38] on div "breadcrumbs" at bounding box center [655, 34] width 19 height 19
radio input "true"
radio input "false"
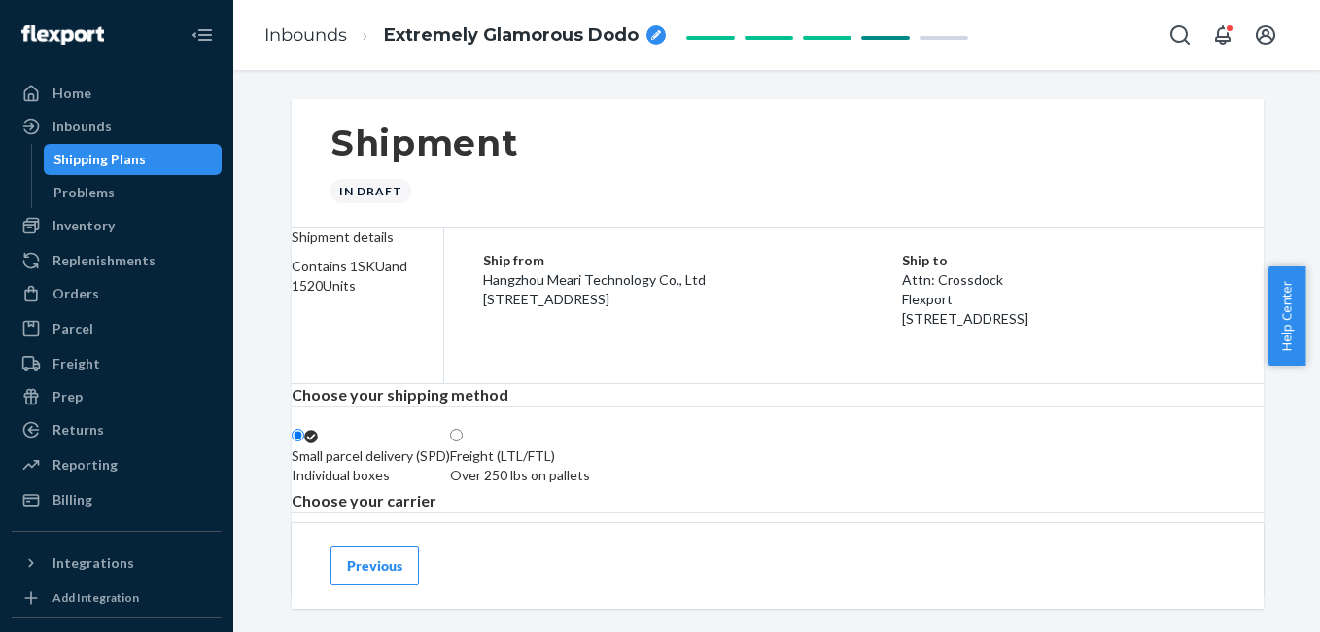
click at [653, 29] on div "breadcrumbs" at bounding box center [655, 34] width 19 height 19
type input "RV mini 1E"
click at [494, 45] on div "RV mini 1E" at bounding box center [445, 35] width 122 height 25
type input "RV mini 1520 23/09/25"
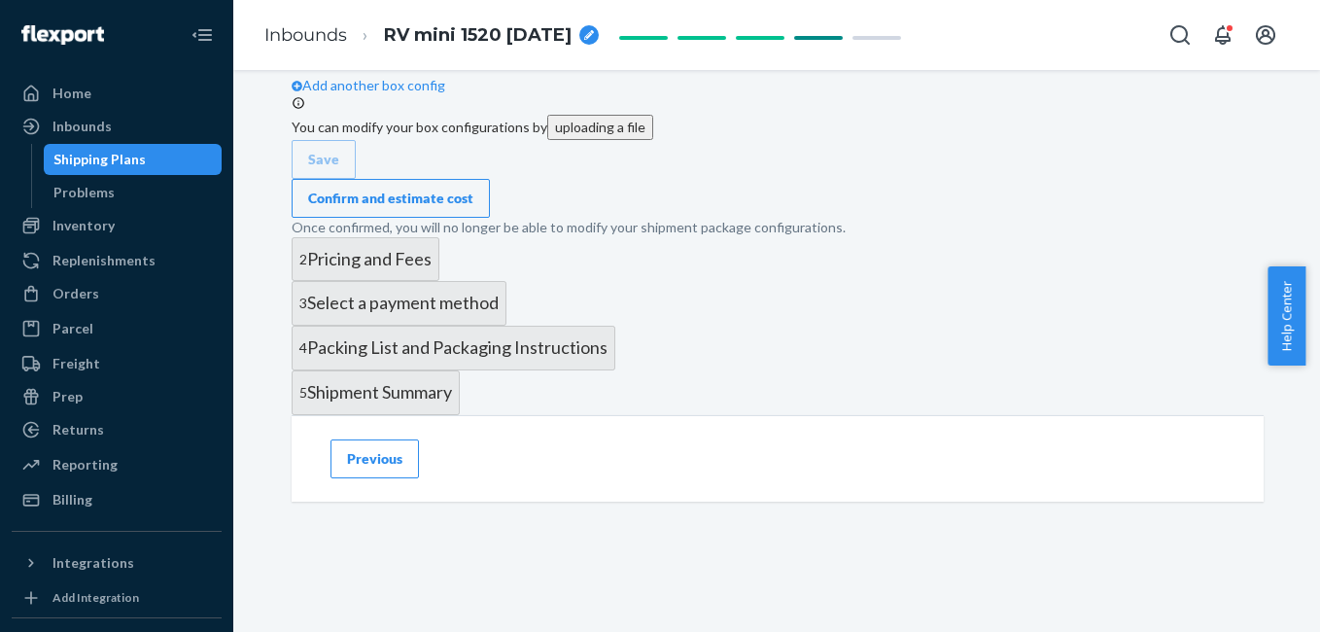
scroll to position [998, 0]
click at [473, 208] on div "Confirm and estimate cost" at bounding box center [390, 198] width 165 height 19
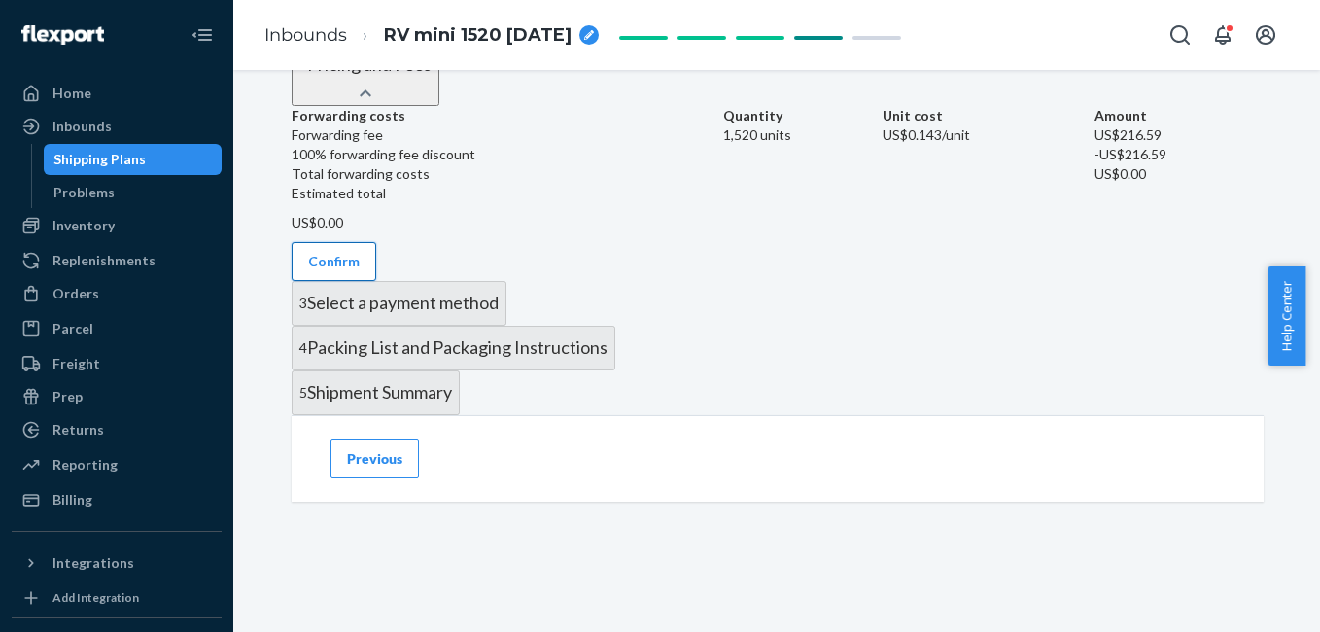
click at [376, 252] on button "Confirm" at bounding box center [334, 261] width 85 height 39
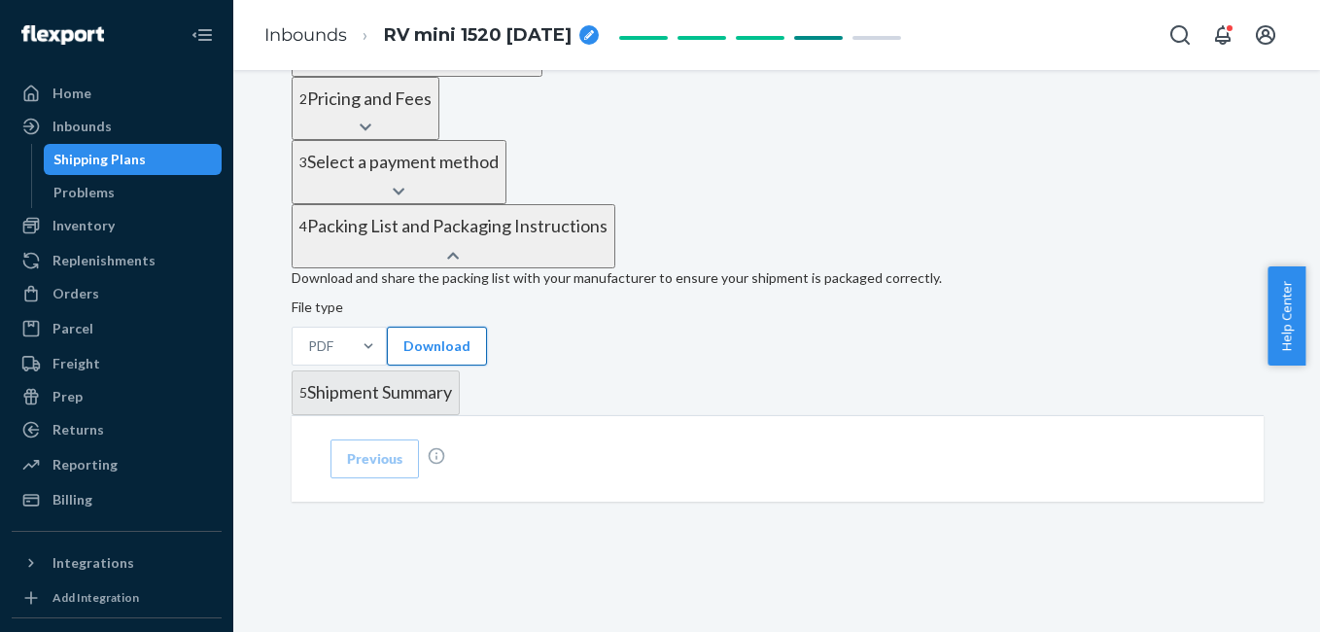
click at [440, 327] on button "Download" at bounding box center [437, 346] width 100 height 39
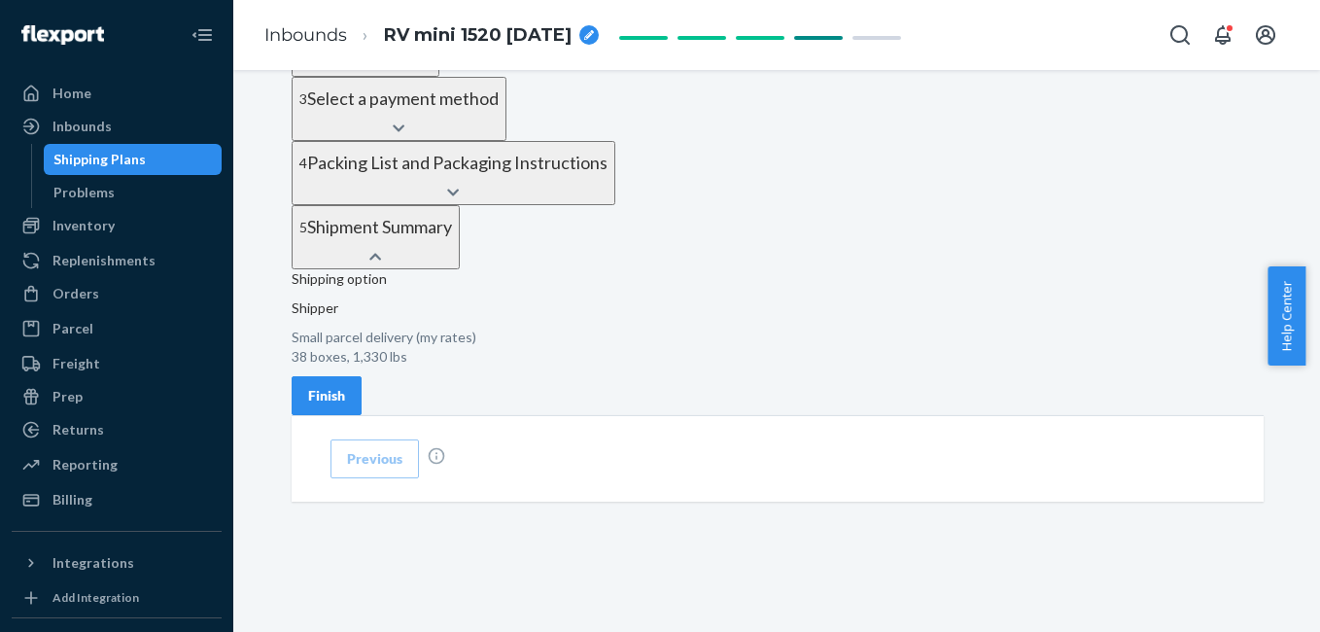
click at [890, 517] on div at bounding box center [778, 513] width 978 height 23
click at [362, 376] on button "Finish" at bounding box center [327, 395] width 70 height 39
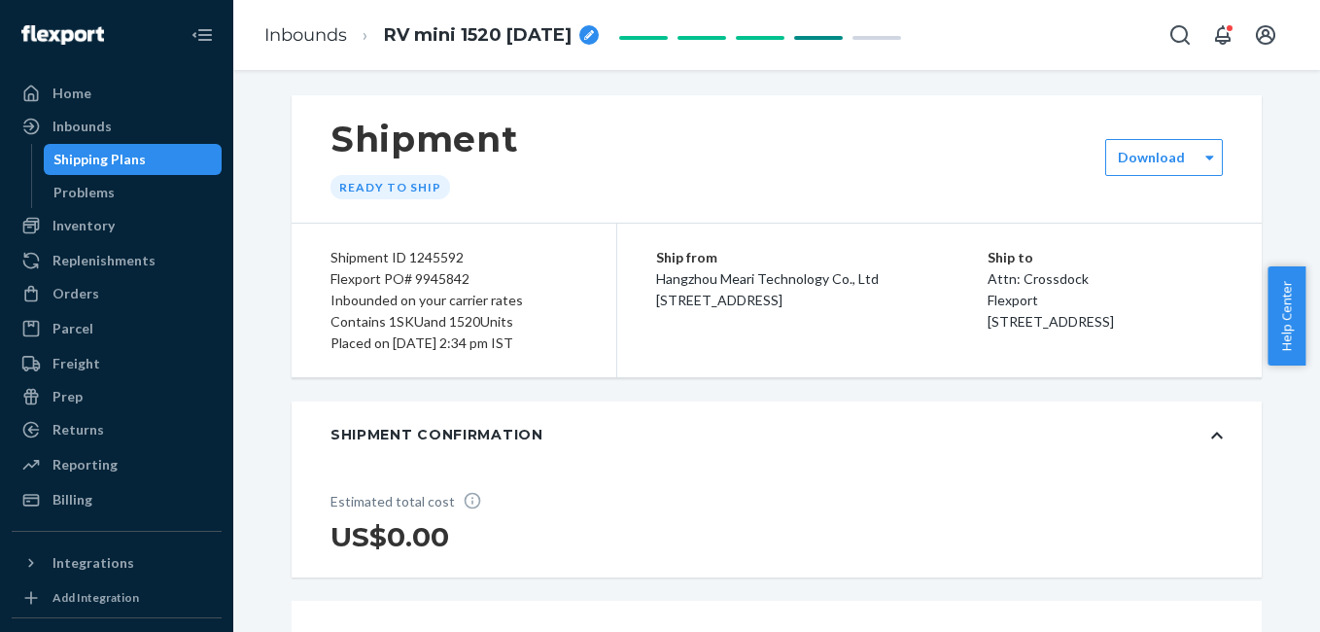
scroll to position [0, 0]
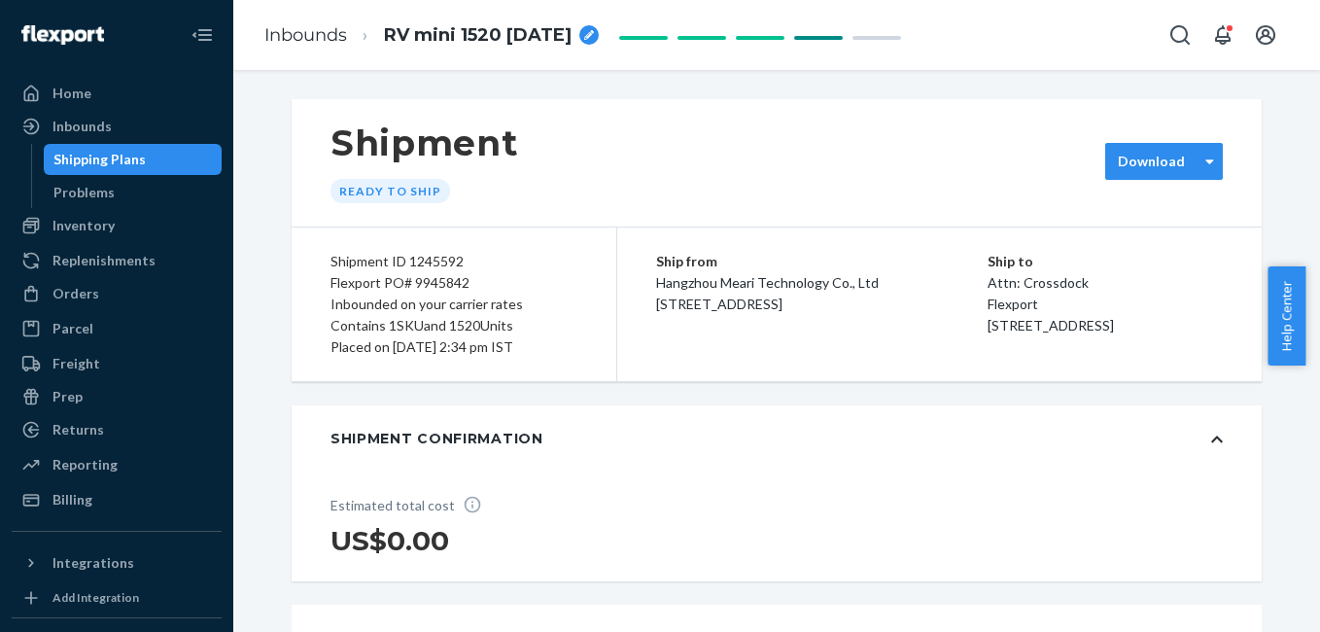
click at [1164, 169] on label "Download" at bounding box center [1151, 161] width 67 height 19
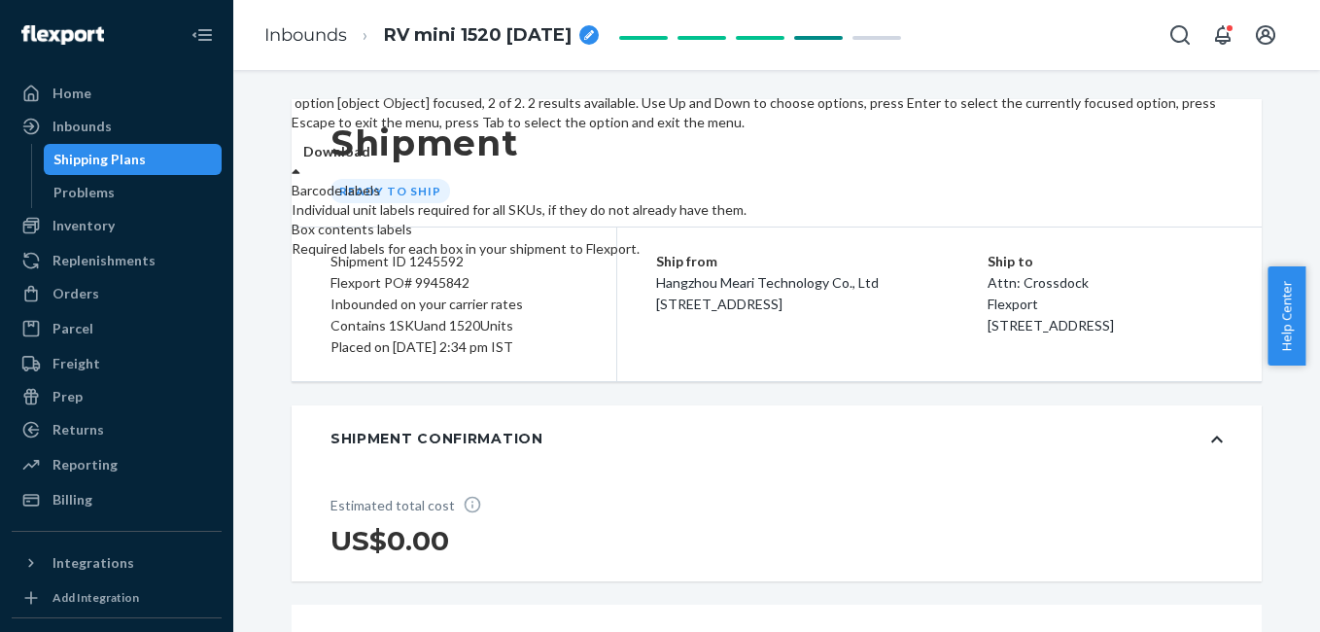
click at [1160, 239] on div "Box contents labels" at bounding box center [757, 229] width 931 height 19
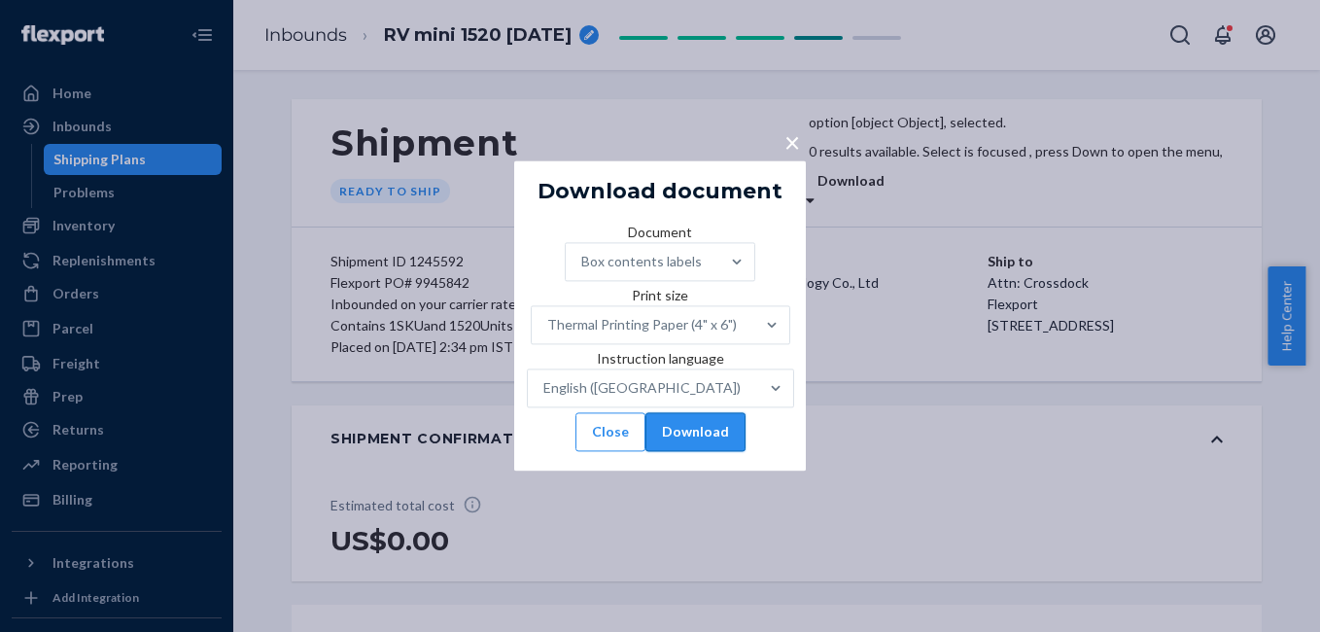
click at [722, 452] on button "Download" at bounding box center [695, 432] width 100 height 39
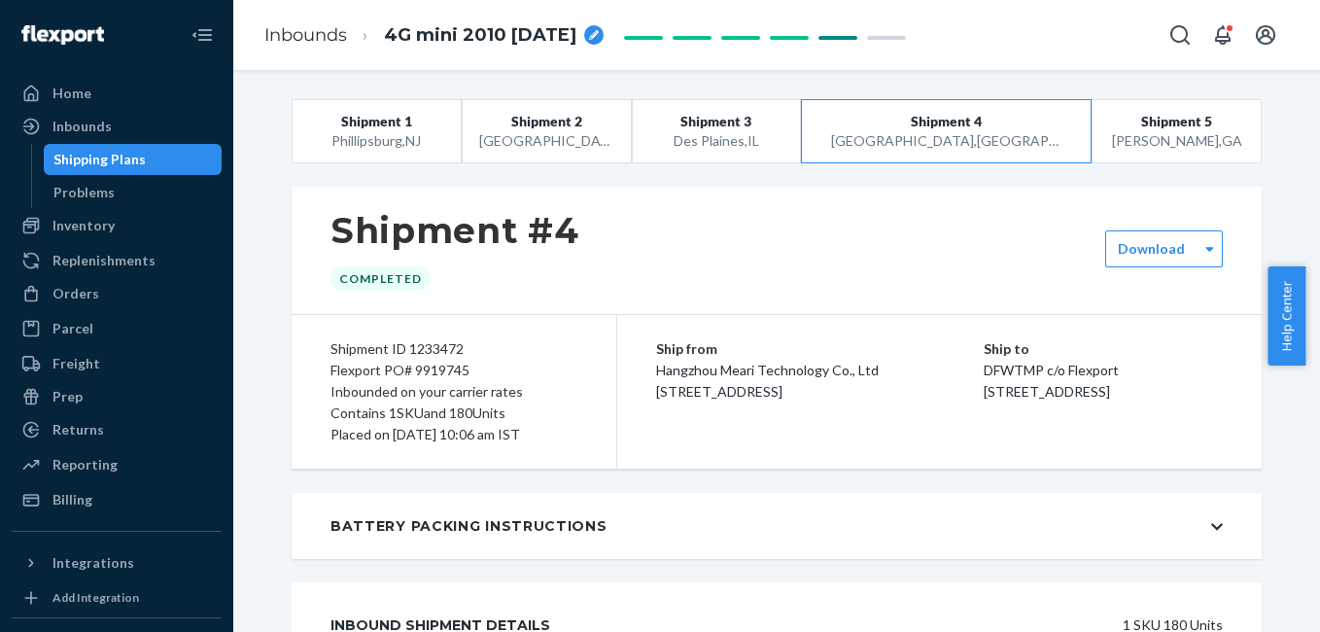
click at [784, 371] on span "Hangzhou Meari Technology Co., Ltd [STREET_ADDRESS]" at bounding box center [767, 381] width 223 height 38
copy span "Hangzhou Meari Technology Co., Ltd"
click at [656, 395] on span "Hangzhou Meari Technology Co., Ltd [STREET_ADDRESS]" at bounding box center [767, 381] width 223 height 38
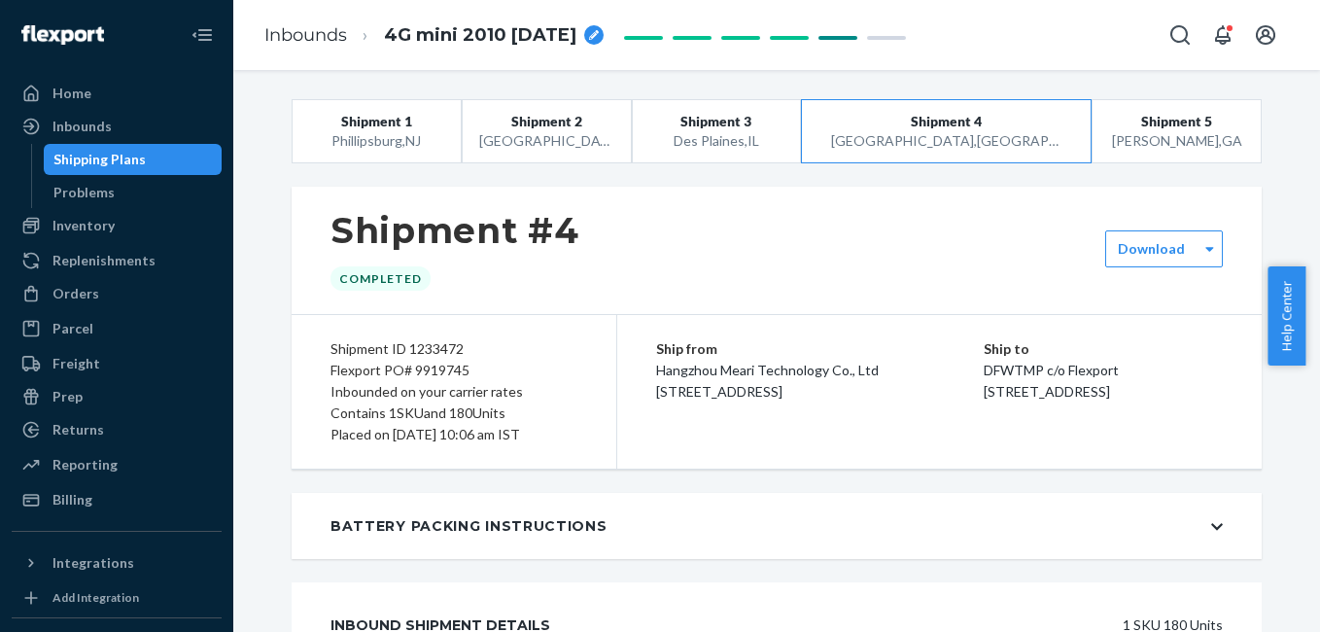
drag, startPoint x: 647, startPoint y: 391, endPoint x: 831, endPoint y: 437, distance: 189.5
click at [831, 437] on div "Ship from [GEOGRAPHIC_DATA] Meari Technology Co., Ltd [STREET_ADDRESS] Ship to …" at bounding box center [939, 392] width 644 height 154
copy span "[STREET_ADDRESS]"
click at [716, 402] on div "Ship from [GEOGRAPHIC_DATA] Meari Technology Co., Ltd [STREET_ADDRESS]" at bounding box center [820, 370] width 328 height 64
click at [725, 399] on span "Hangzhou Meari Technology Co., Ltd [STREET_ADDRESS]" at bounding box center [767, 381] width 223 height 38
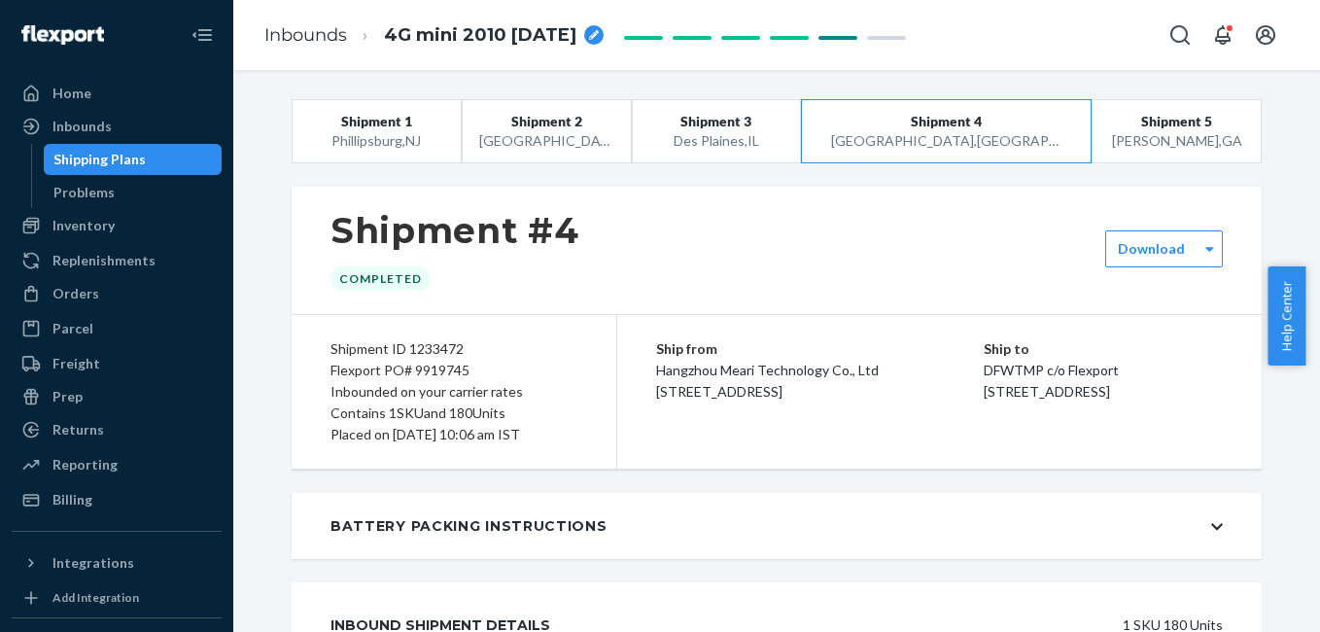
click at [725, 399] on span "Hangzhou Meari Technology Co., Ltd [STREET_ADDRESS]" at bounding box center [767, 381] width 223 height 38
copy span "[GEOGRAPHIC_DATA]"
click at [709, 399] on span "Hangzhou Meari Technology Co., Ltd [STREET_ADDRESS]" at bounding box center [767, 381] width 223 height 38
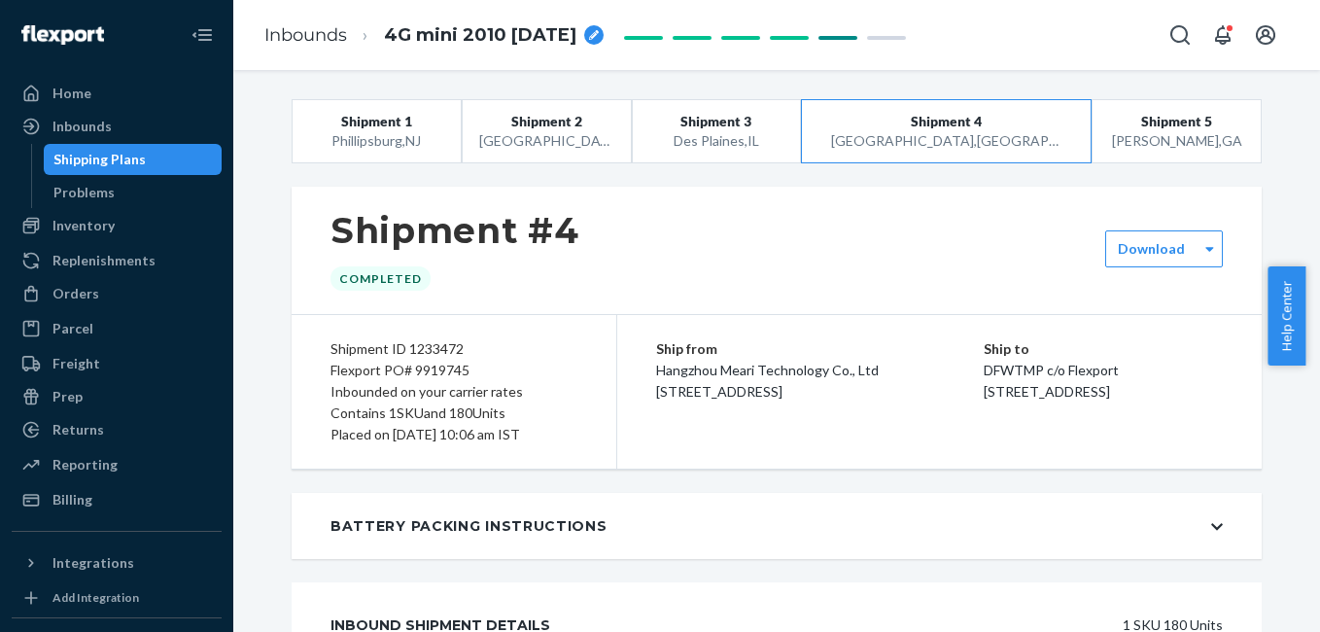
copy span "[GEOGRAPHIC_DATA]"
click at [861, 402] on div "Ship from [GEOGRAPHIC_DATA] Meari Technology Co., Ltd [STREET_ADDRESS]" at bounding box center [820, 370] width 328 height 64
click at [674, 399] on span "Hangzhou Meari Technology Co., Ltd [STREET_ADDRESS]" at bounding box center [767, 381] width 223 height 38
copy span "Longgang"
